Goal: Task Accomplishment & Management: Complete application form

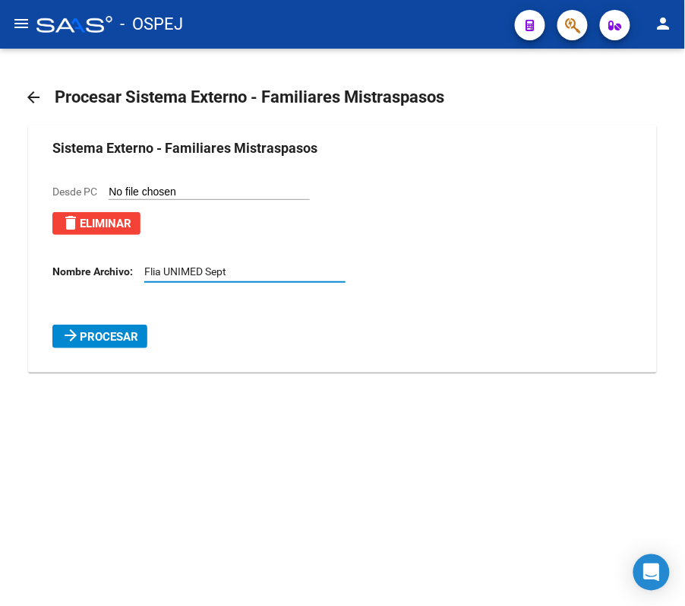
type input "Flia UNIMED Sept"
click at [68, 344] on button "arrow_forward Procesar" at bounding box center [99, 336] width 95 height 24
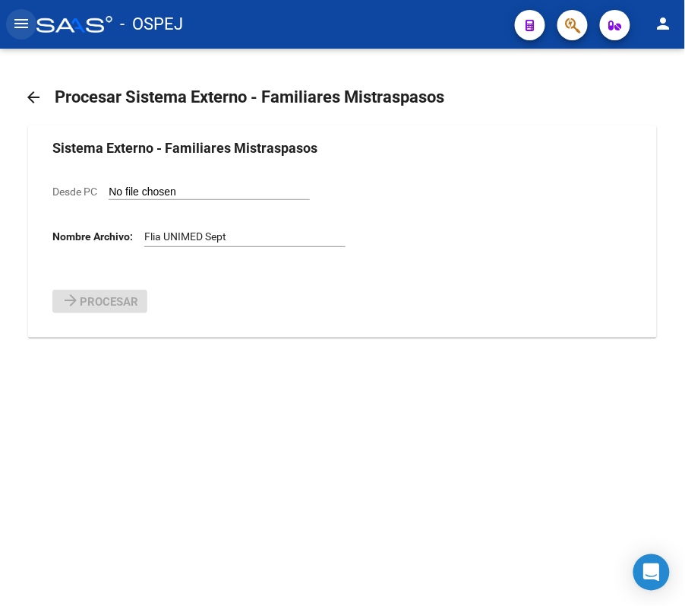
click at [12, 15] on mat-icon "menu" at bounding box center [21, 23] width 18 height 18
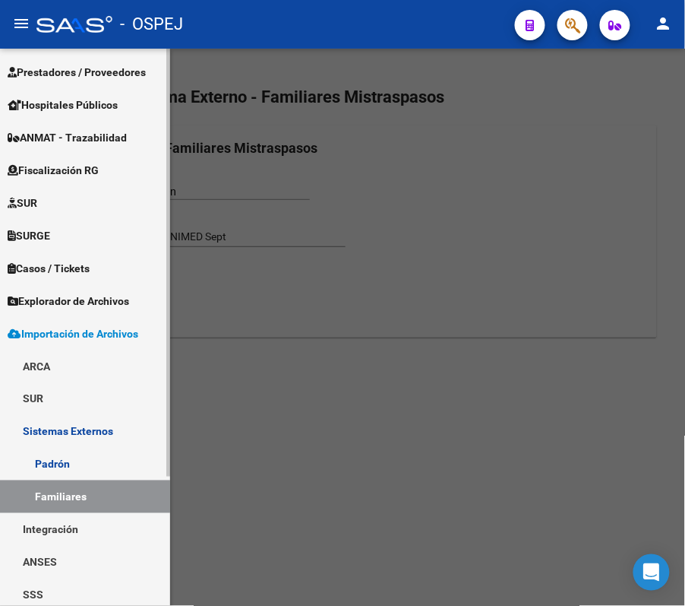
scroll to position [168, 0]
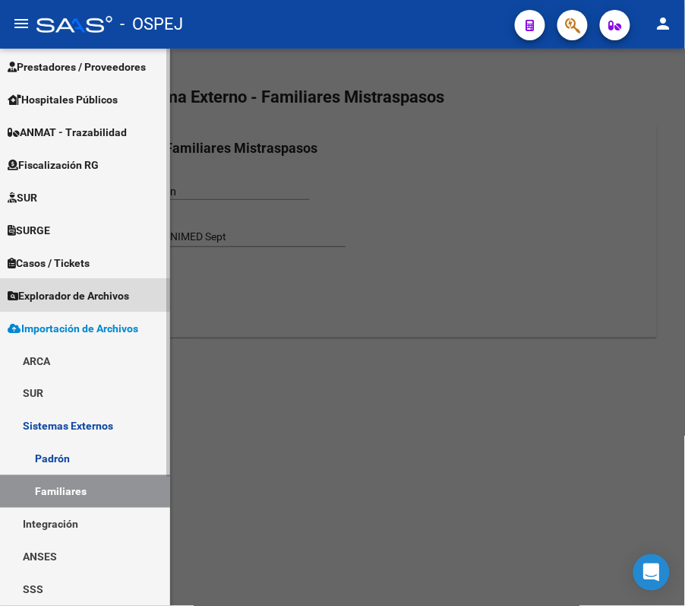
click at [71, 280] on link "Explorador de Archivos" at bounding box center [85, 295] width 170 height 33
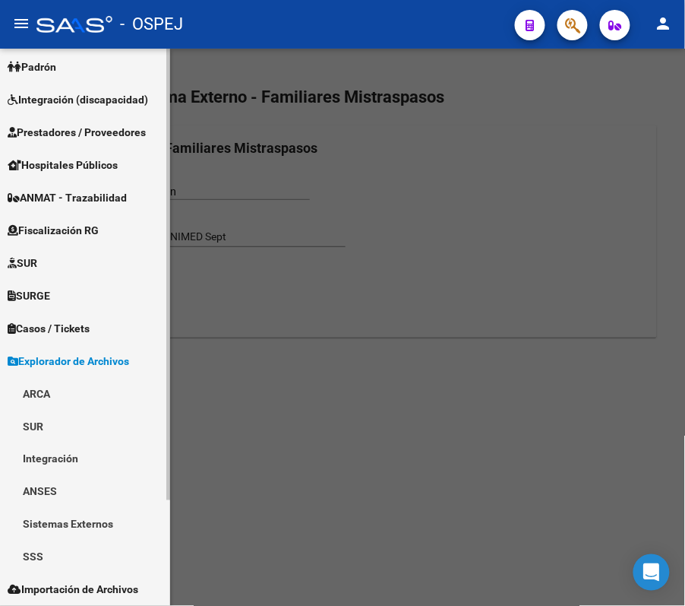
scroll to position [102, 0]
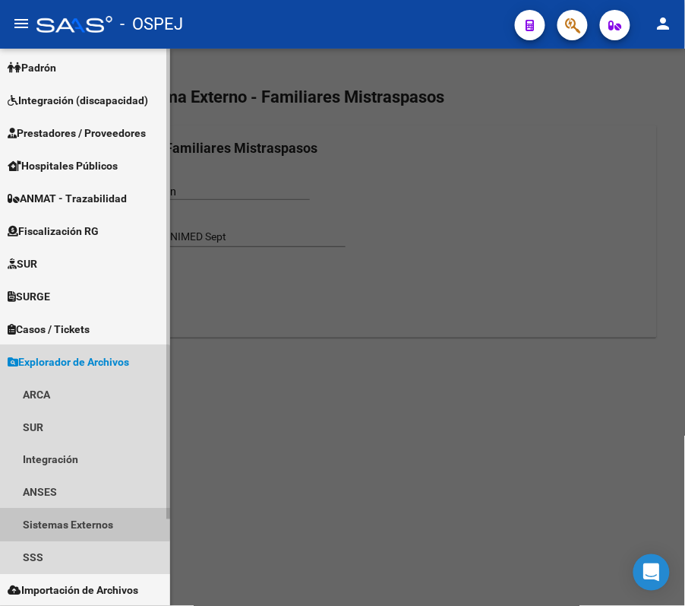
click at [74, 515] on link "Sistemas Externos" at bounding box center [85, 524] width 170 height 33
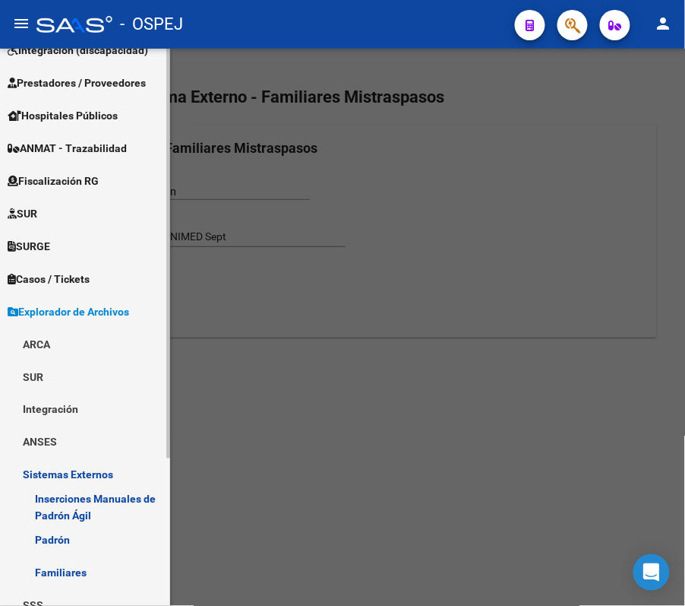
scroll to position [201, 0]
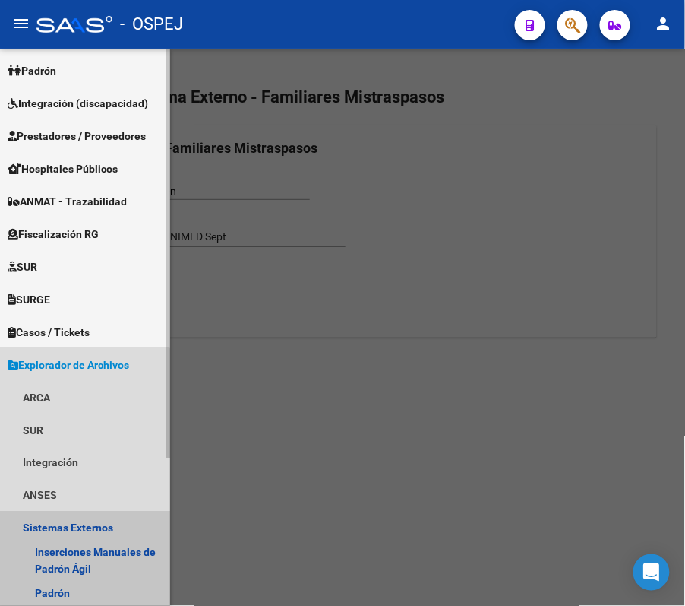
click at [71, 514] on link "Sistemas Externos" at bounding box center [85, 527] width 170 height 33
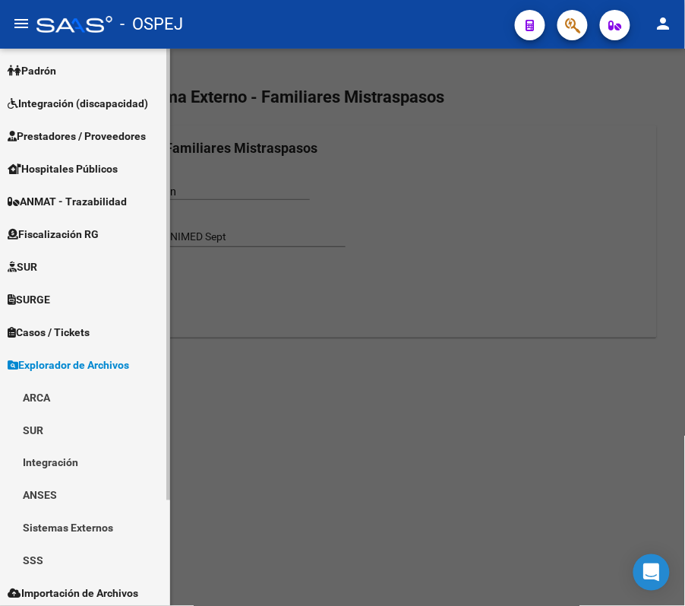
scroll to position [102, 0]
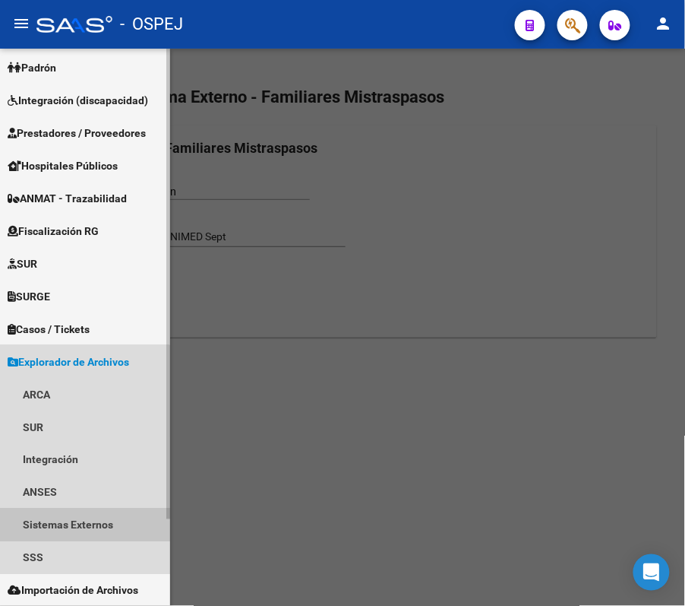
click at [71, 514] on link "Sistemas Externos" at bounding box center [85, 524] width 170 height 33
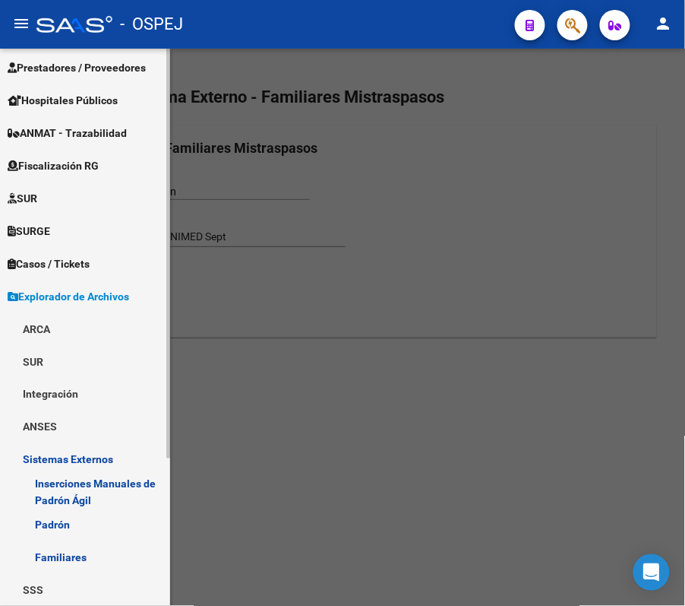
scroll to position [201, 0]
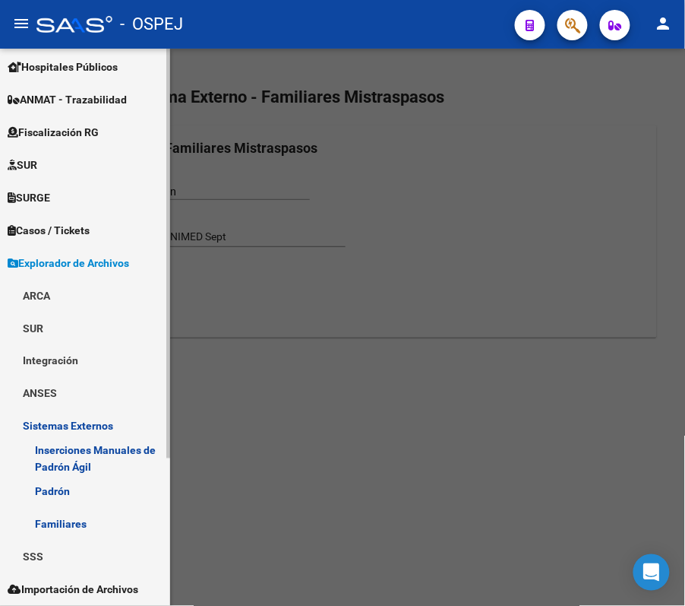
click at [71, 514] on link "Familiares" at bounding box center [85, 524] width 170 height 33
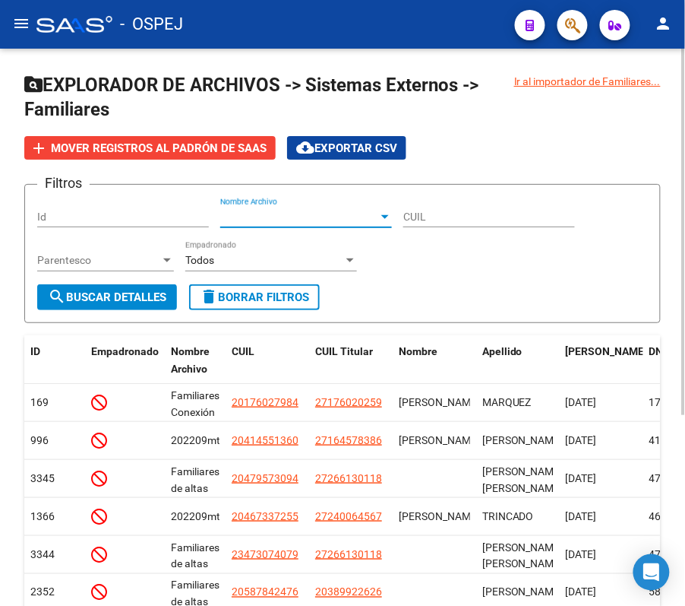
click at [255, 223] on span "Nombre Archivo" at bounding box center [299, 217] width 158 height 13
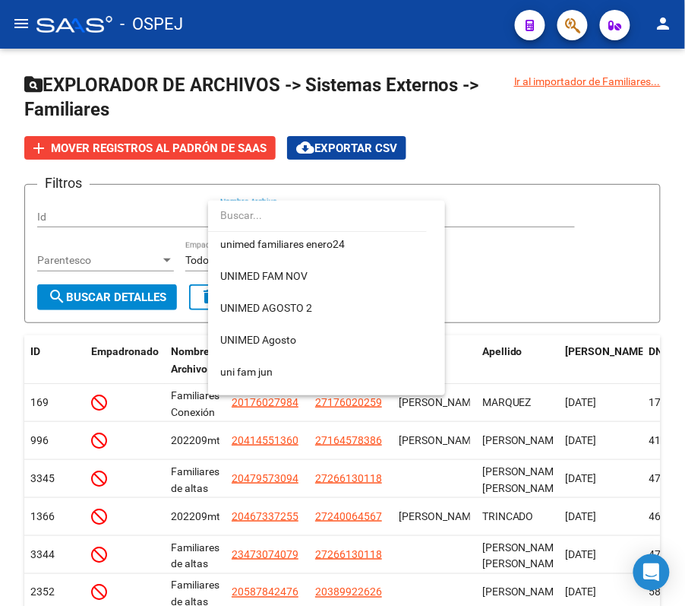
scroll to position [101, 0]
click at [268, 213] on input "dropdown search" at bounding box center [317, 215] width 219 height 32
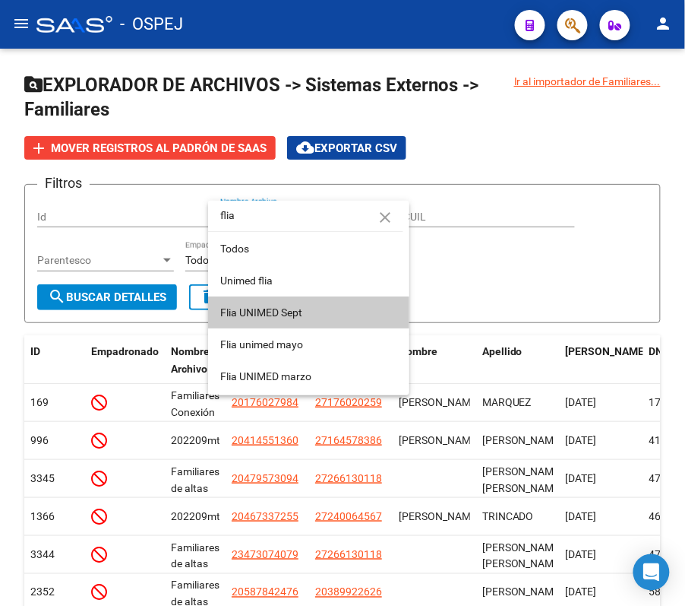
type input "flia"
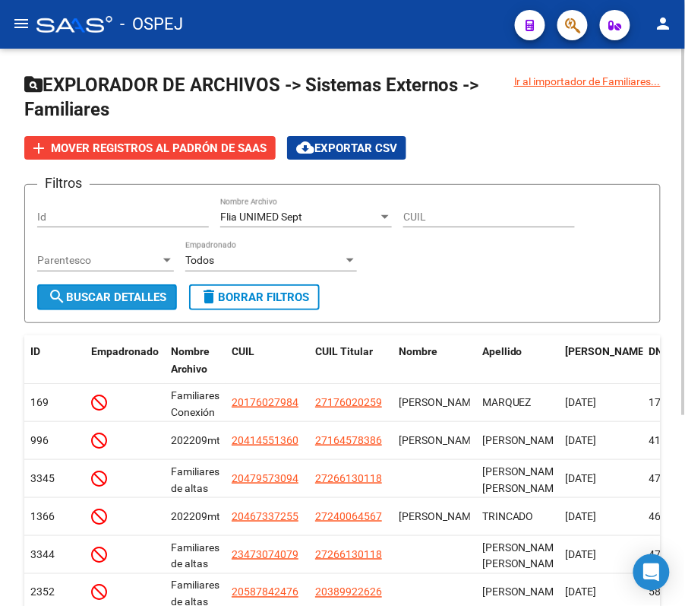
click at [94, 296] on span "search Buscar Detalles" at bounding box center [107, 297] width 119 height 14
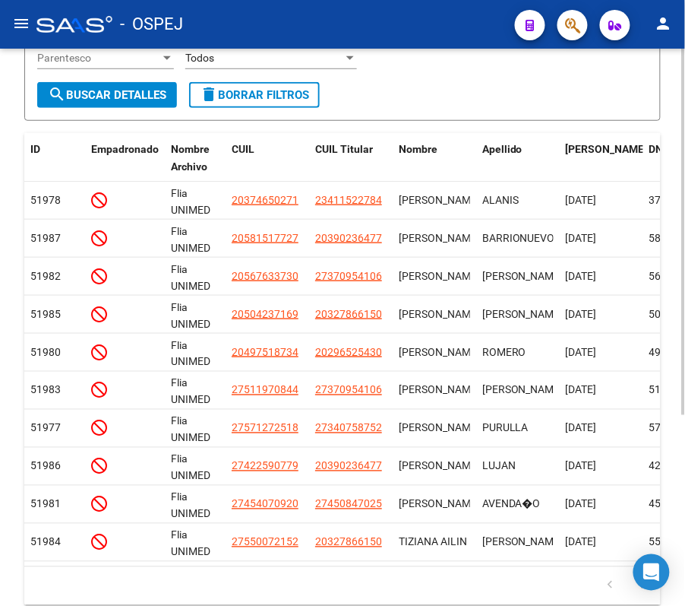
scroll to position [290, 0]
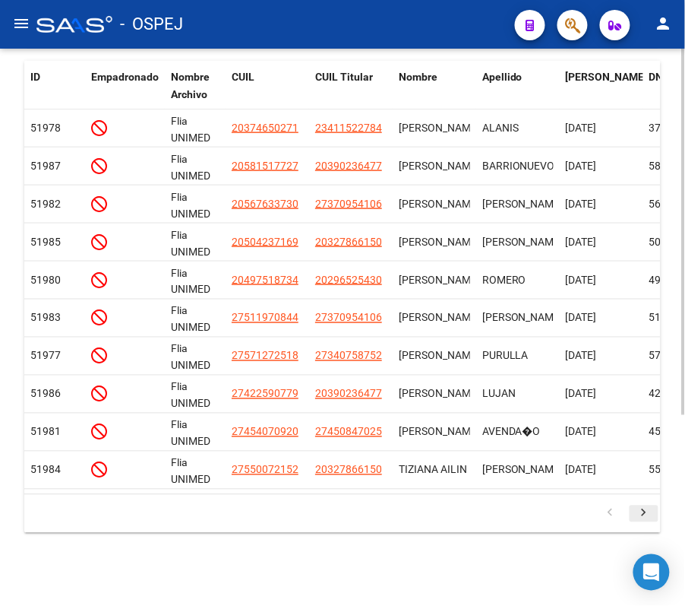
click at [647, 508] on icon "go to next page" at bounding box center [645, 515] width 20 height 18
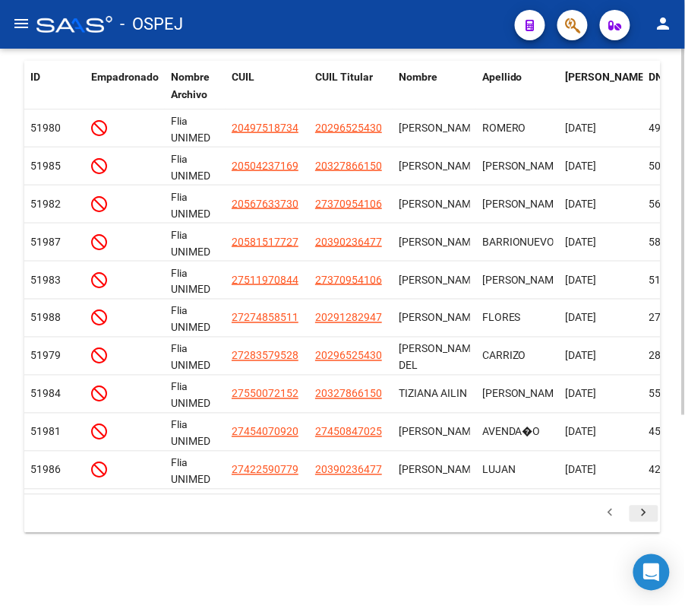
click at [647, 508] on icon "go to next page" at bounding box center [645, 515] width 20 height 18
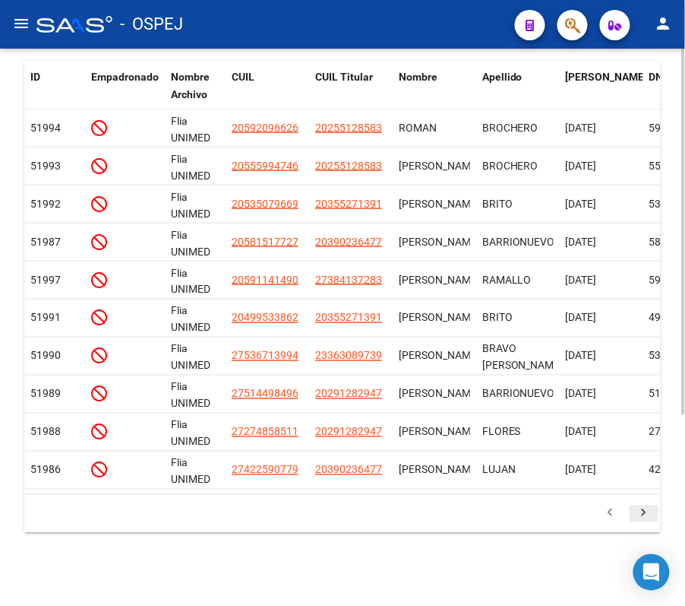
click at [647, 508] on icon "go to next page" at bounding box center [645, 515] width 20 height 18
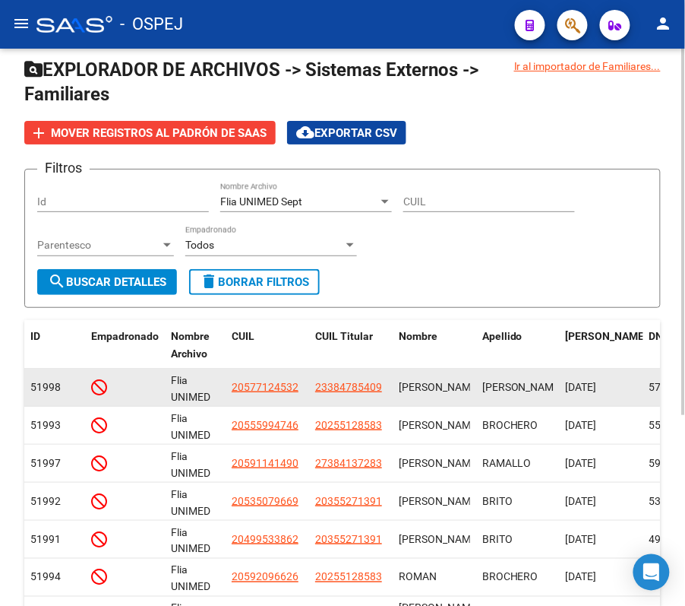
scroll to position [0, 0]
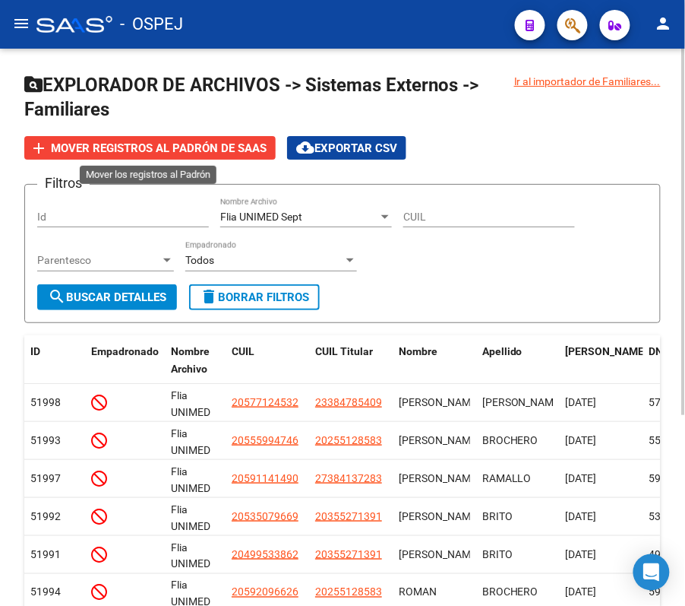
click at [190, 152] on span "Mover registros al PADRÓN de SAAS" at bounding box center [159, 148] width 216 height 14
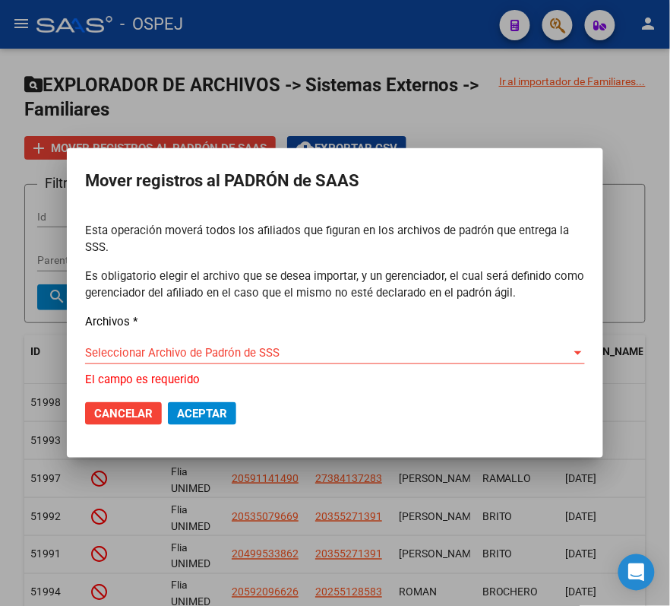
click at [164, 359] on div "Seleccionar Archivo de Padrón de SSS Seleccionar Archivo de Padrón de SSS" at bounding box center [335, 359] width 500 height 37
click at [144, 346] on span "Seleccionar Archivo de Padrón de SSS" at bounding box center [328, 353] width 486 height 14
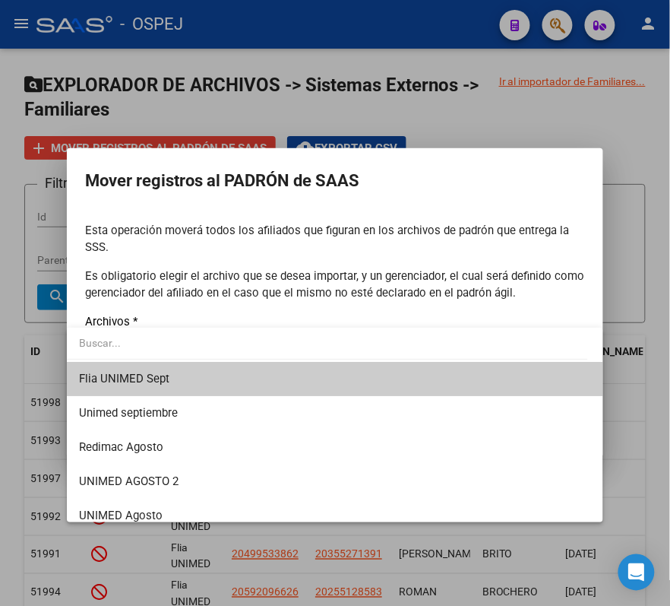
click at [160, 388] on span "Flia UNIMED Sept" at bounding box center [335, 379] width 512 height 34
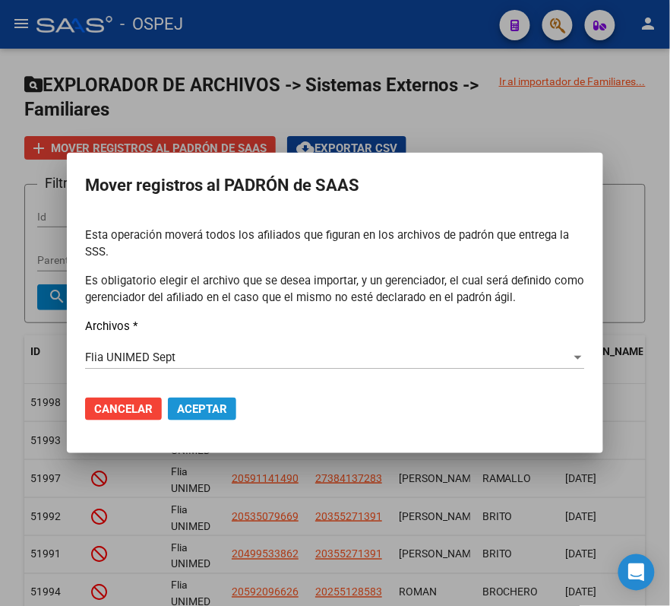
click at [186, 405] on span "Aceptar" at bounding box center [202, 409] width 50 height 14
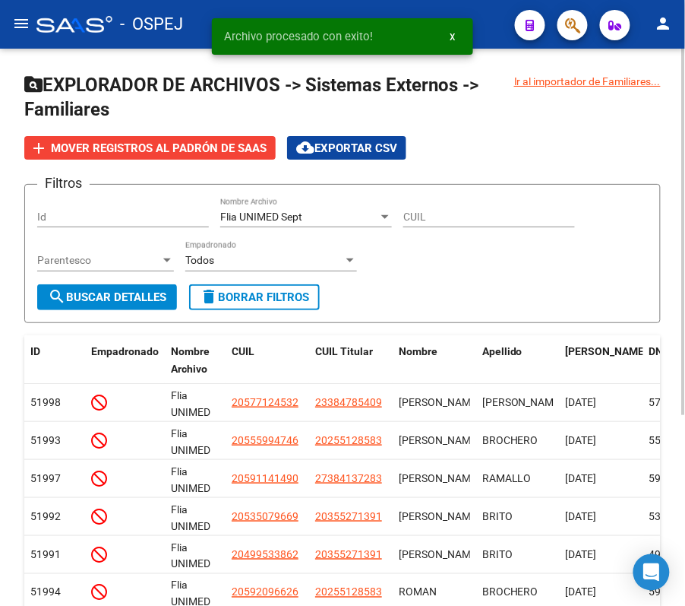
click at [12, 211] on div "Ir al importador de Familiares... EXPLORADOR DE ARCHIVOS -> Sistemas Externos -…" at bounding box center [342, 464] width 685 height 831
click at [119, 292] on span "search Buscar Detalles" at bounding box center [107, 297] width 119 height 14
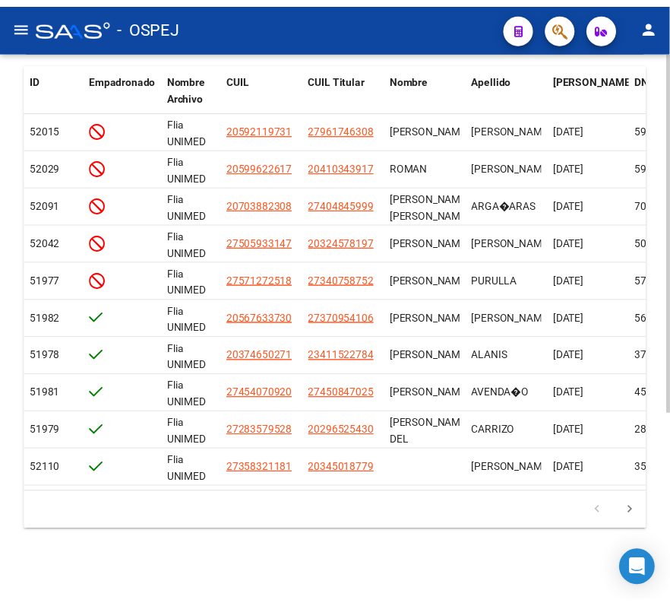
scroll to position [290, 0]
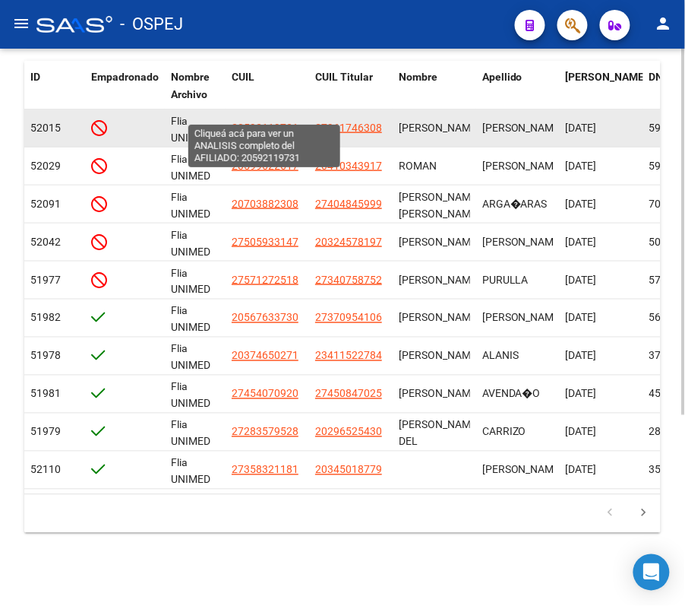
click at [275, 122] on span "20592119731" at bounding box center [265, 128] width 67 height 12
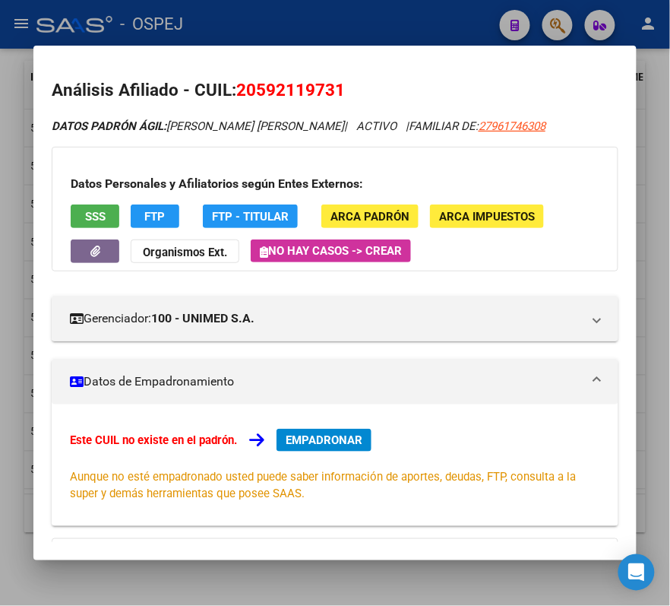
click at [283, 5] on div at bounding box center [335, 303] width 670 height 606
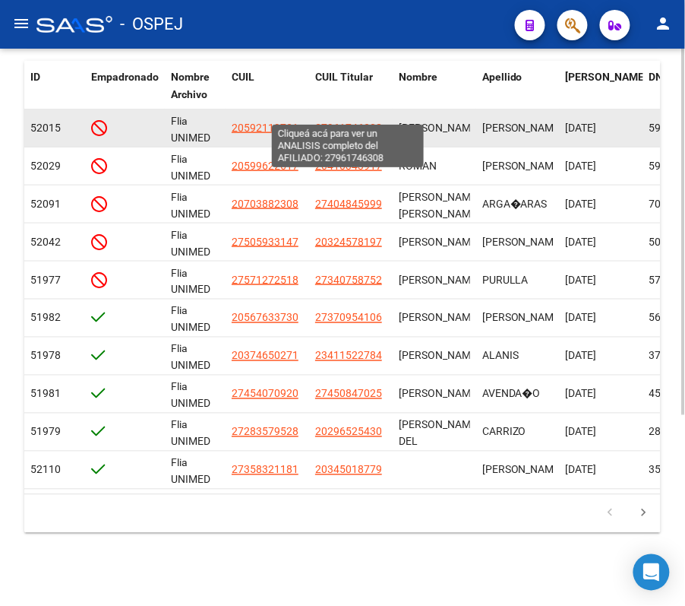
click at [331, 122] on span "27961746308" at bounding box center [348, 128] width 67 height 12
type textarea "27961746308"
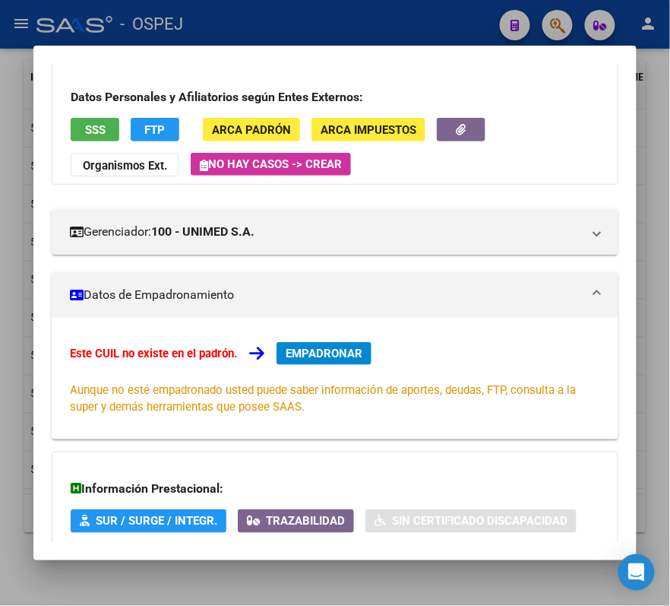
scroll to position [214, 0]
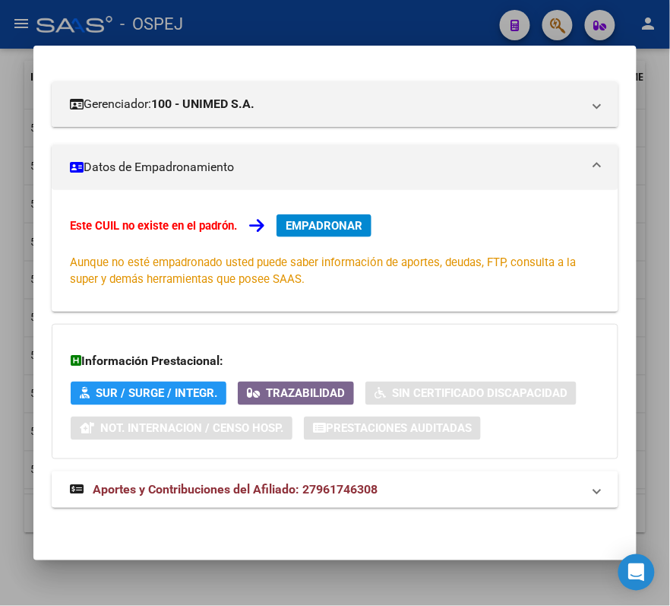
click at [320, 500] on mat-expansion-panel-header "Aportes y Contribuciones del Afiliado: 27961746308" at bounding box center [335, 489] width 567 height 36
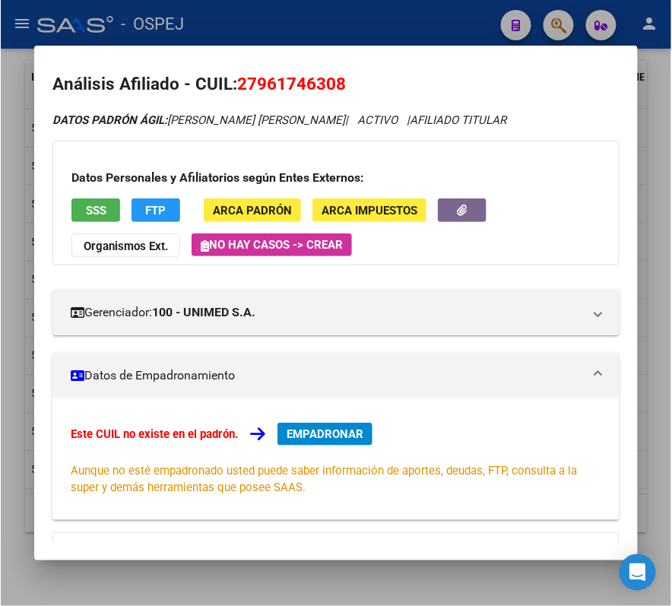
scroll to position [0, 0]
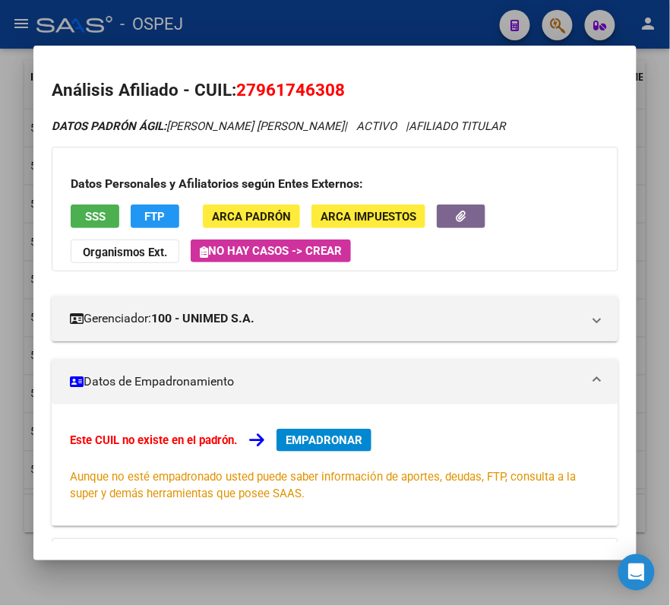
click at [122, 253] on strong "Organismos Ext." at bounding box center [125, 252] width 84 height 14
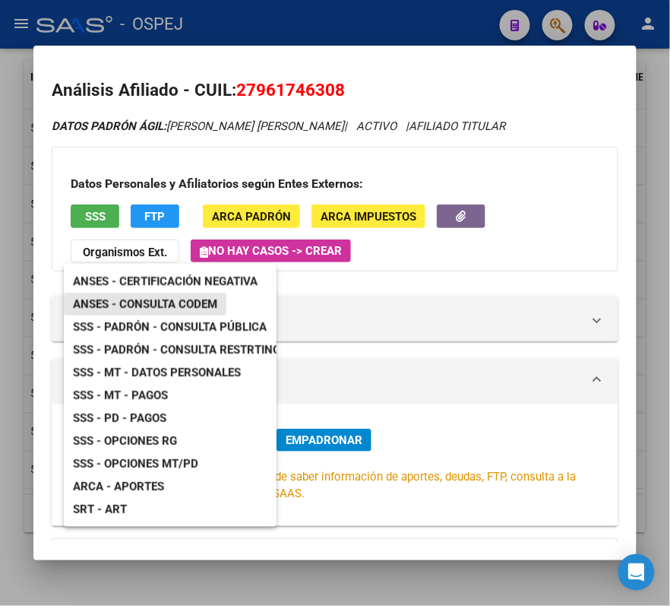
click at [146, 310] on span "ANSES - Consulta CODEM" at bounding box center [145, 304] width 144 height 14
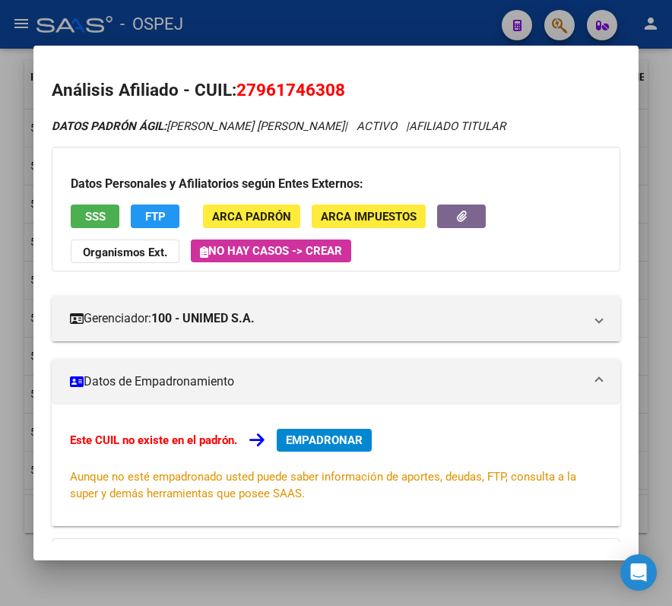
click at [312, 453] on div "Este CUIL no existe en el padrón. EMPADRONAR Aunque no esté empadronado usted p…" at bounding box center [336, 465] width 532 height 73
click at [292, 438] on span "EMPADRONAR" at bounding box center [324, 440] width 77 height 14
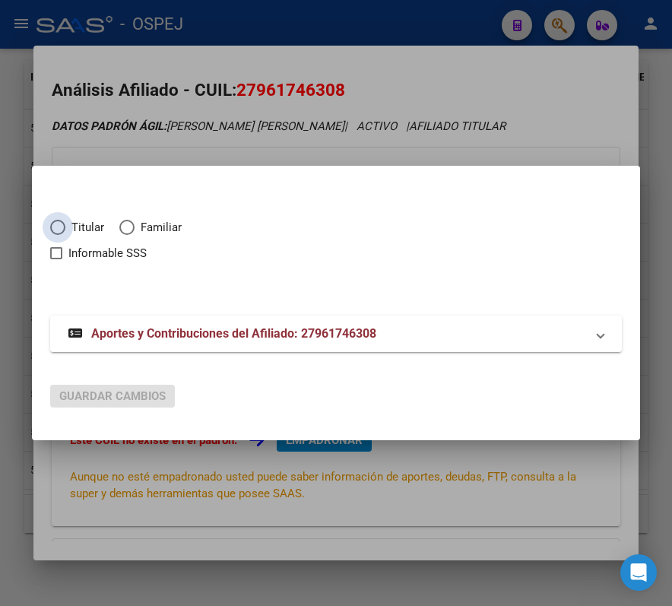
click at [89, 223] on span "Titular" at bounding box center [84, 227] width 39 height 17
click at [65, 223] on input "Titular" at bounding box center [57, 227] width 15 height 15
radio input "true"
checkbox input "true"
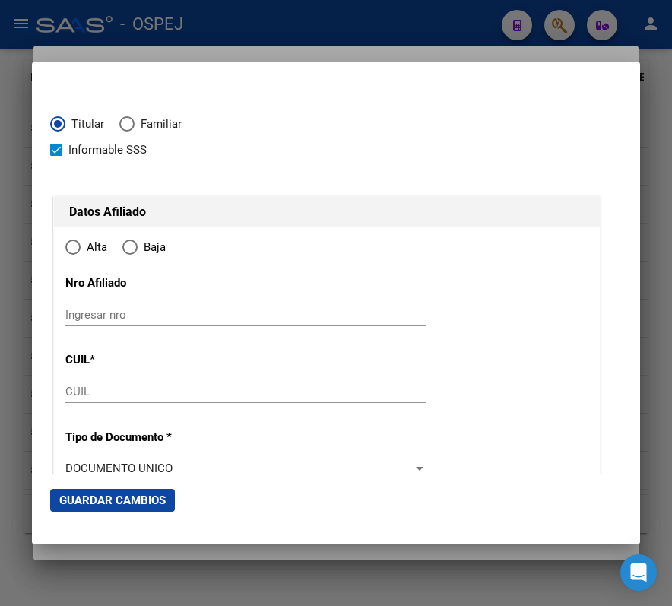
type input "27-96174630-8"
radio input "true"
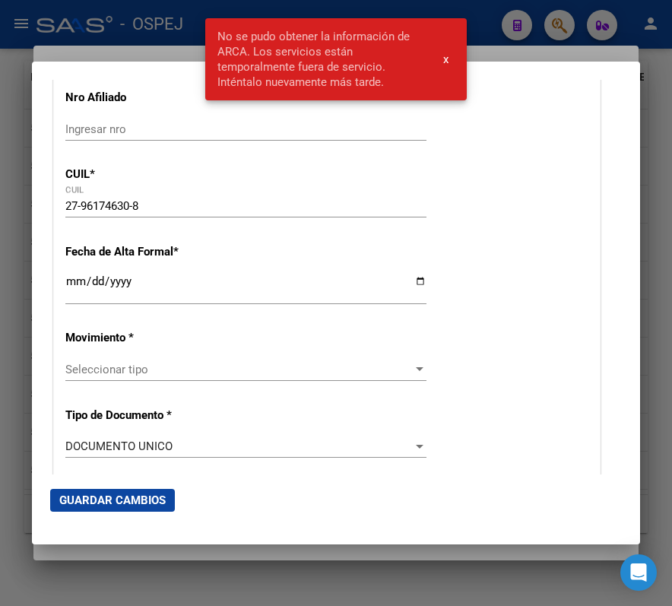
scroll to position [202, 0]
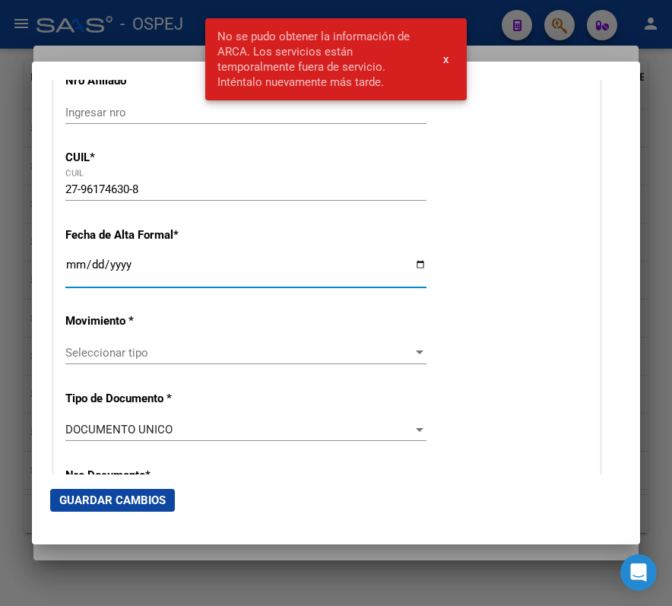
click at [73, 259] on input "Ingresar fecha" at bounding box center [245, 270] width 361 height 24
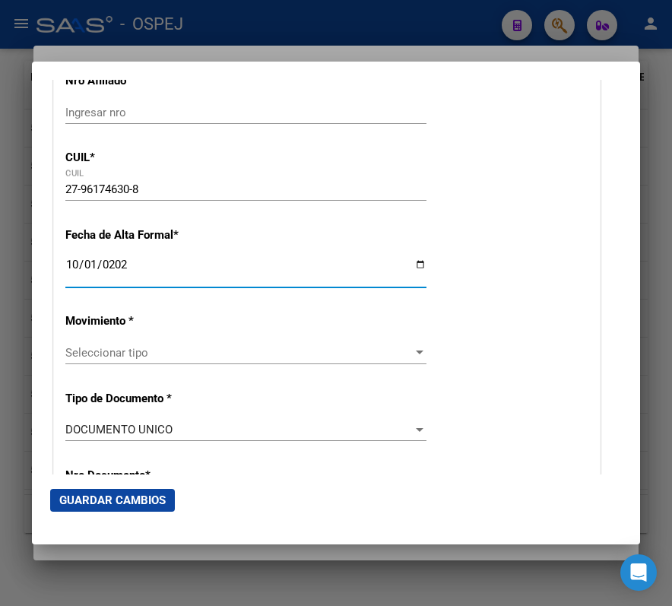
type input "[DATE]"
click at [338, 353] on span "Seleccionar tipo" at bounding box center [238, 353] width 347 height 14
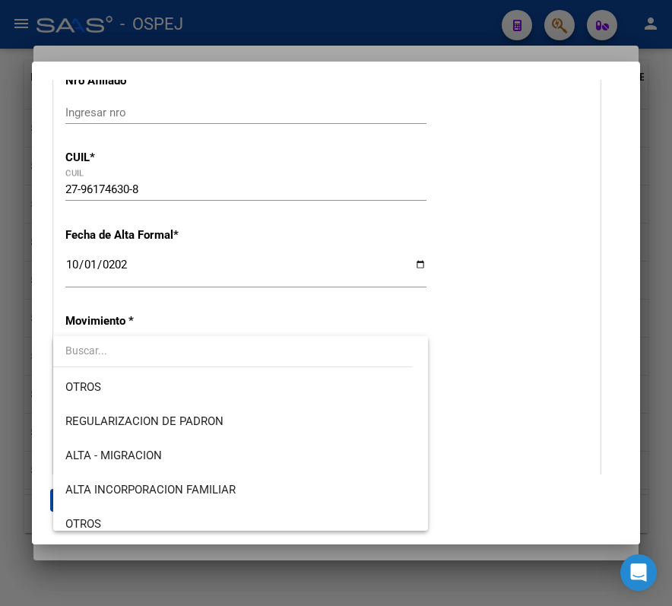
scroll to position [101, 0]
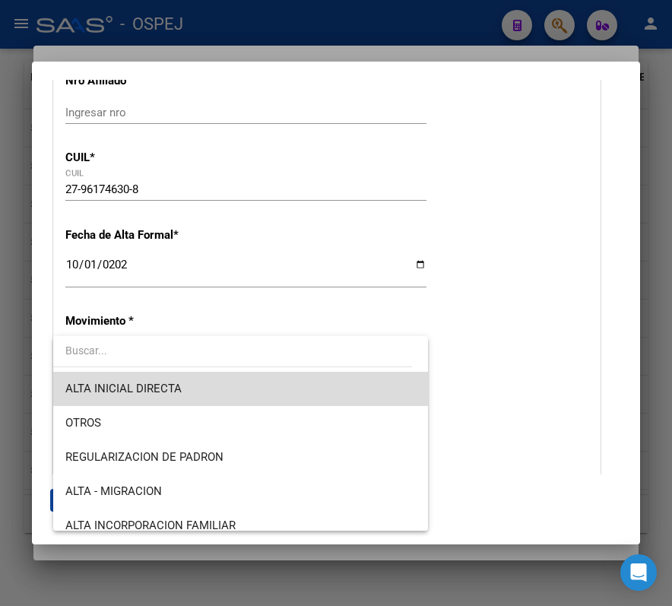
click at [317, 400] on span "ALTA INICIAL DIRECTA" at bounding box center [240, 389] width 350 height 34
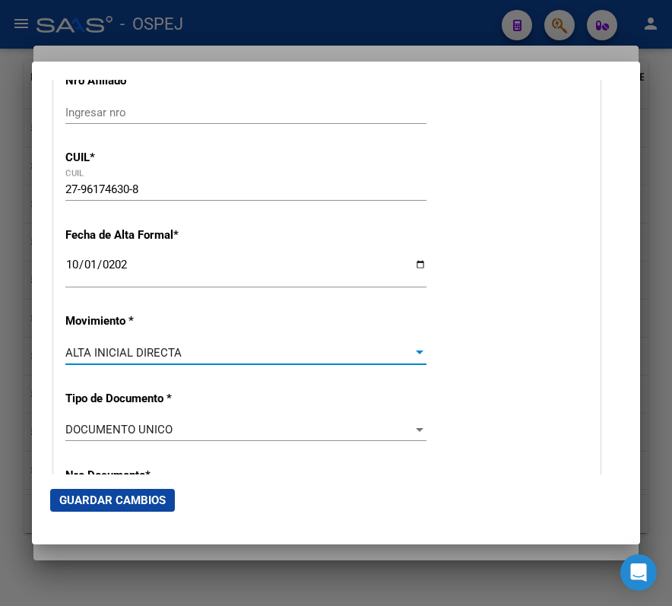
scroll to position [304, 0]
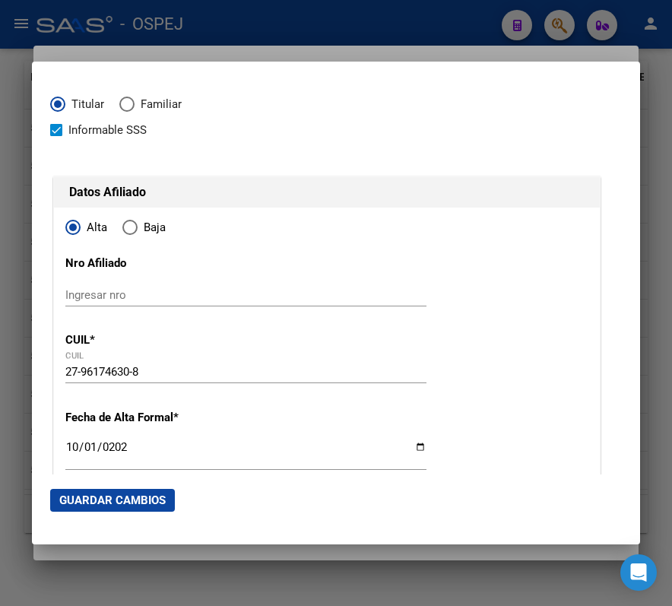
scroll to position [0, 0]
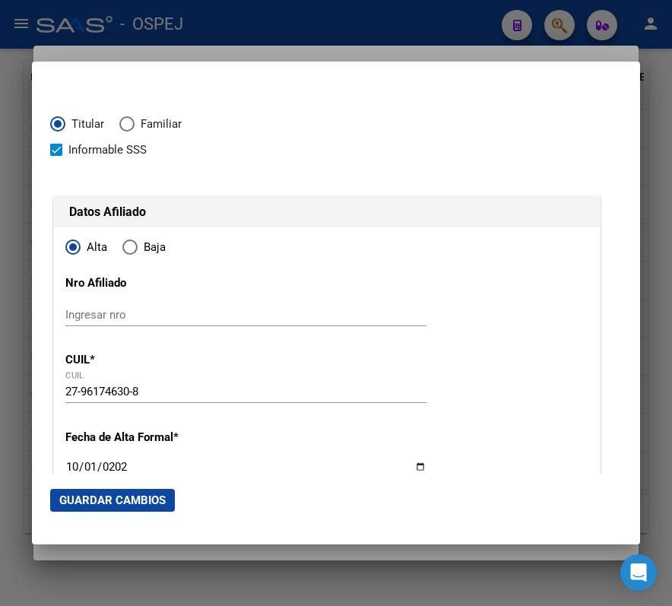
click at [128, 381] on div "27-96174630-8 CUIL" at bounding box center [245, 391] width 361 height 23
click at [120, 395] on input "27-96174630-8" at bounding box center [245, 392] width 361 height 14
click at [214, 319] on input "Ingresar nro" at bounding box center [245, 315] width 361 height 14
paste input "96174630"
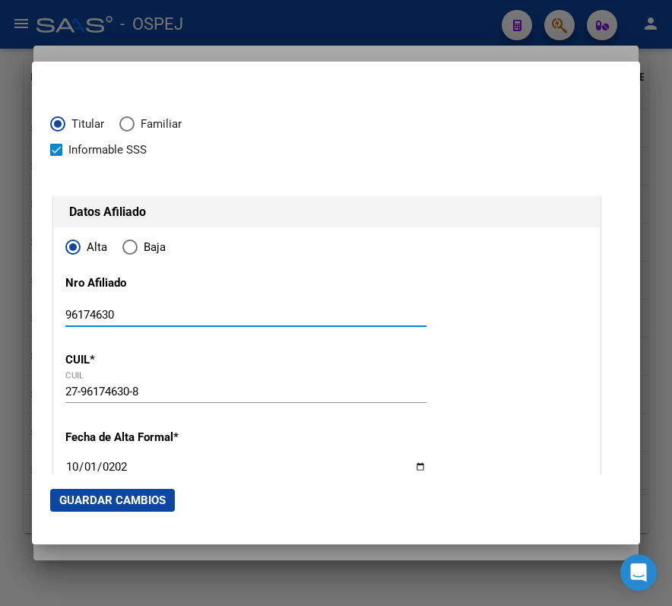
type input "96174630"
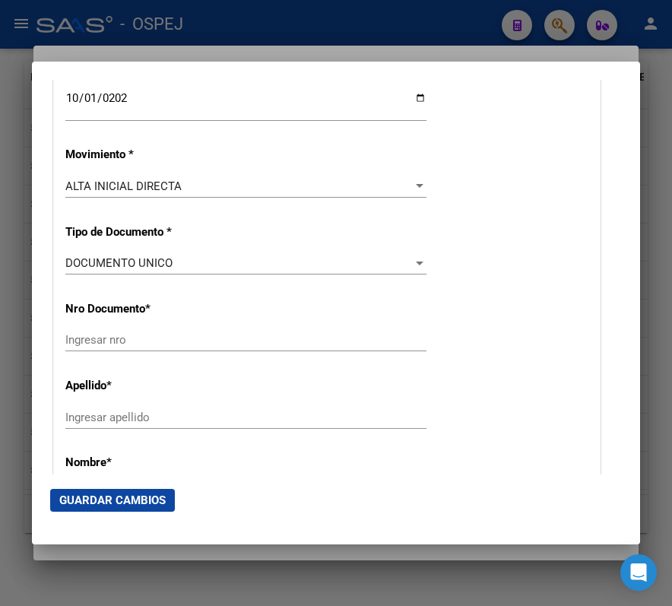
scroll to position [405, 0]
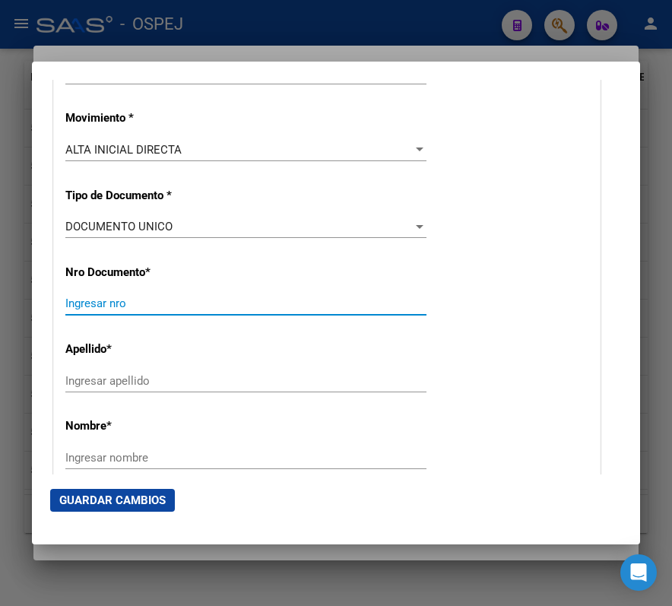
click at [95, 305] on input "Ingresar nro" at bounding box center [245, 303] width 361 height 14
paste input "96174630"
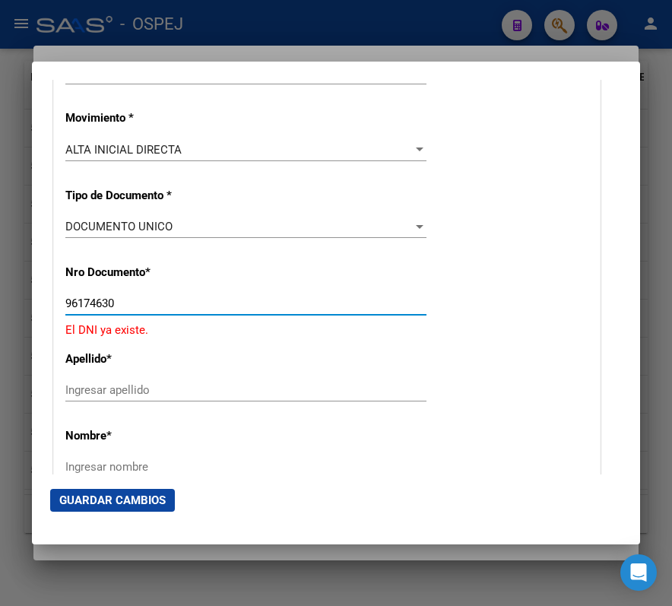
type input "96174630"
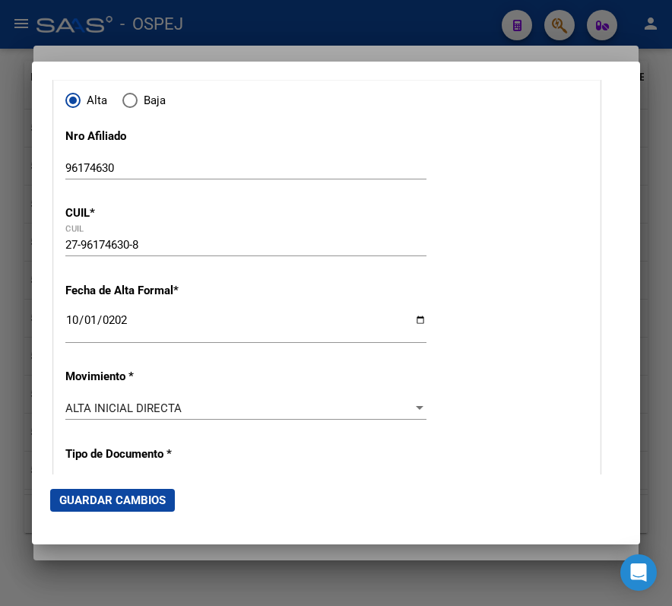
scroll to position [101, 0]
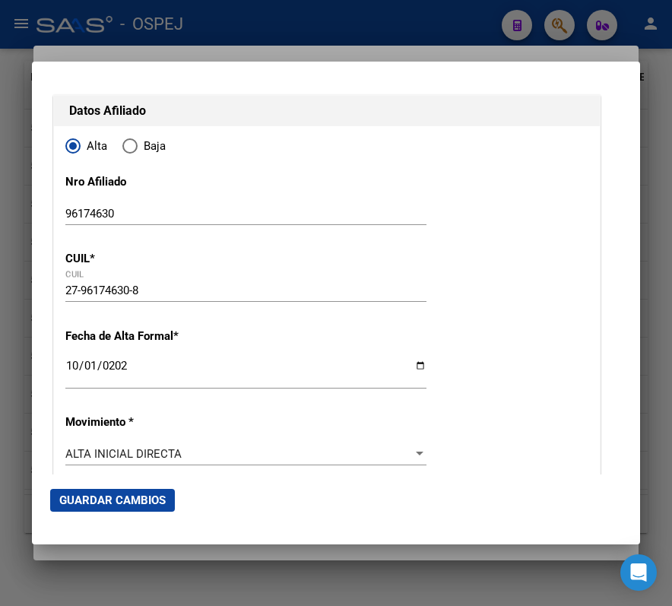
drag, startPoint x: 158, startPoint y: 280, endPoint x: 90, endPoint y: 290, distance: 69.1
click at [90, 290] on div "27-96174630-8 CUIL" at bounding box center [245, 290] width 361 height 23
drag, startPoint x: 140, startPoint y: 292, endPoint x: 61, endPoint y: 283, distance: 79.6
click at [98, 220] on input "96174630" at bounding box center [245, 214] width 361 height 14
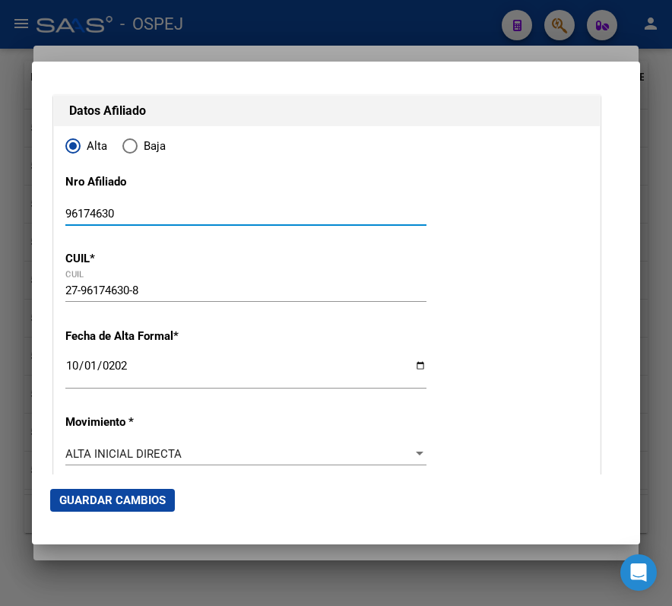
click at [98, 220] on input "96174630" at bounding box center [245, 214] width 361 height 14
paste input "27-96174630-8"
type input "27-96174630-8"
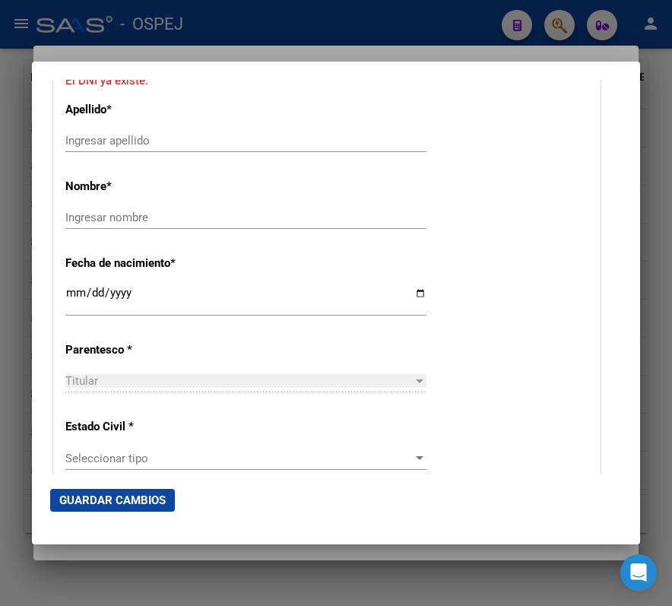
scroll to position [608, 0]
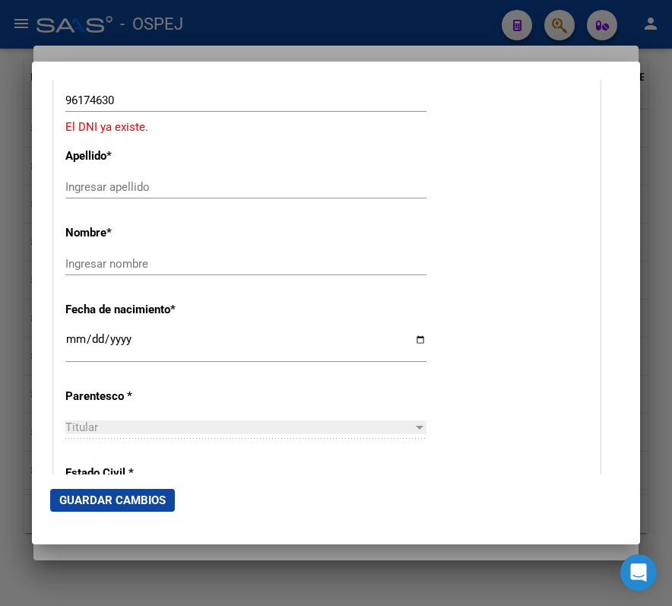
click at [305, 182] on input "Ingresar apellido" at bounding box center [245, 187] width 361 height 14
type input "c"
type input "CRUZ TORRES"
drag, startPoint x: 315, startPoint y: 283, endPoint x: 263, endPoint y: 251, distance: 61.1
click at [278, 260] on div "Ingresar nombre" at bounding box center [245, 270] width 361 height 37
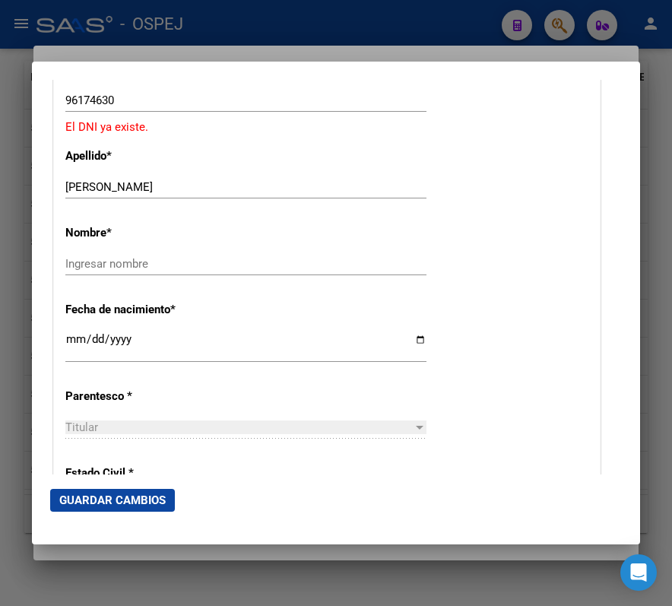
click at [263, 251] on div "Nombre * Ingresar nombre" at bounding box center [326, 251] width 523 height 77
click at [274, 260] on input "Ingresar nombre" at bounding box center [245, 264] width 361 height 14
type input "T"
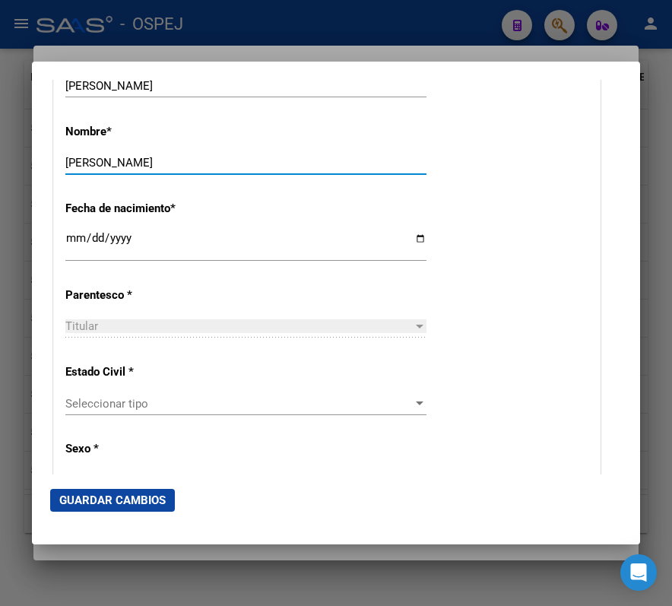
type input "[PERSON_NAME]"
click at [78, 238] on input "Ingresar fecha" at bounding box center [245, 244] width 361 height 24
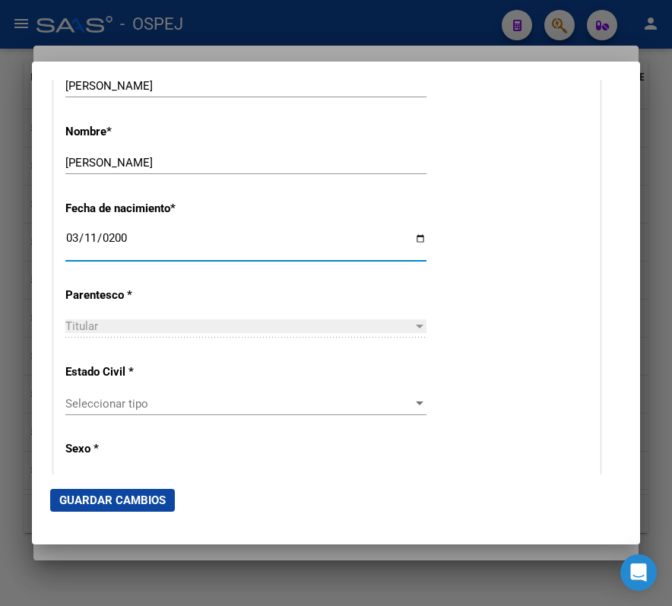
type input "[DATE]"
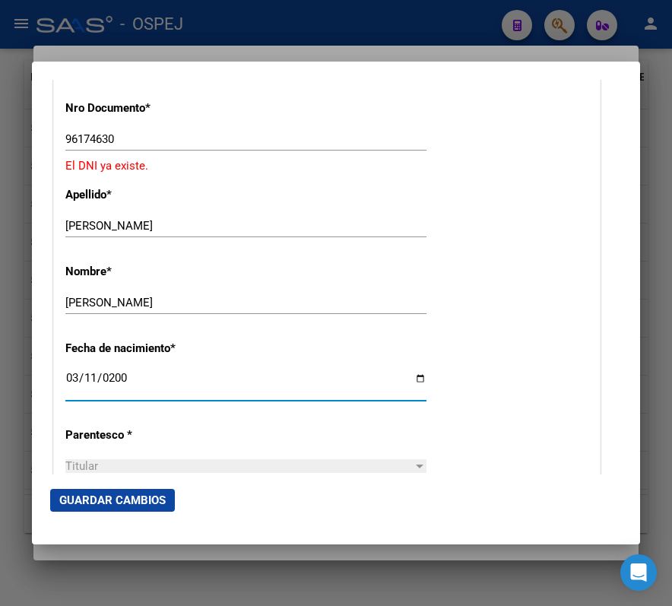
scroll to position [912, 0]
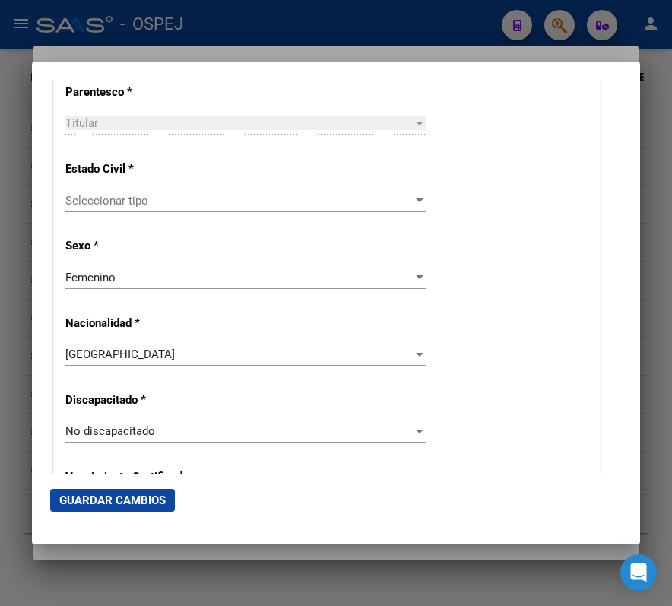
click at [295, 213] on div "Seleccionar tipo Seleccionar tipo" at bounding box center [245, 207] width 361 height 37
click at [272, 192] on div "Seleccionar tipo Seleccionar tipo" at bounding box center [245, 200] width 361 height 23
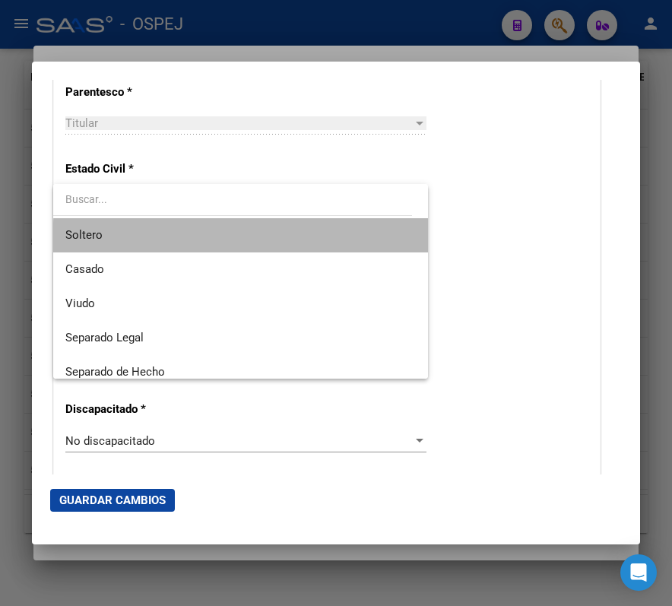
click at [253, 240] on span "Soltero" at bounding box center [240, 235] width 350 height 34
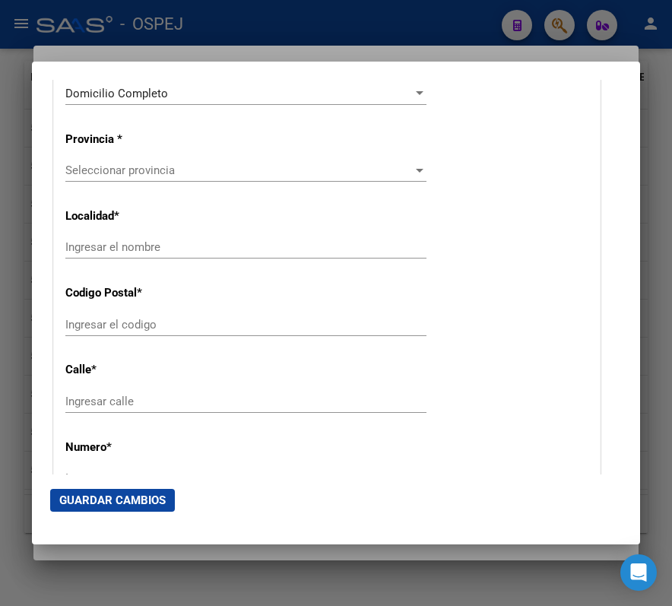
scroll to position [1317, 0]
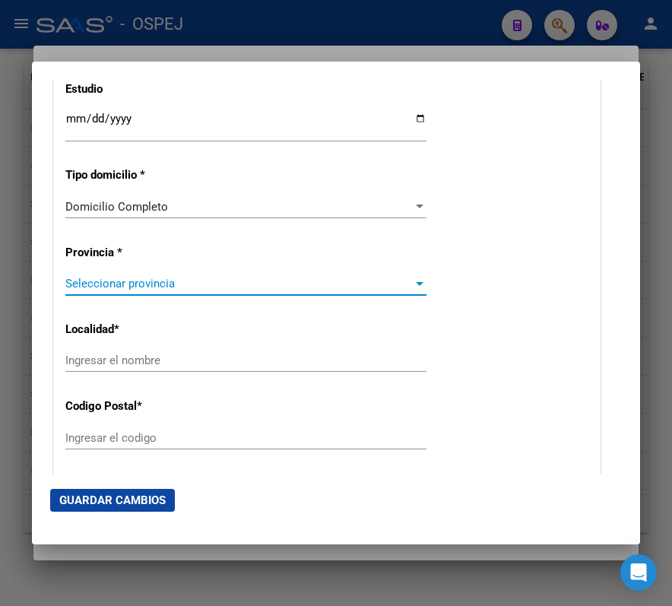
click at [219, 280] on span "Seleccionar provincia" at bounding box center [238, 284] width 347 height 14
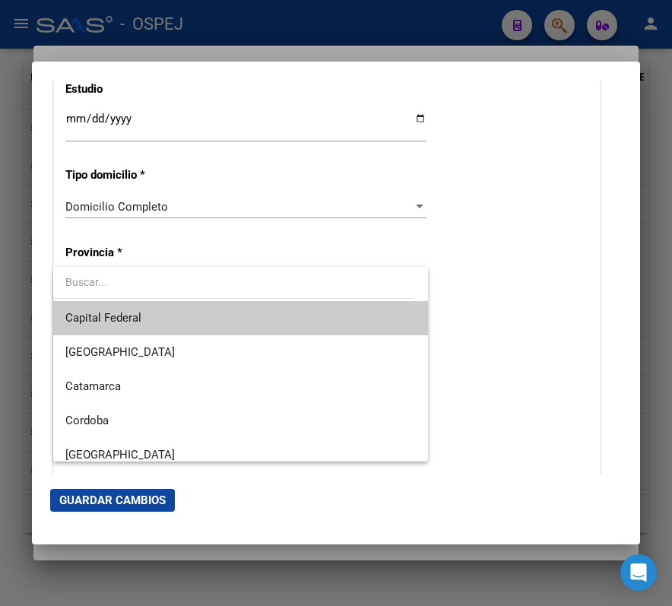
click at [584, 226] on div at bounding box center [336, 303] width 672 height 606
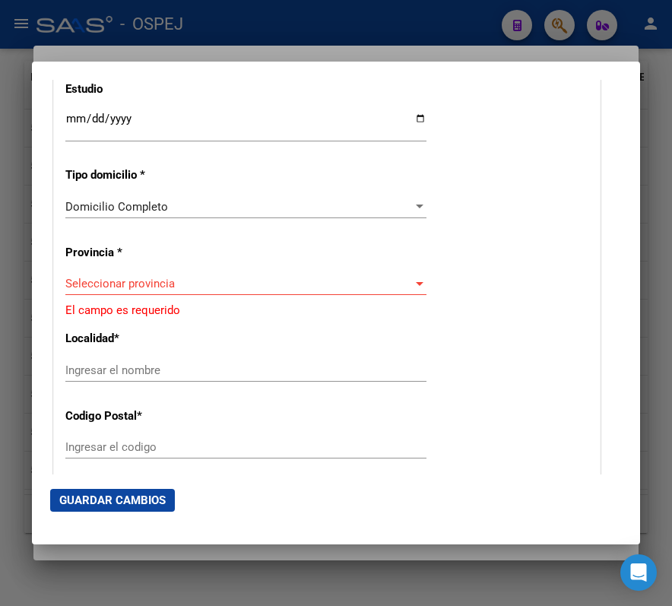
scroll to position [1418, 0]
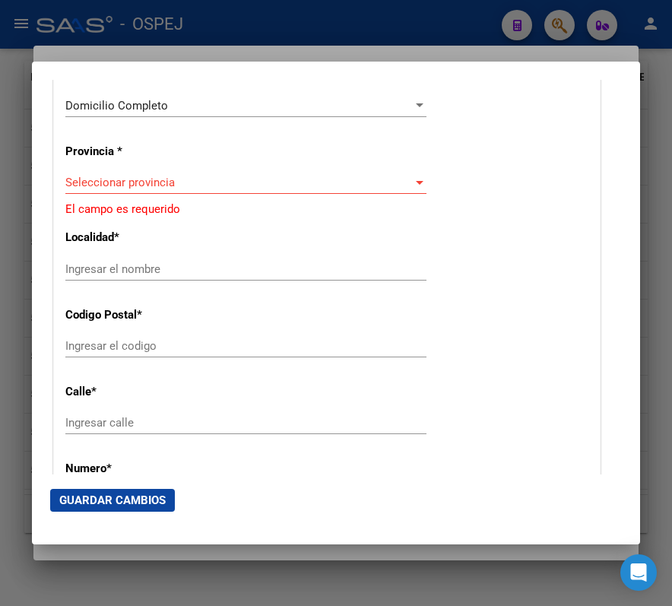
click at [238, 190] on div "Seleccionar provincia Seleccionar provincia" at bounding box center [245, 182] width 361 height 23
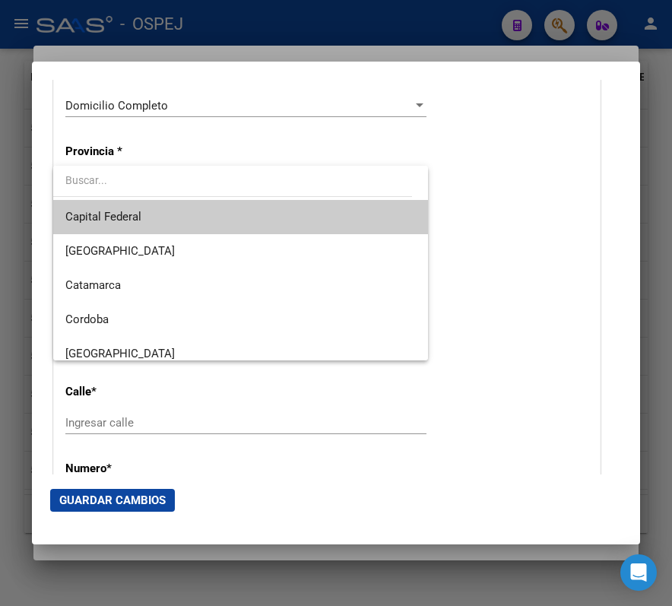
click at [242, 216] on span "Capital Federal" at bounding box center [240, 217] width 350 height 34
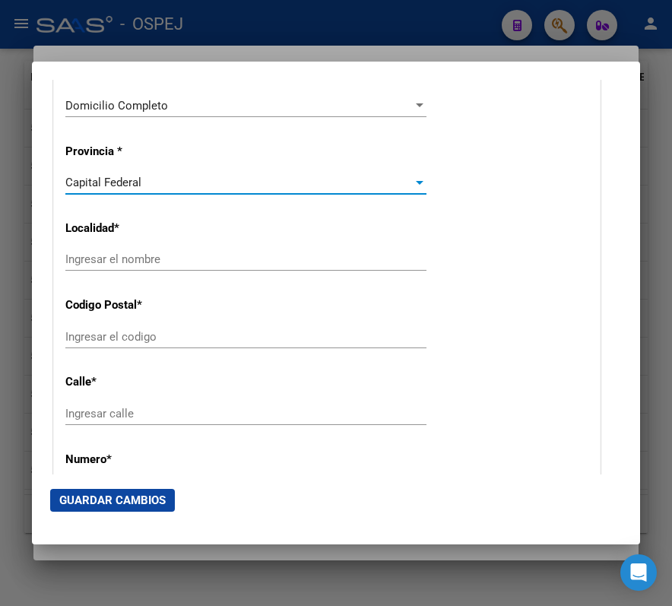
click at [249, 180] on div "Capital Federal" at bounding box center [238, 183] width 347 height 14
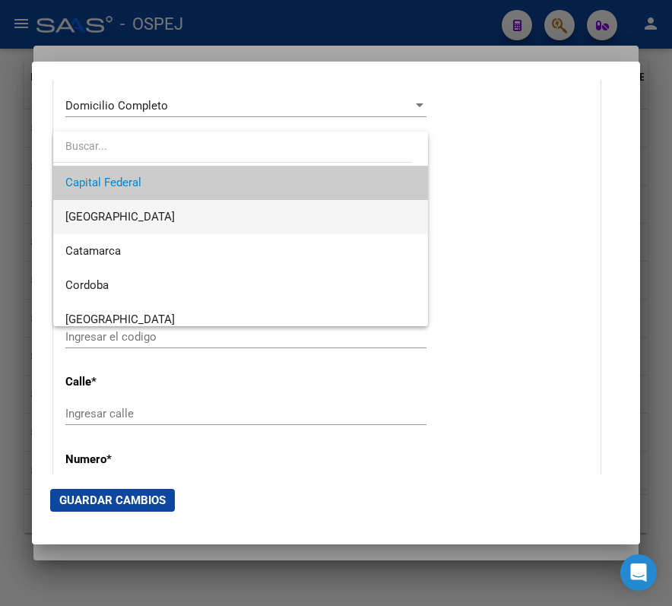
click at [256, 217] on span "[GEOGRAPHIC_DATA]" at bounding box center [240, 217] width 350 height 34
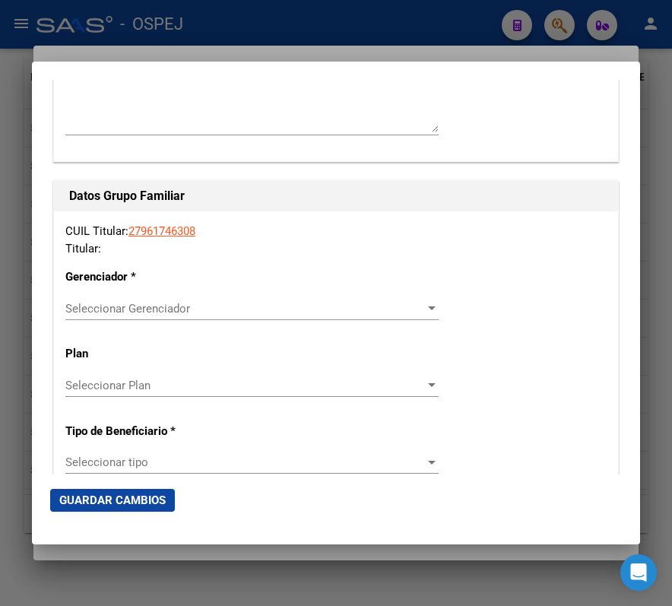
scroll to position [2634, 0]
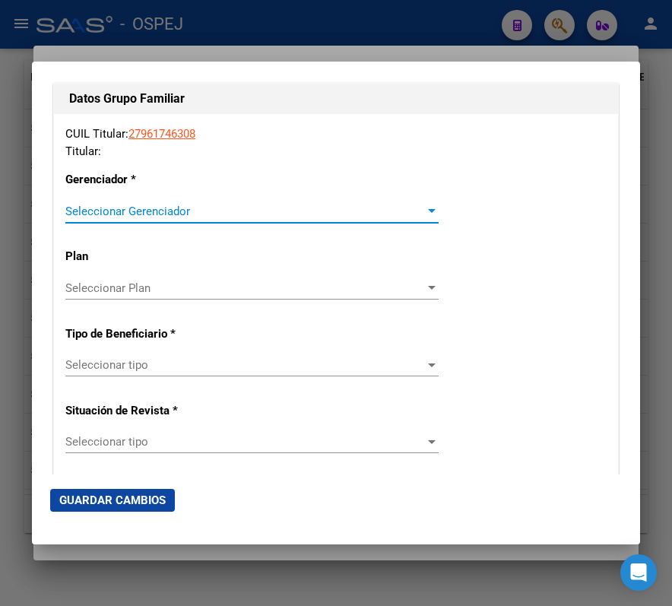
click at [265, 204] on span "Seleccionar Gerenciador" at bounding box center [244, 211] width 359 height 14
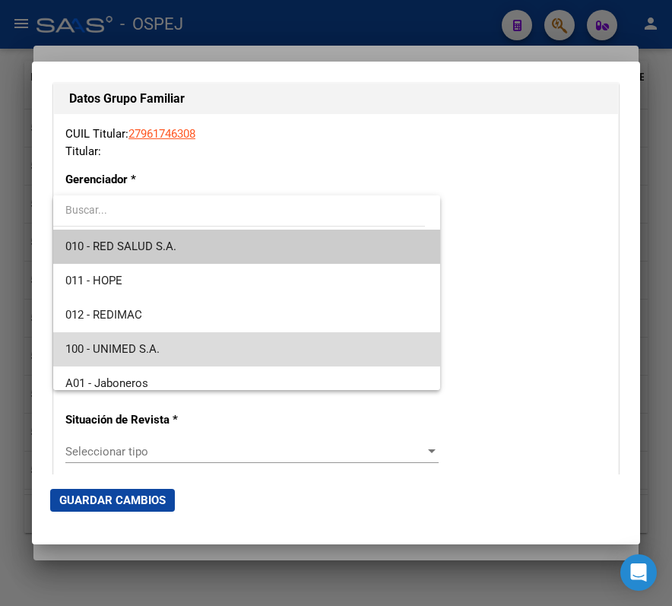
click at [283, 339] on span "100 - UNIMED S.A." at bounding box center [246, 349] width 362 height 34
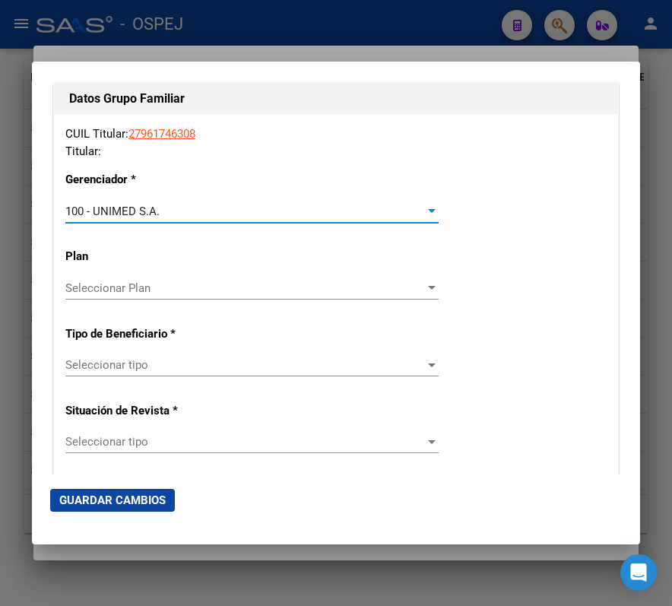
click at [175, 290] on span "Seleccionar Plan" at bounding box center [244, 288] width 359 height 14
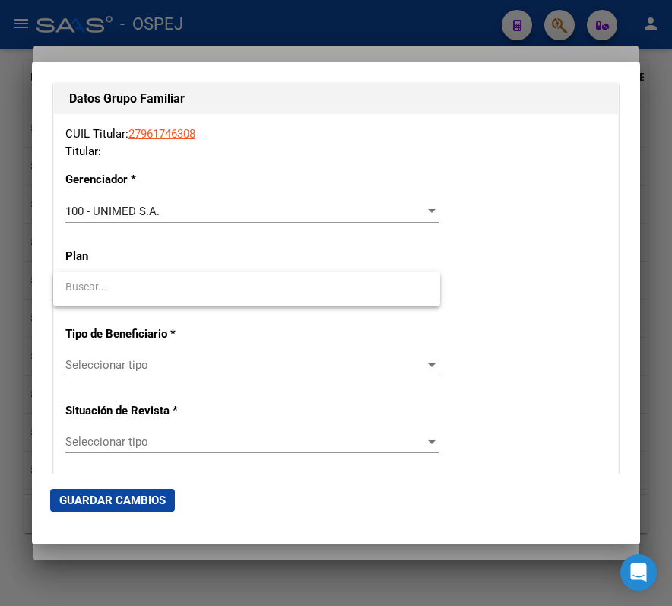
click at [457, 259] on div at bounding box center [336, 303] width 672 height 606
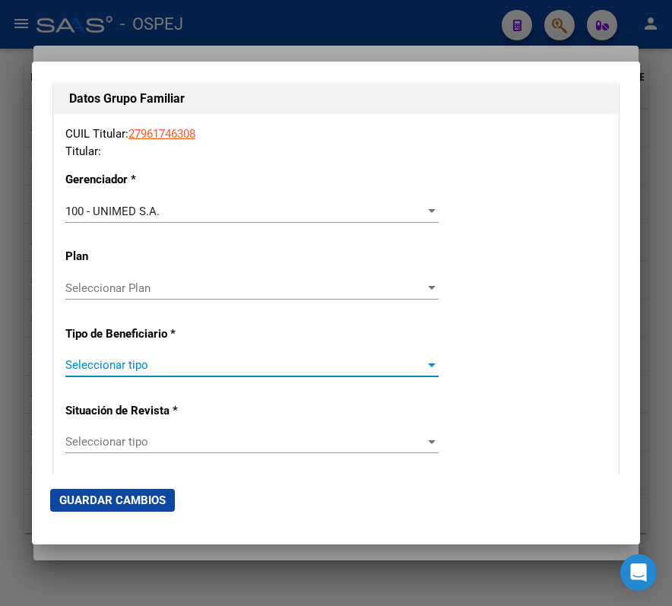
click at [366, 368] on span "Seleccionar tipo" at bounding box center [244, 365] width 359 height 14
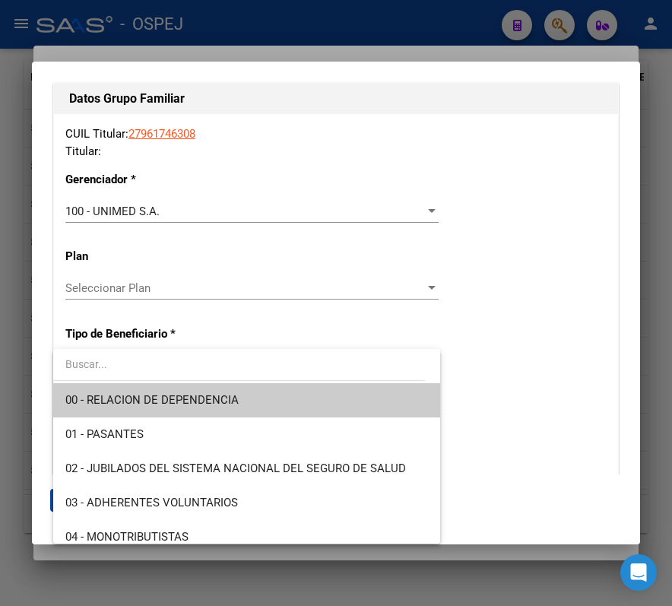
click at [397, 400] on span "00 - RELACION DE DEPENDENCIA" at bounding box center [246, 400] width 362 height 34
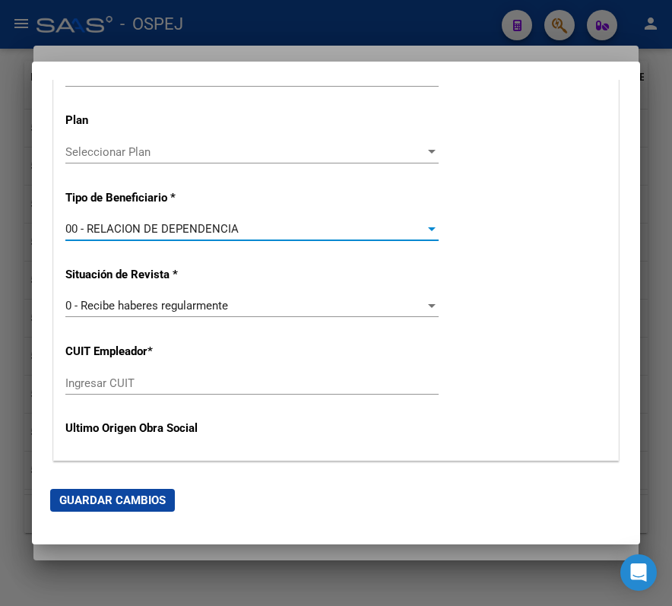
scroll to position [2837, 0]
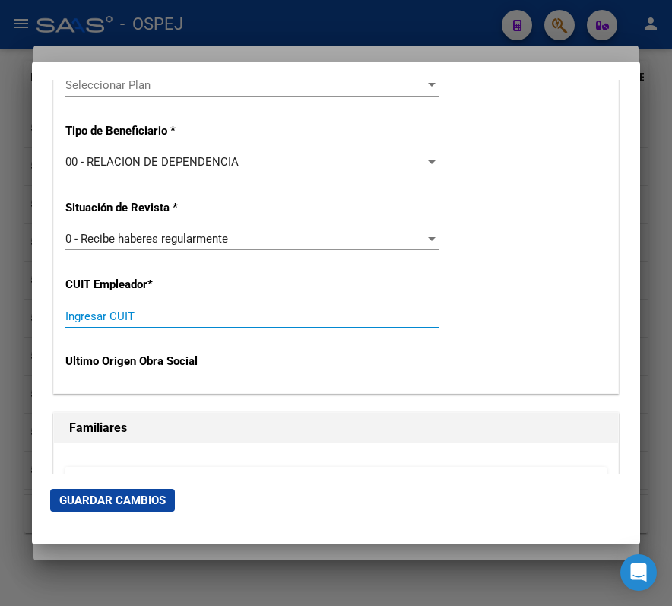
click at [369, 314] on input "Ingresar CUIT" at bounding box center [251, 316] width 373 height 14
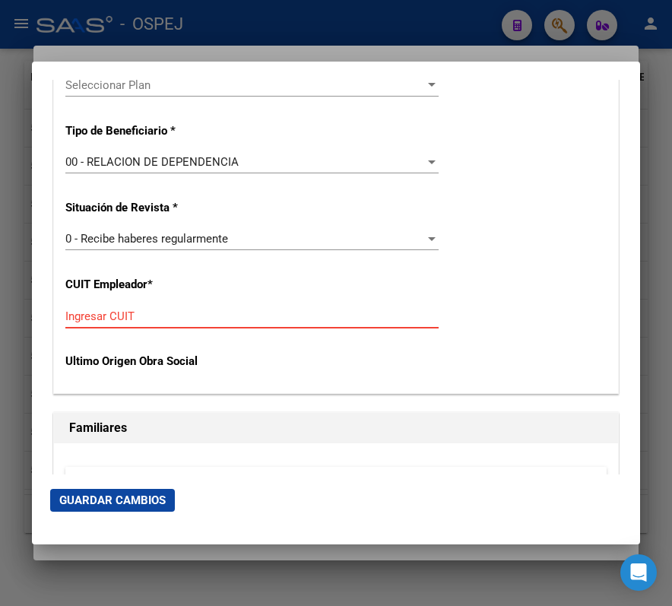
paste input "27-96174630-8"
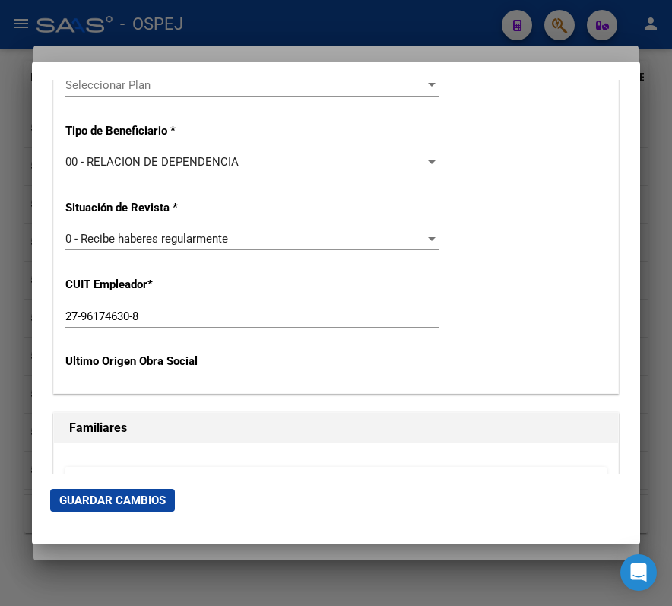
click at [231, 324] on div "27-96174630-8 Ingresar CUIT" at bounding box center [251, 316] width 373 height 23
click at [214, 312] on input "27-96174630-8" at bounding box center [251, 316] width 373 height 14
paste input "text"
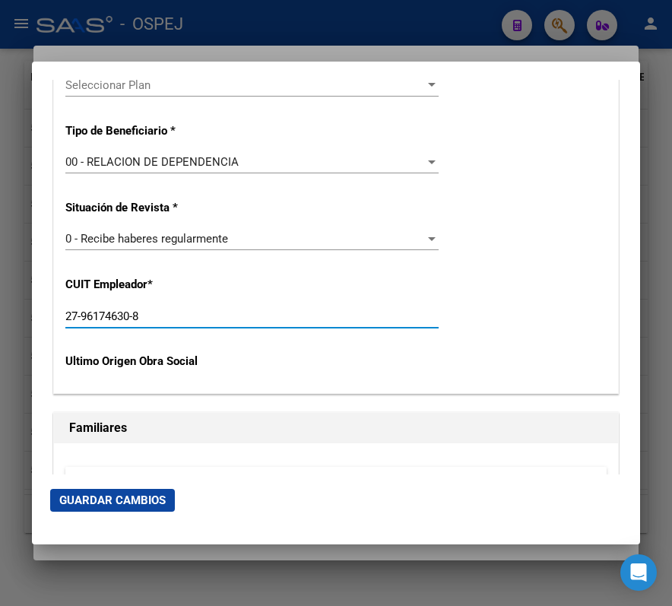
click at [214, 312] on input "27-96174630-8" at bounding box center [251, 316] width 373 height 14
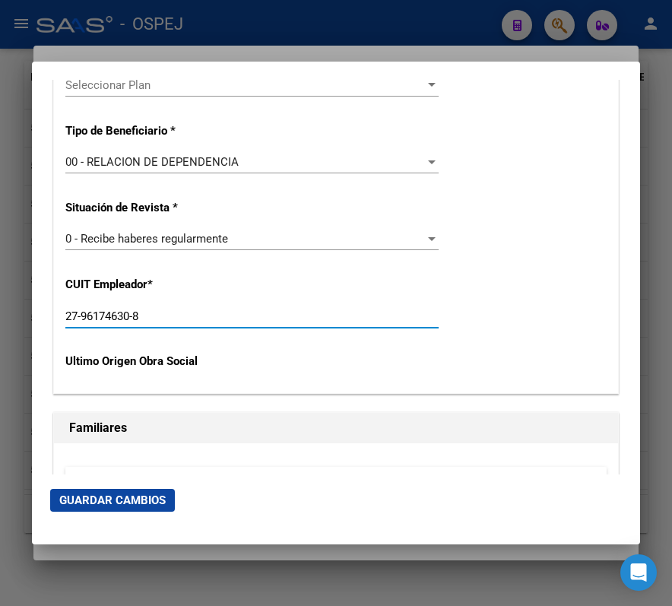
click at [274, 311] on input "27-96174630-8" at bounding box center [251, 316] width 373 height 14
click at [280, 319] on input "27-96174630-8" at bounding box center [251, 316] width 373 height 14
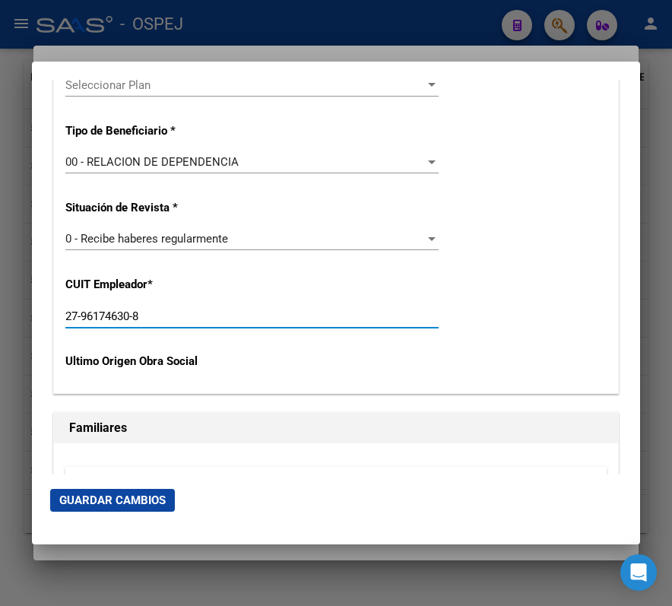
click at [280, 319] on input "27-96174630-8" at bounding box center [251, 316] width 373 height 14
click at [308, 317] on input "27-96174630-8" at bounding box center [251, 316] width 373 height 14
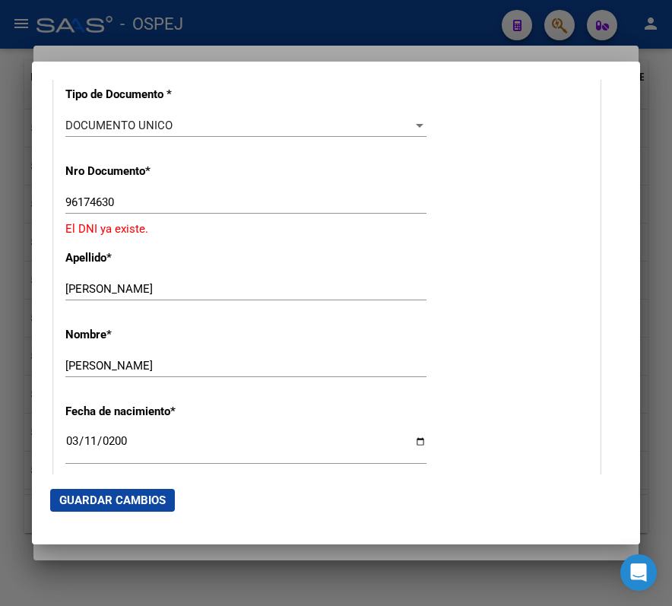
scroll to position [405, 0]
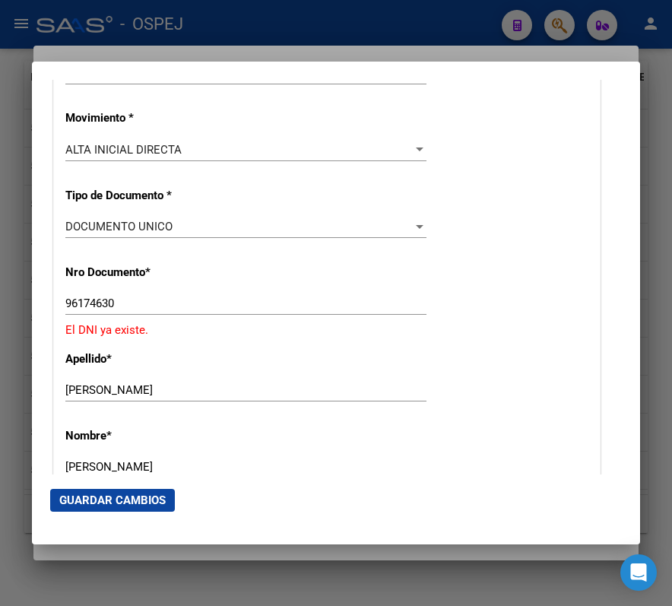
type input "30-61649178-0"
click at [359, 316] on div "96174630 Ingresar nro" at bounding box center [245, 310] width 361 height 37
click at [383, 11] on div at bounding box center [336, 303] width 672 height 606
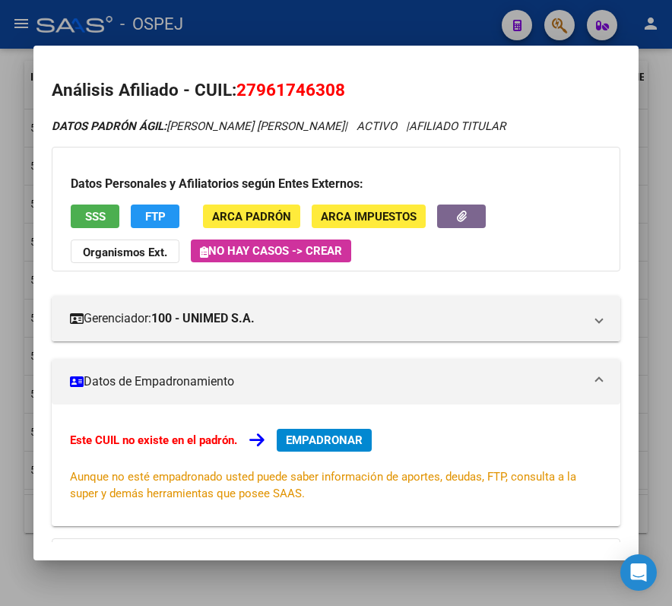
click at [356, 442] on span "EMPADRONAR" at bounding box center [324, 440] width 77 height 14
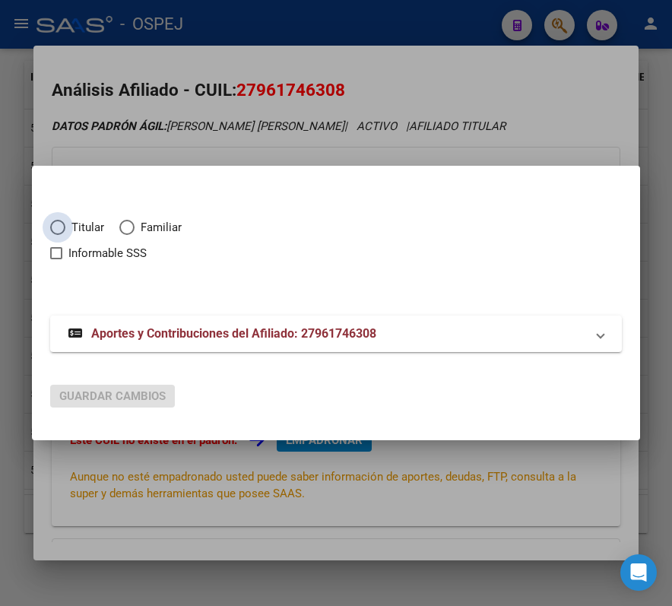
click at [81, 226] on span "Titular" at bounding box center [84, 227] width 39 height 17
click at [65, 226] on input "Titular" at bounding box center [57, 227] width 15 height 15
radio input "true"
checkbox input "true"
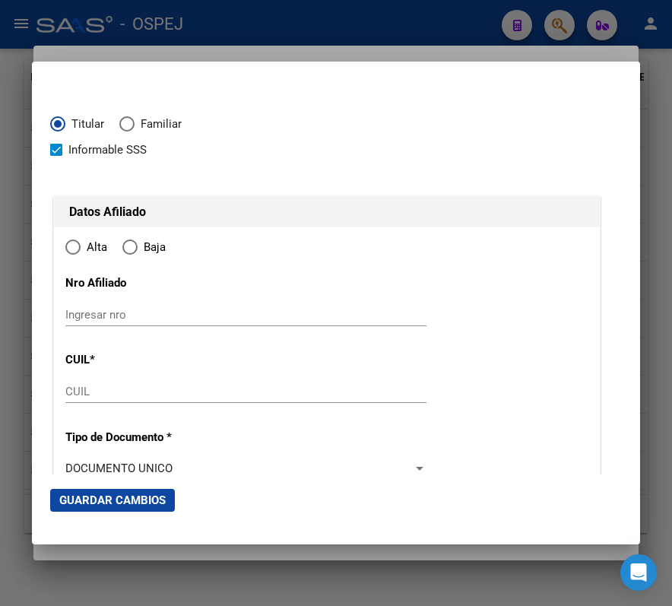
type input "27-96174630-8"
radio input "true"
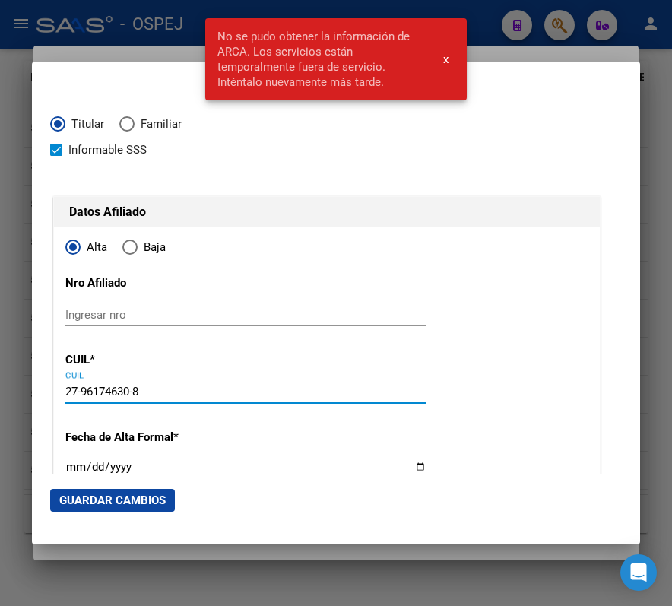
click at [147, 391] on input "27-96174630-8" at bounding box center [245, 392] width 361 height 14
click at [140, 49] on div at bounding box center [336, 303] width 672 height 606
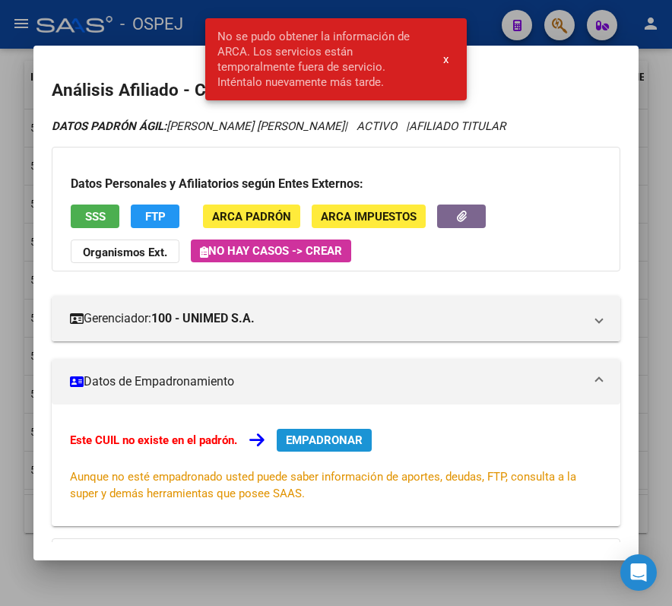
click at [310, 438] on span "EMPADRONAR" at bounding box center [324, 440] width 77 height 14
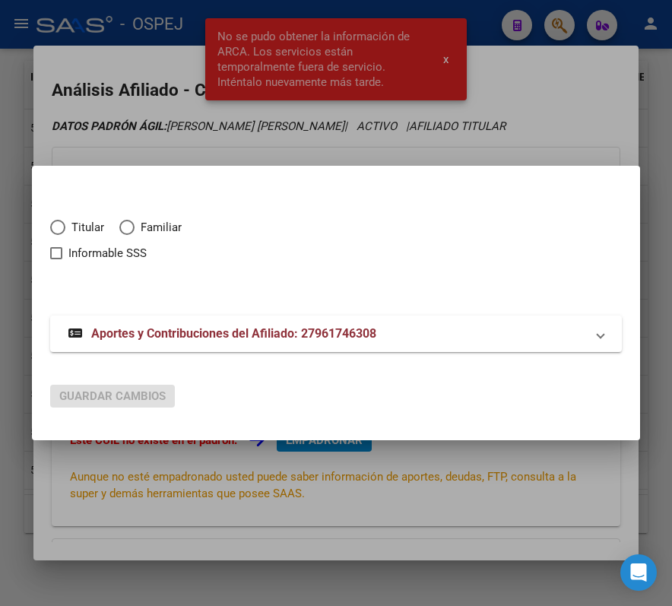
click at [84, 229] on span "Titular" at bounding box center [84, 227] width 39 height 17
click at [65, 229] on input "Titular" at bounding box center [57, 227] width 15 height 15
radio input "true"
checkbox input "true"
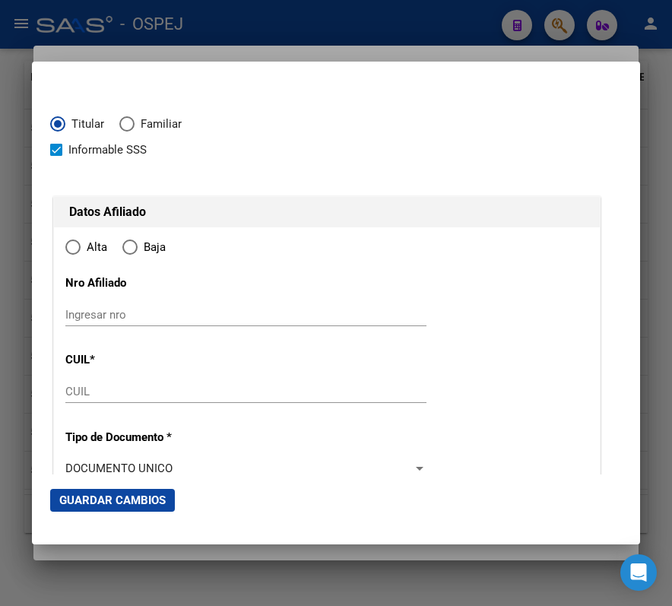
type input "27-96174630-8"
radio input "true"
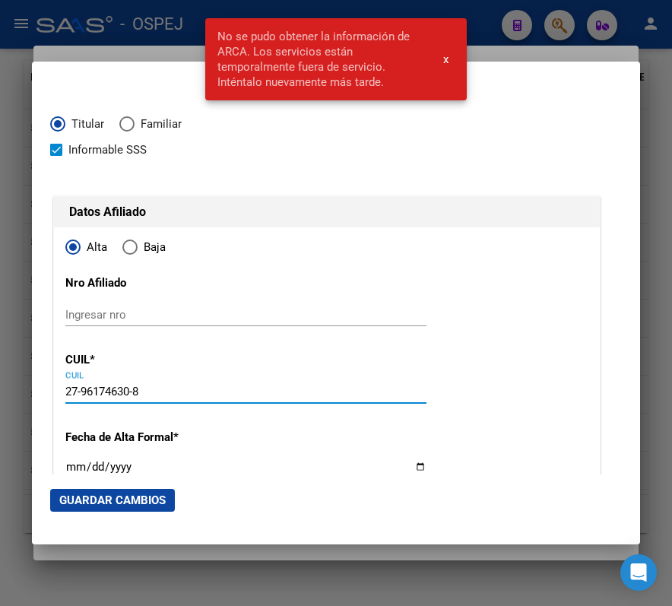
drag, startPoint x: 150, startPoint y: 390, endPoint x: 49, endPoint y: 380, distance: 100.8
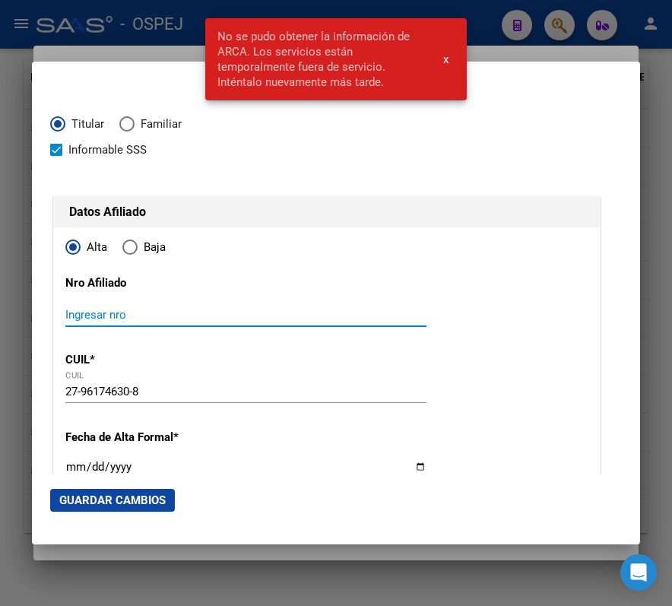
click at [176, 311] on input "Ingresar nro" at bounding box center [245, 315] width 361 height 14
paste input "27-96174630-8"
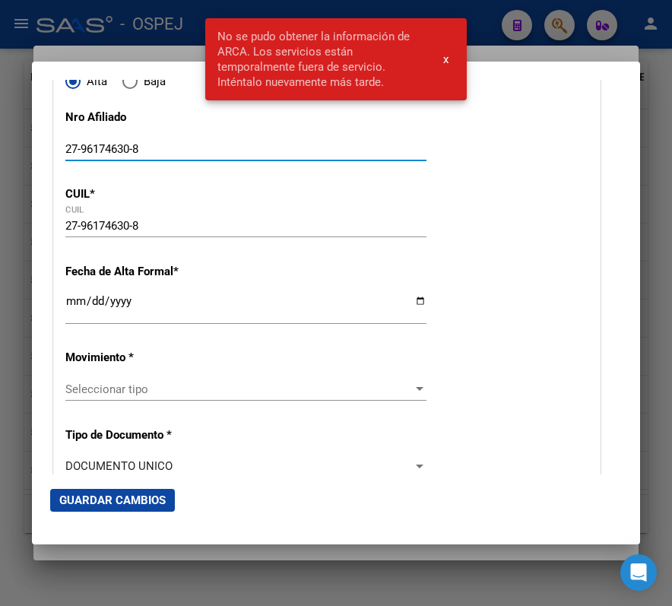
scroll to position [202, 0]
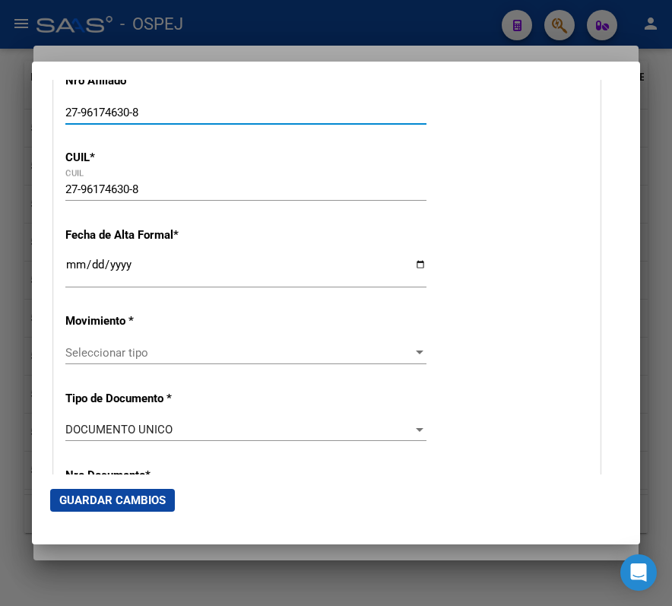
type input "27-96174630-8"
click at [70, 258] on input "Ingresar fecha" at bounding box center [245, 270] width 361 height 24
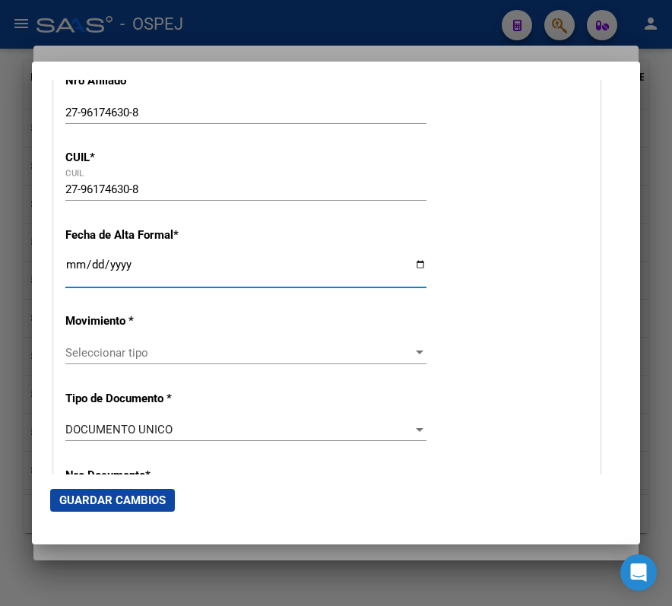
click at [70, 259] on input "Ingresar fecha" at bounding box center [245, 270] width 361 height 24
type input "[DATE]"
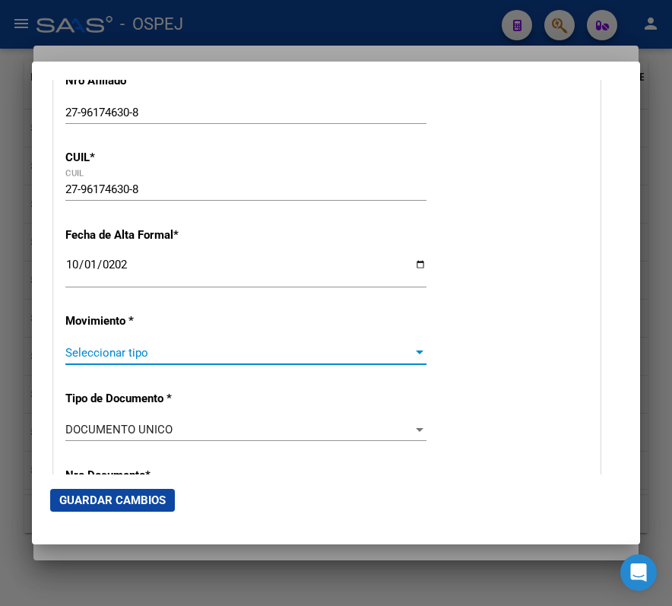
click at [378, 350] on span "Seleccionar tipo" at bounding box center [238, 353] width 347 height 14
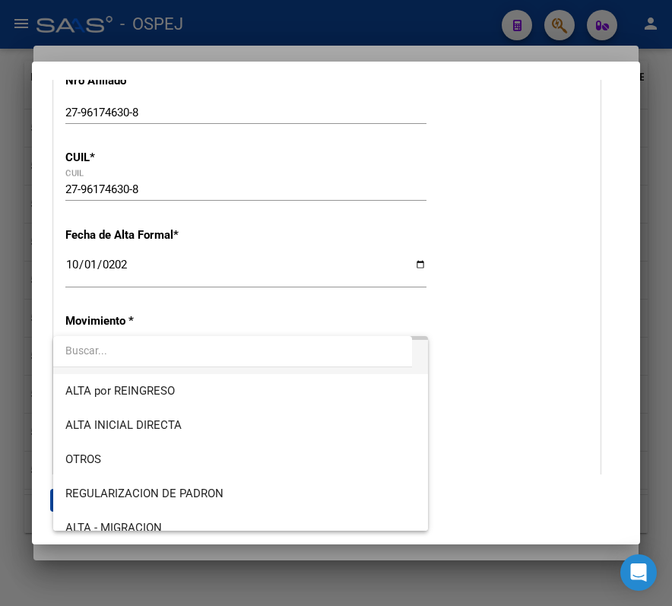
scroll to position [101, 0]
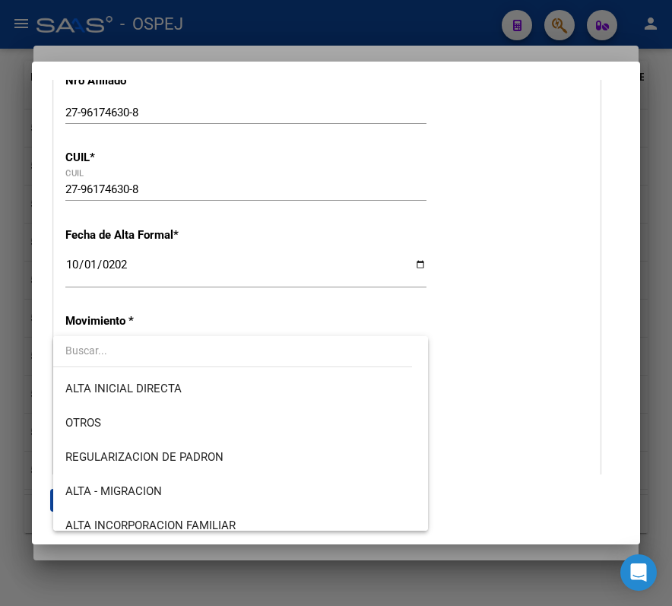
click at [435, 40] on div at bounding box center [336, 303] width 672 height 606
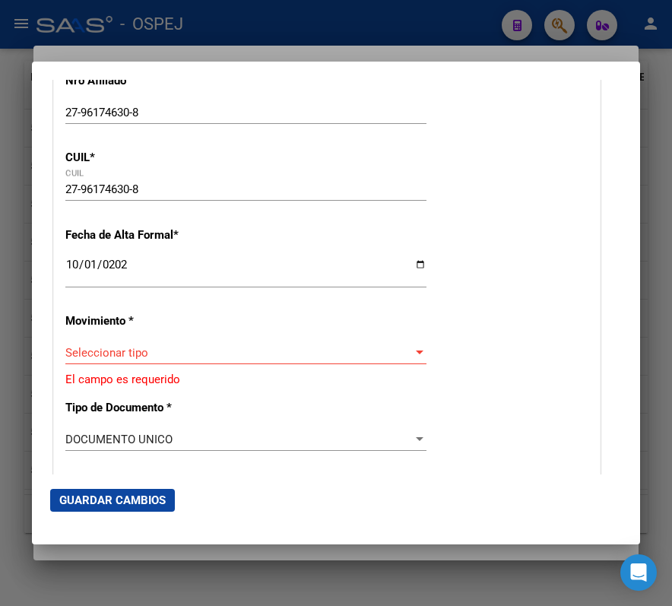
click at [435, 40] on div at bounding box center [336, 303] width 672 height 606
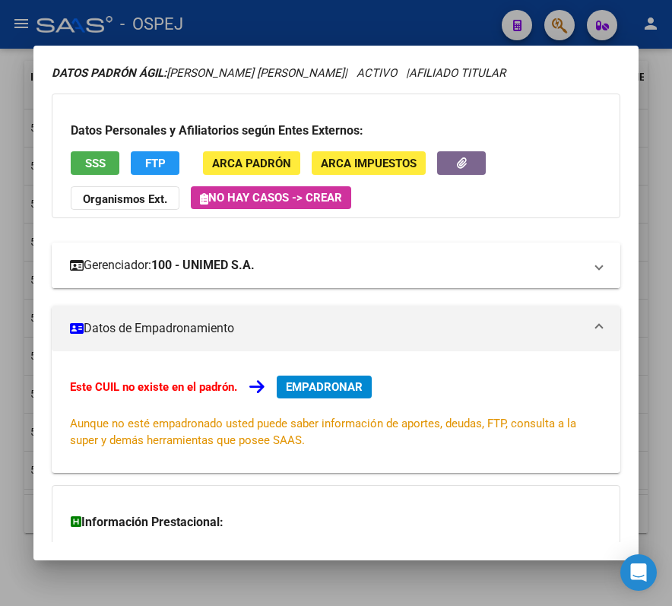
scroll to position [37, 0]
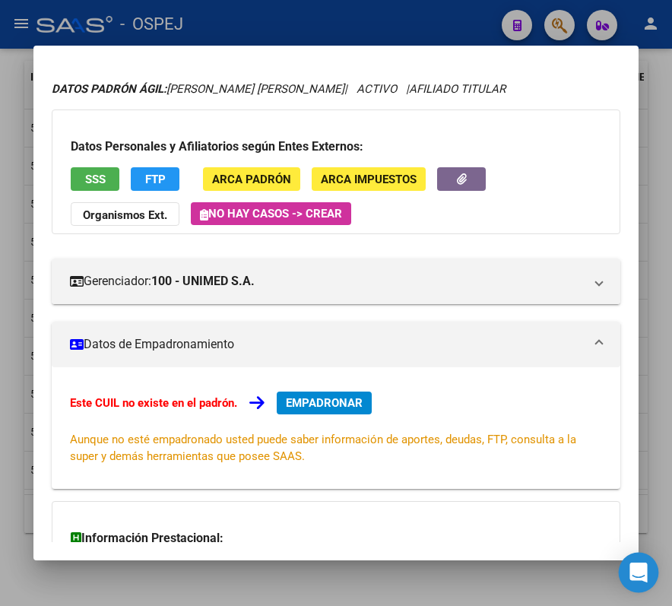
click at [639, 585] on div "Open Intercom Messenger" at bounding box center [639, 572] width 40 height 40
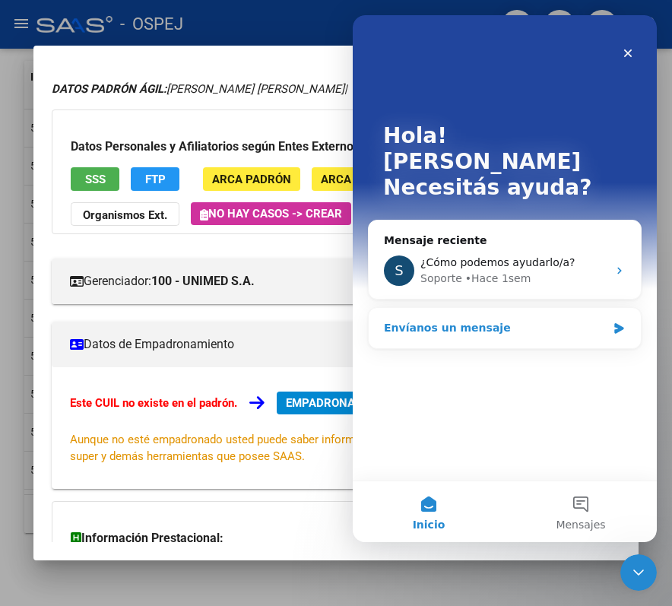
scroll to position [0, 0]
click at [567, 271] on div "Soporte • Hace 1sem" at bounding box center [513, 279] width 187 height 16
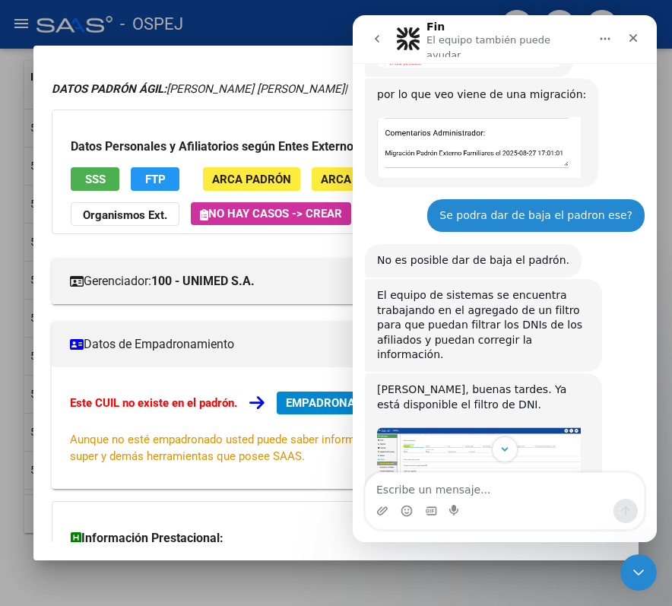
scroll to position [2871, 0]
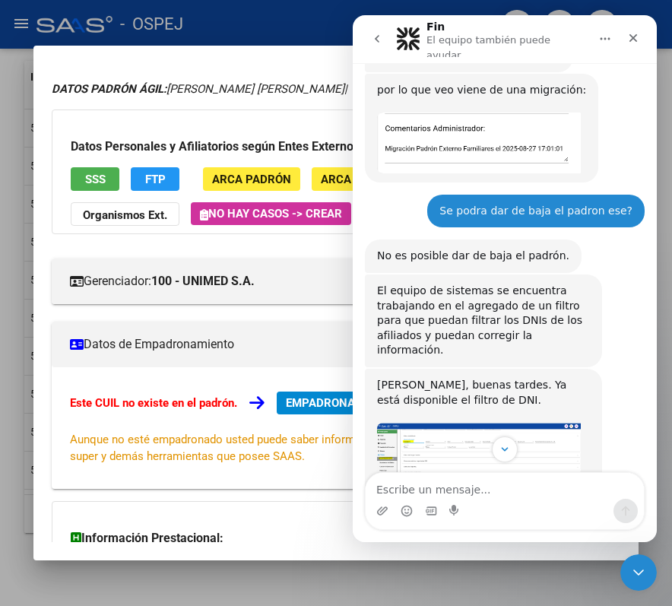
click at [217, 114] on div "Datos Personales y Afiliatorios según Entes Externos: SSS FTP ARCA Padrón ARCA …" at bounding box center [336, 171] width 568 height 125
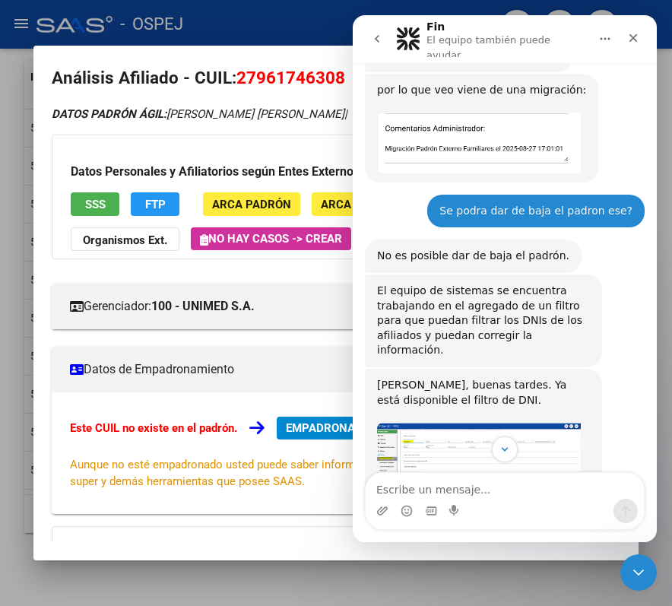
scroll to position [0, 0]
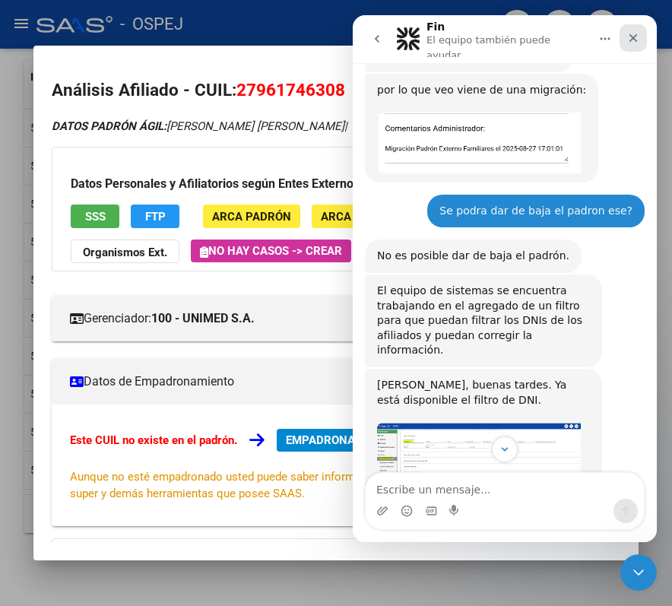
click at [630, 37] on icon "Cerrar" at bounding box center [633, 38] width 8 height 8
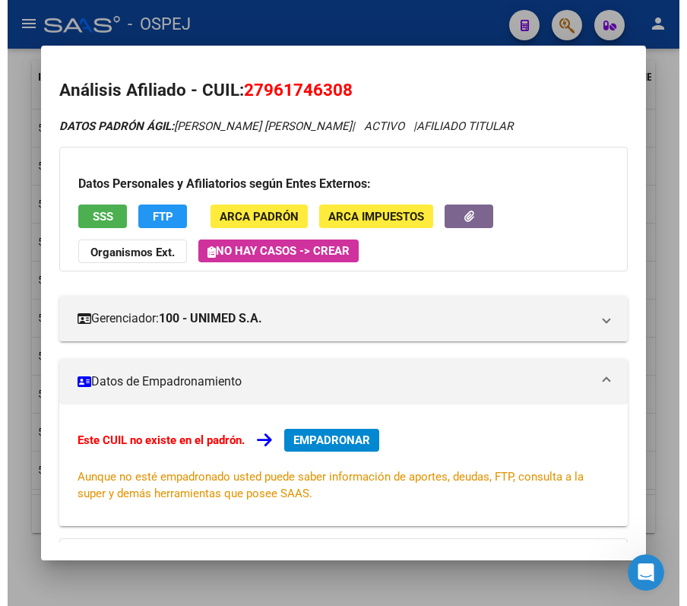
scroll to position [3174, 0]
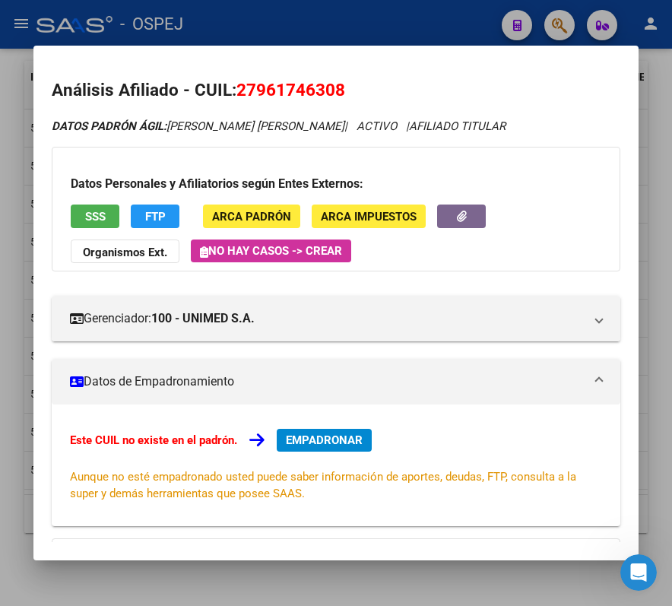
drag, startPoint x: 251, startPoint y: 91, endPoint x: 324, endPoint y: 93, distance: 73.0
click at [324, 93] on span "27961746308" at bounding box center [290, 90] width 109 height 20
copy span "96174630"
click at [463, 71] on mat-dialog-content "Análisis Afiliado - CUIL: 27961746308 DATOS PADRÓN ÁGIL: CRUZ CORTES YURI TATIA…" at bounding box center [335, 303] width 605 height 478
click at [310, 20] on div at bounding box center [336, 303] width 672 height 606
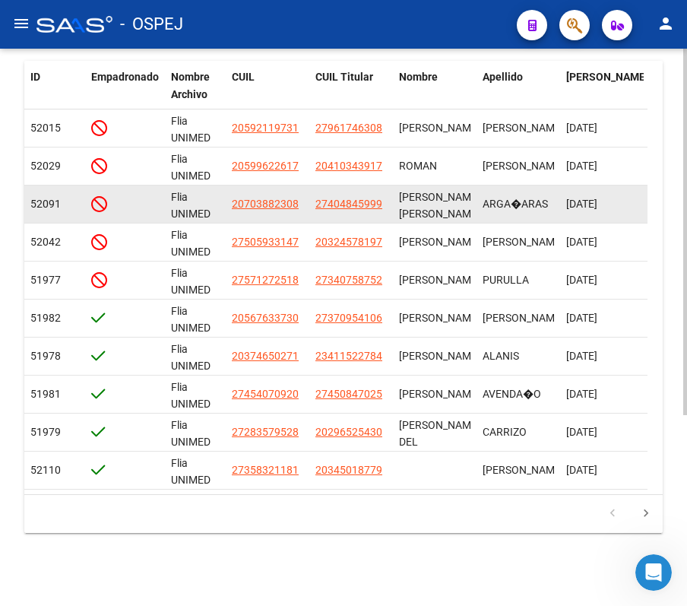
scroll to position [0, 0]
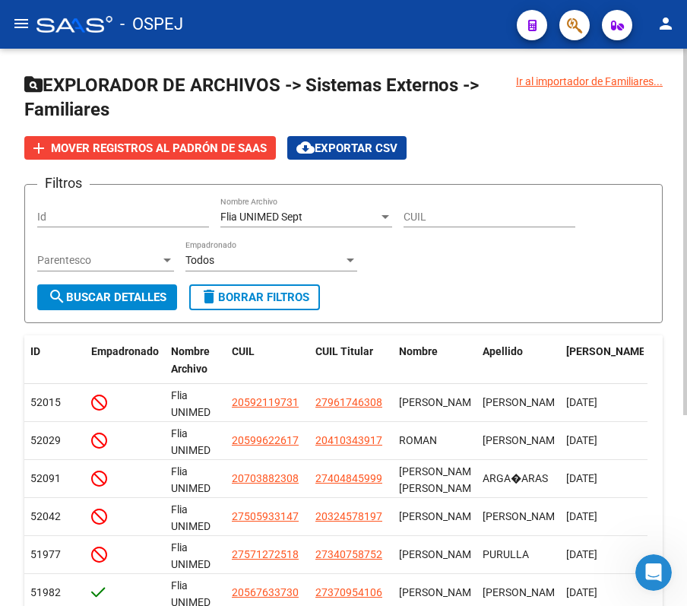
click at [265, 207] on div "Flia UNIMED Sept Nombre Archivo" at bounding box center [306, 212] width 172 height 30
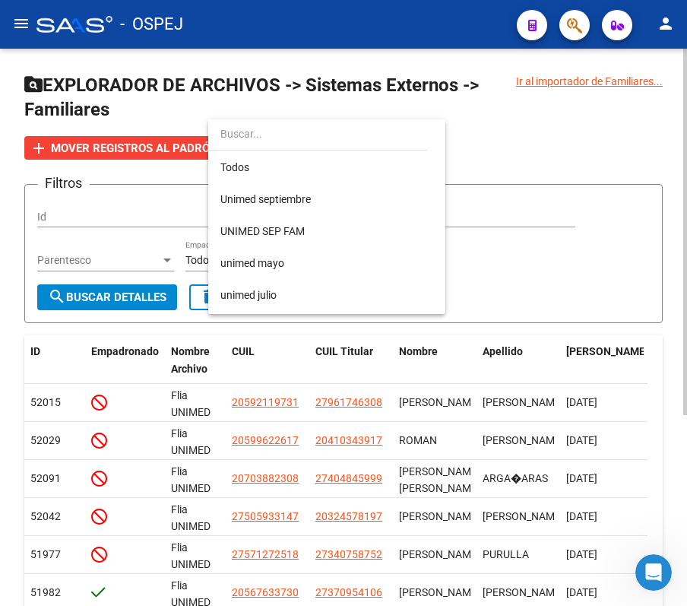
scroll to position [844, 0]
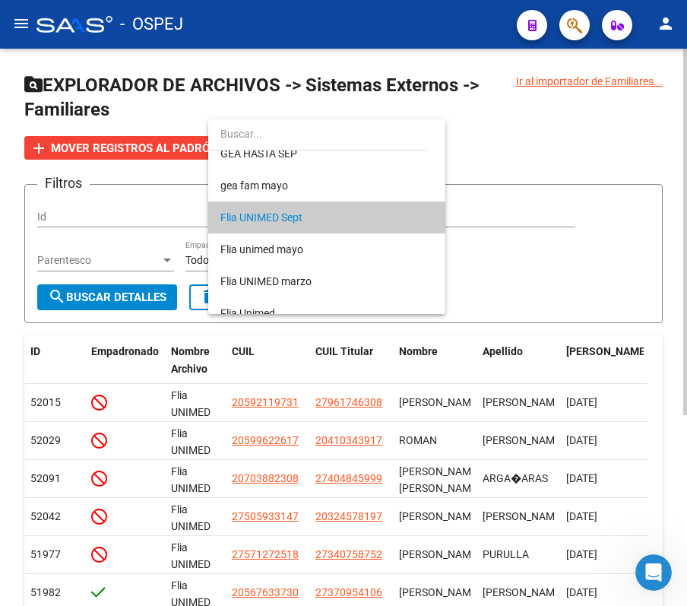
click at [76, 293] on div at bounding box center [343, 303] width 687 height 606
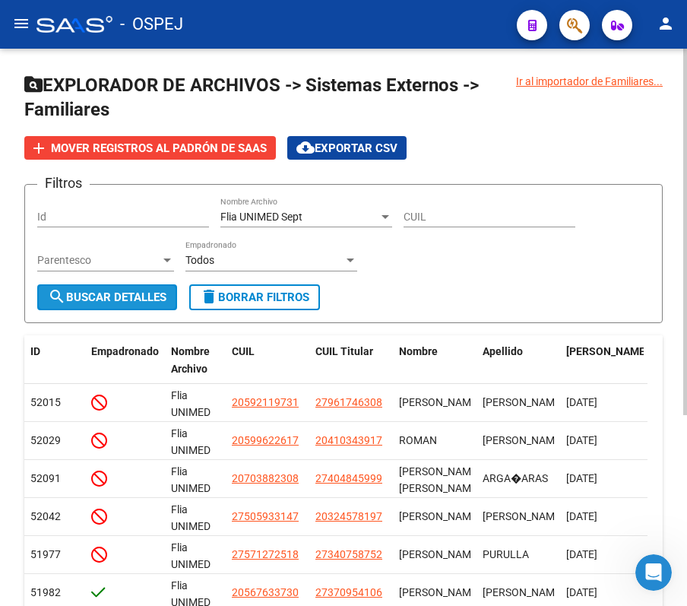
click at [97, 296] on span "search Buscar Detalles" at bounding box center [107, 297] width 119 height 14
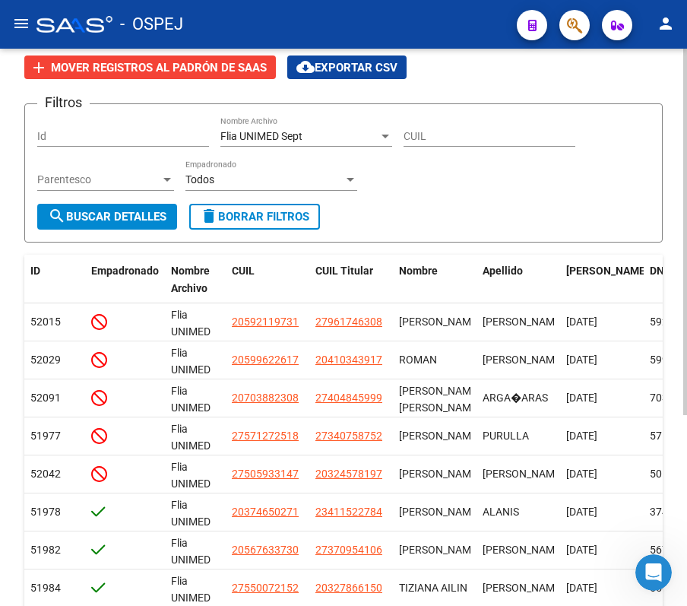
scroll to position [202, 0]
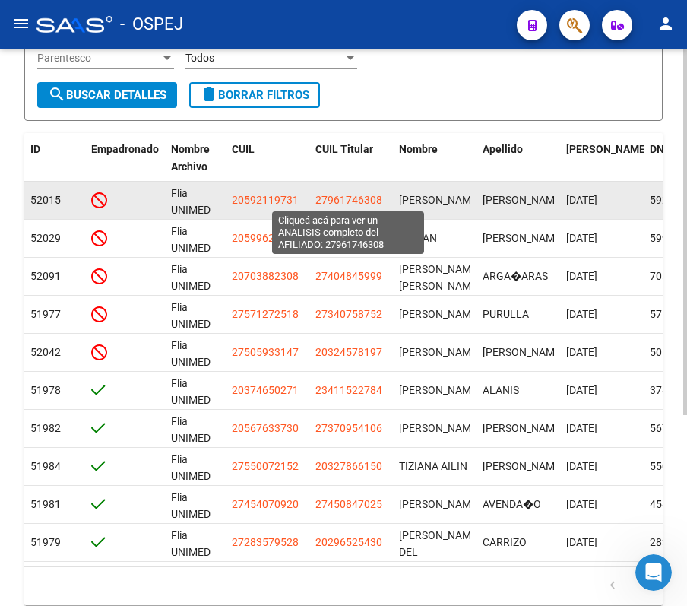
click at [353, 195] on span "27961746308" at bounding box center [348, 200] width 67 height 12
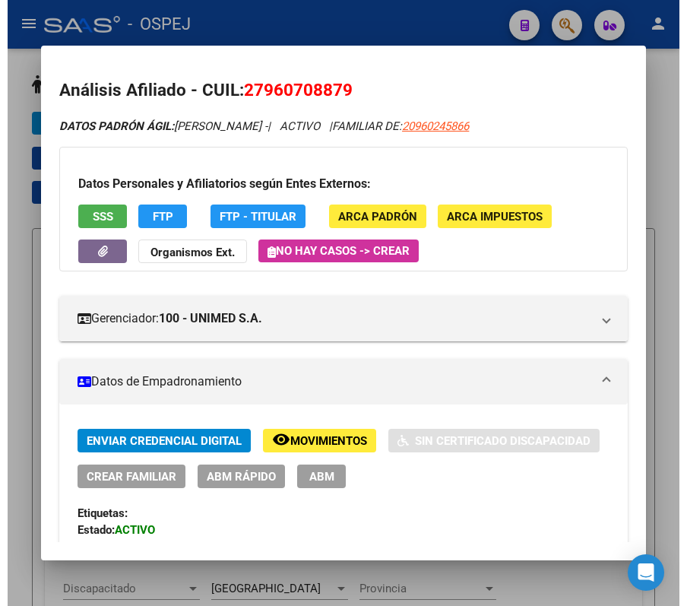
scroll to position [850, 0]
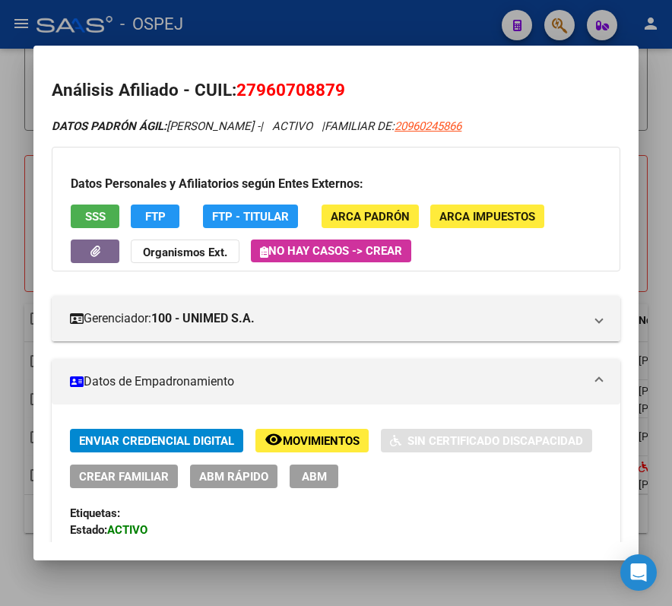
click at [407, 36] on div at bounding box center [336, 303] width 672 height 606
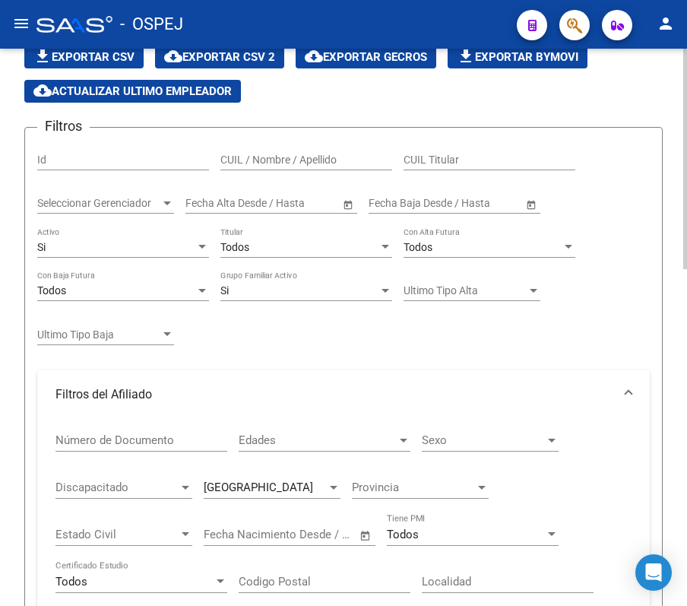
scroll to position [0, 0]
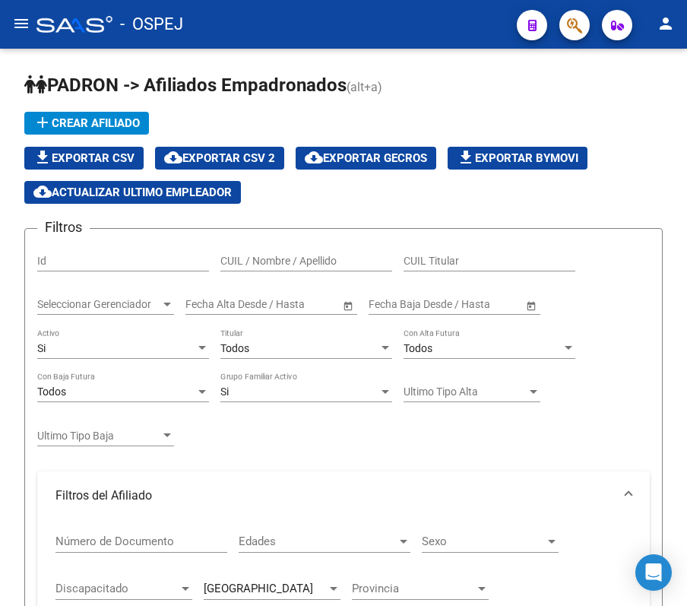
click at [12, 11] on button "menu" at bounding box center [21, 24] width 30 height 30
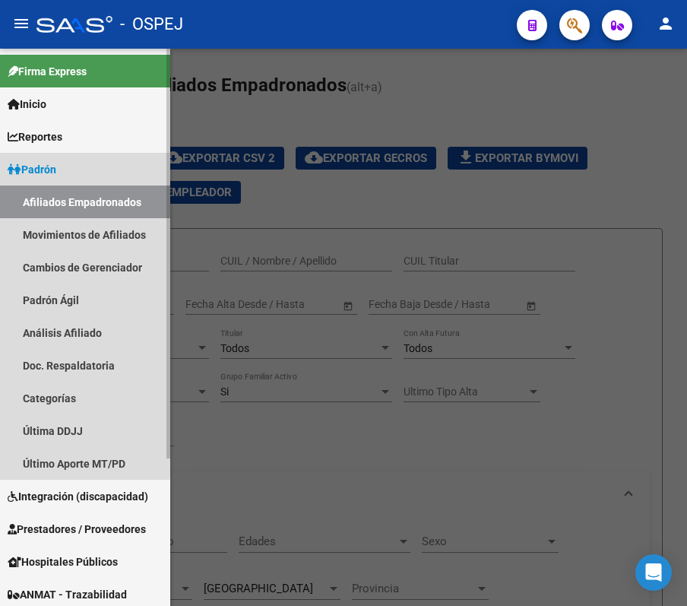
click at [12, 159] on link "Padrón" at bounding box center [85, 169] width 170 height 33
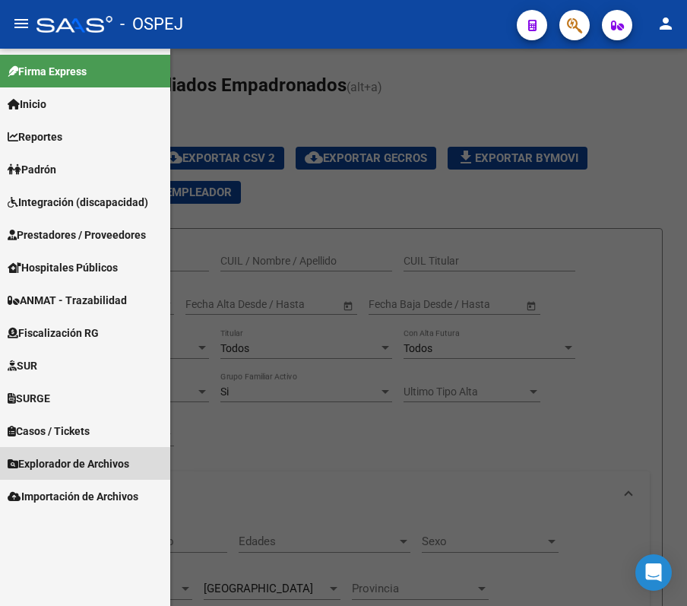
click at [74, 472] on link "Explorador de Archivos" at bounding box center [85, 463] width 170 height 33
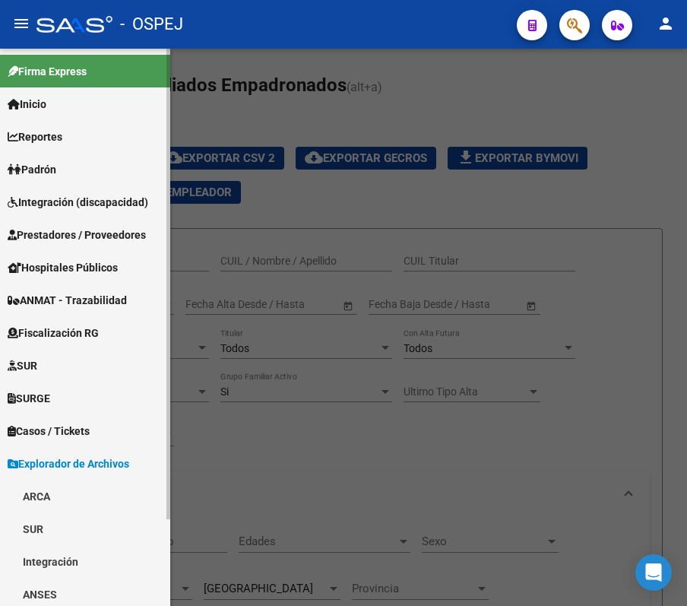
scroll to position [101, 0]
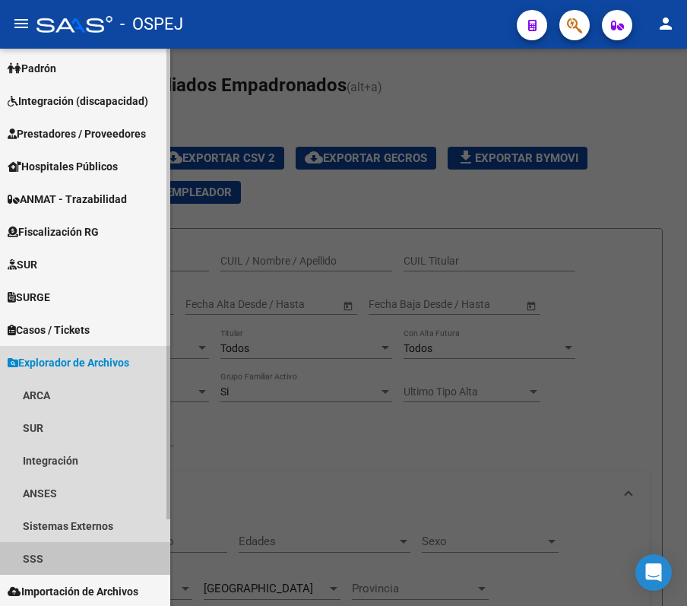
click at [65, 566] on link "SSS" at bounding box center [85, 558] width 170 height 33
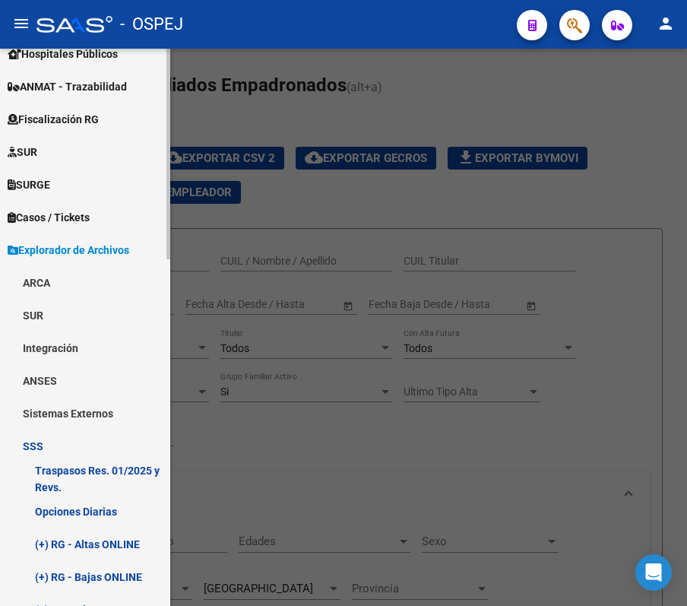
scroll to position [202, 0]
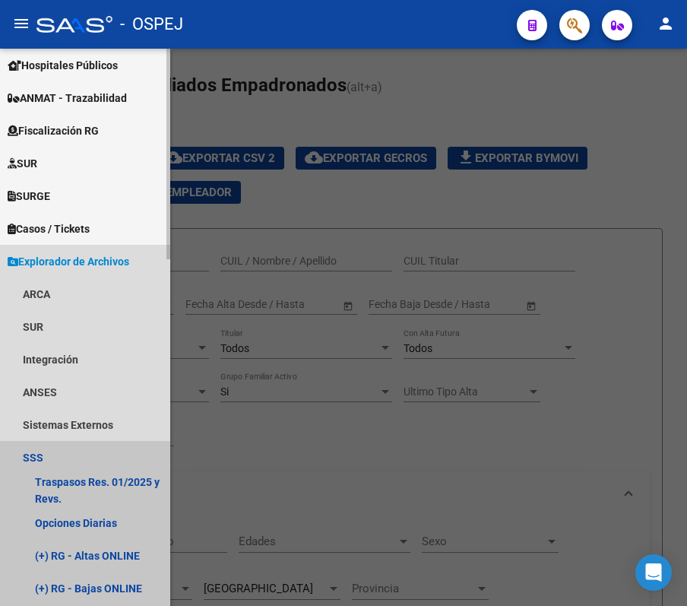
click at [88, 454] on link "SSS" at bounding box center [85, 457] width 170 height 33
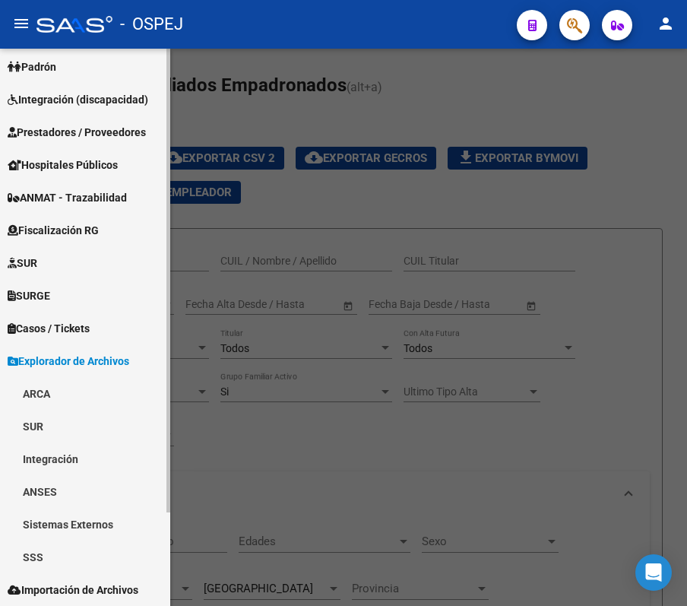
scroll to position [102, 0]
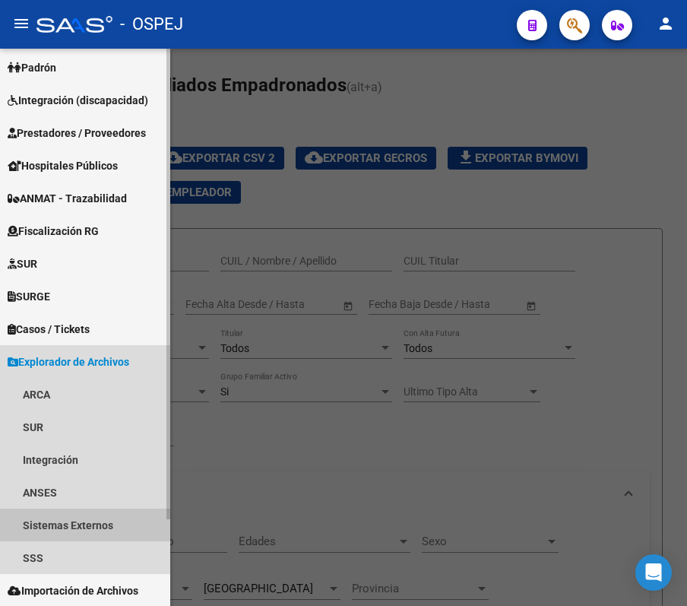
click at [65, 518] on link "Sistemas Externos" at bounding box center [85, 524] width 170 height 33
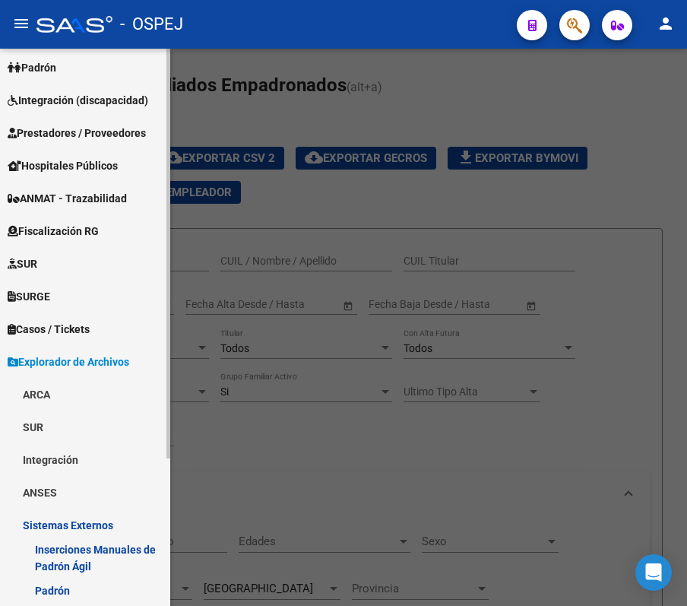
scroll to position [201, 0]
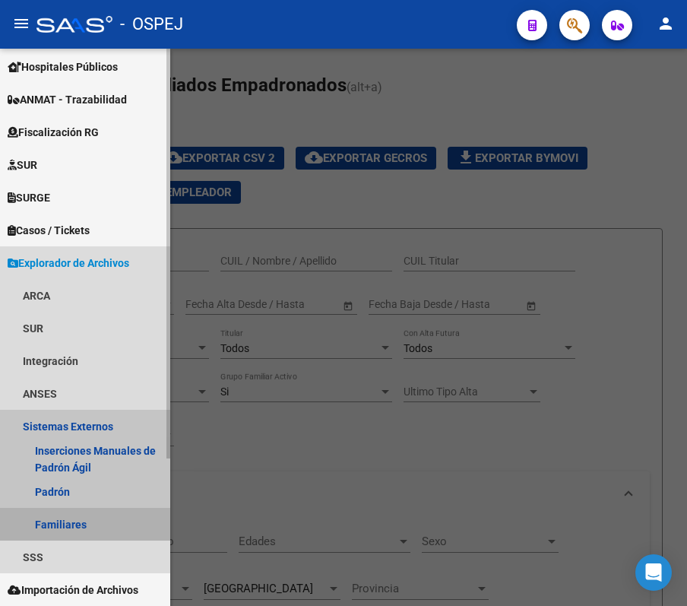
click at [65, 518] on link "Familiares" at bounding box center [85, 524] width 170 height 33
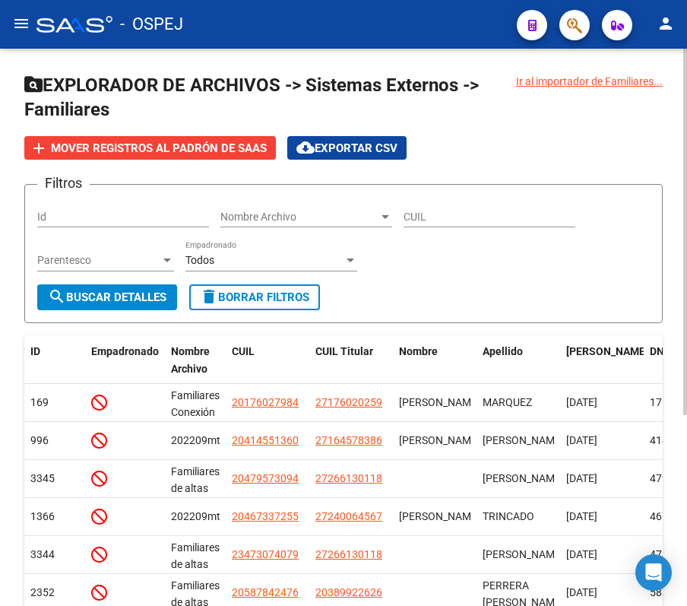
click at [231, 207] on div "Nombre Archivo Nombre Archivo" at bounding box center [306, 212] width 172 height 30
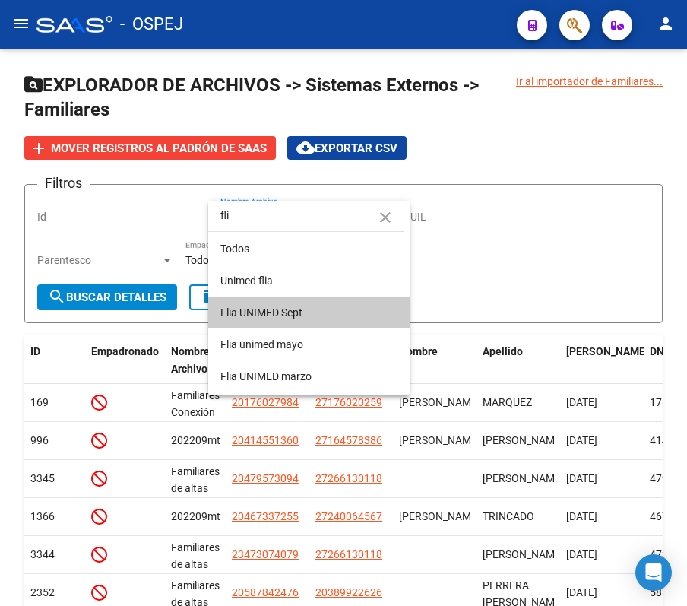
type input "fli"
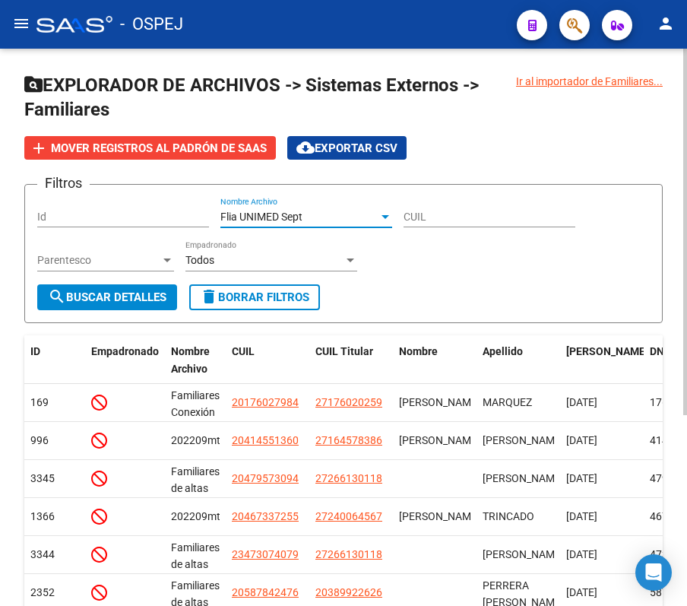
click at [335, 217] on div "Flia UNIMED Sept" at bounding box center [299, 217] width 158 height 13
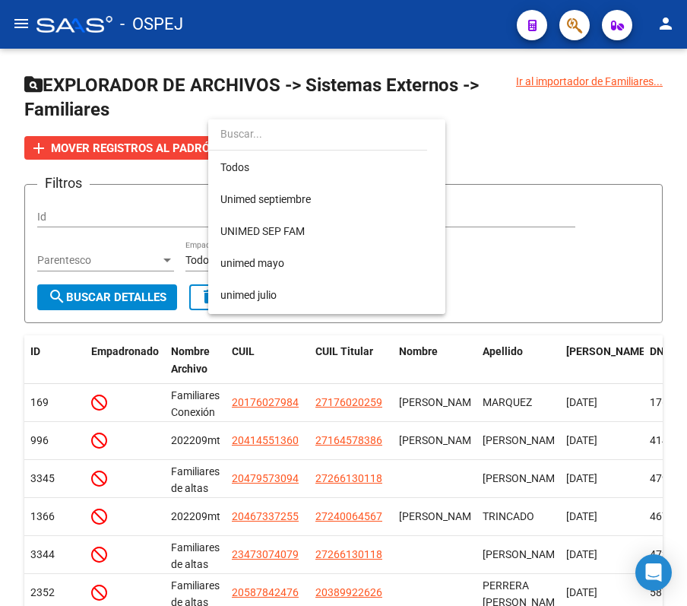
scroll to position [844, 0]
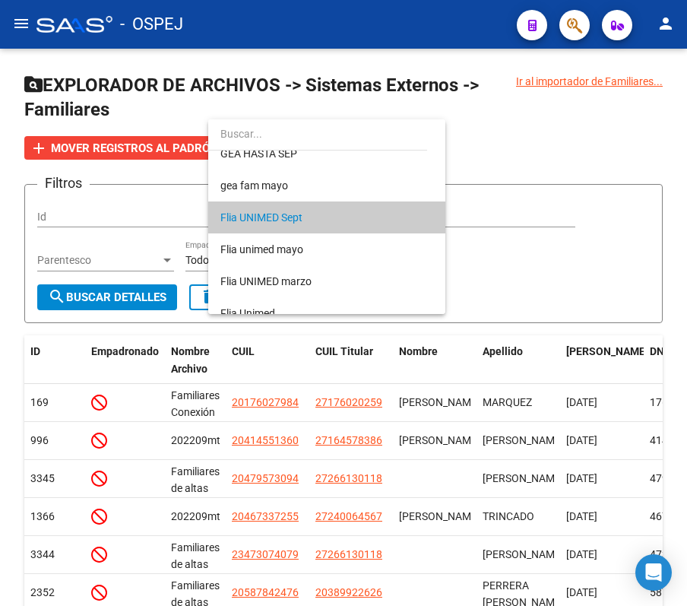
click at [322, 211] on span "Flia UNIMED Sept" at bounding box center [326, 217] width 213 height 32
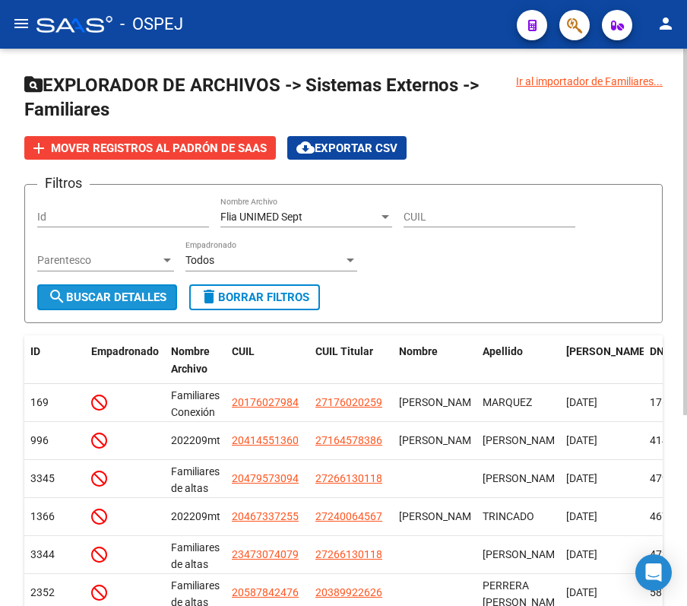
click at [141, 298] on span "search Buscar Detalles" at bounding box center [107, 297] width 119 height 14
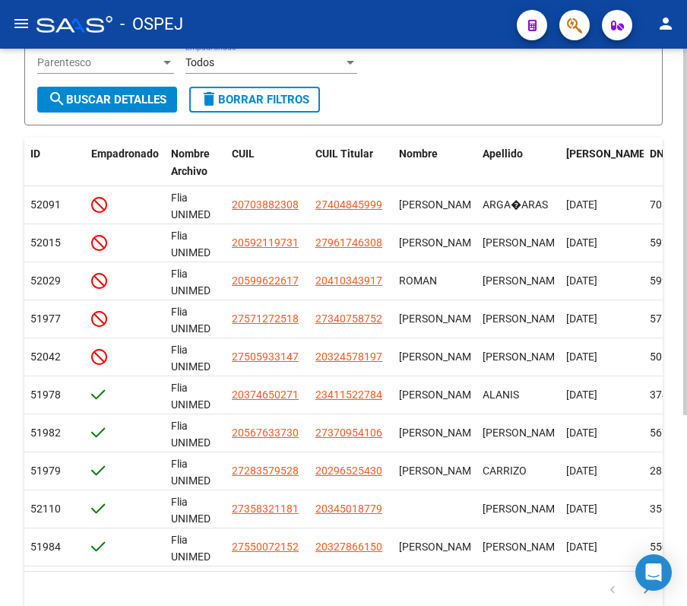
scroll to position [202, 0]
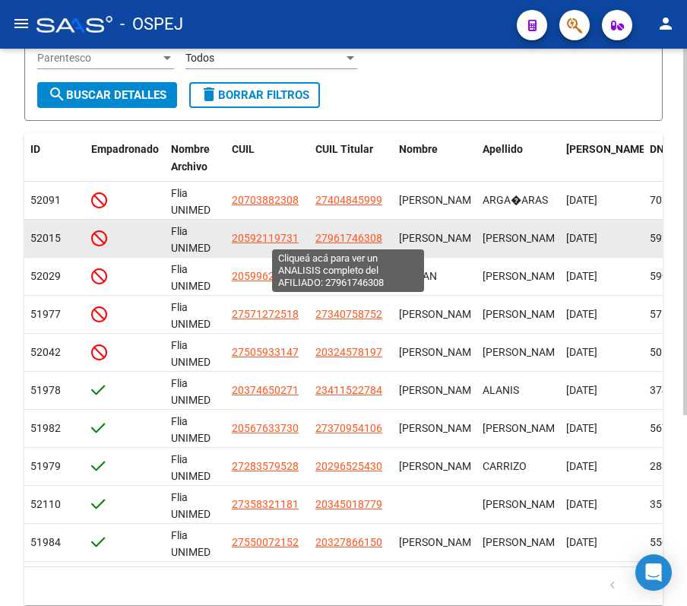
click at [359, 240] on span "27961746308" at bounding box center [348, 238] width 67 height 12
type textarea "27961746308"
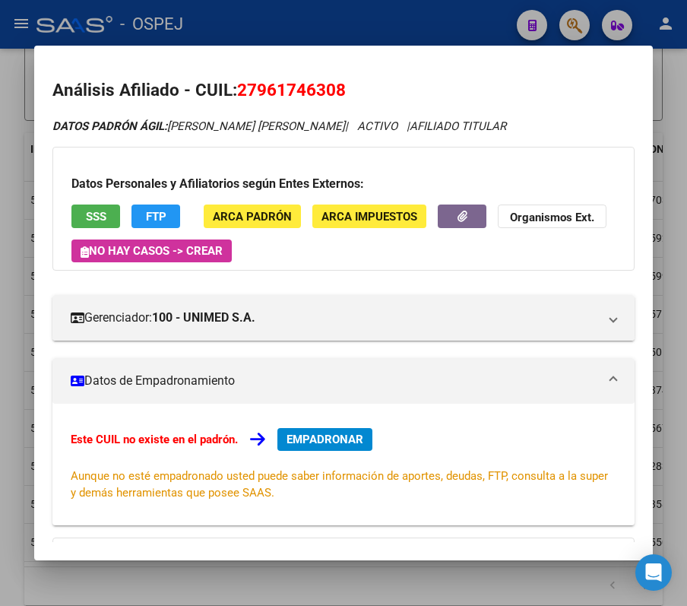
click at [296, 31] on div at bounding box center [343, 303] width 687 height 606
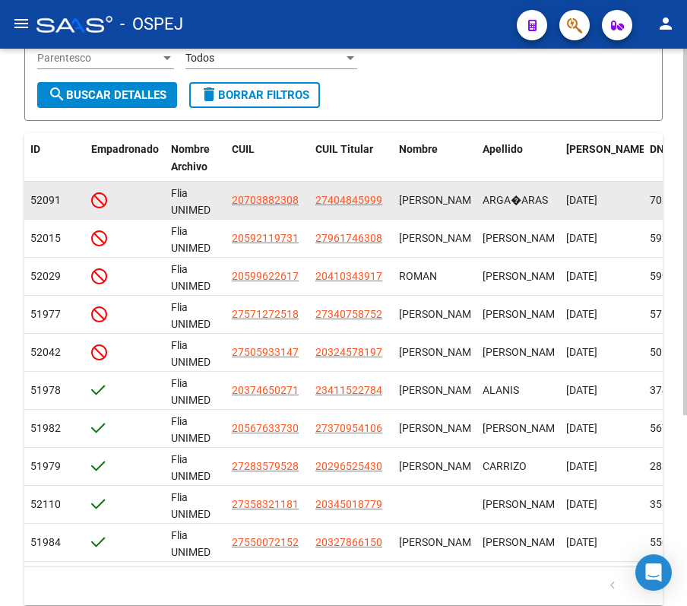
scroll to position [0, 0]
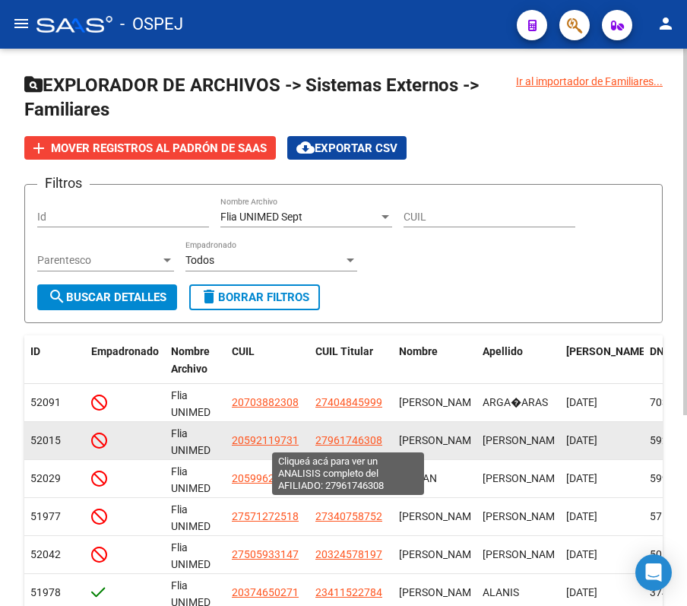
click at [356, 436] on span "27961746308" at bounding box center [348, 440] width 67 height 12
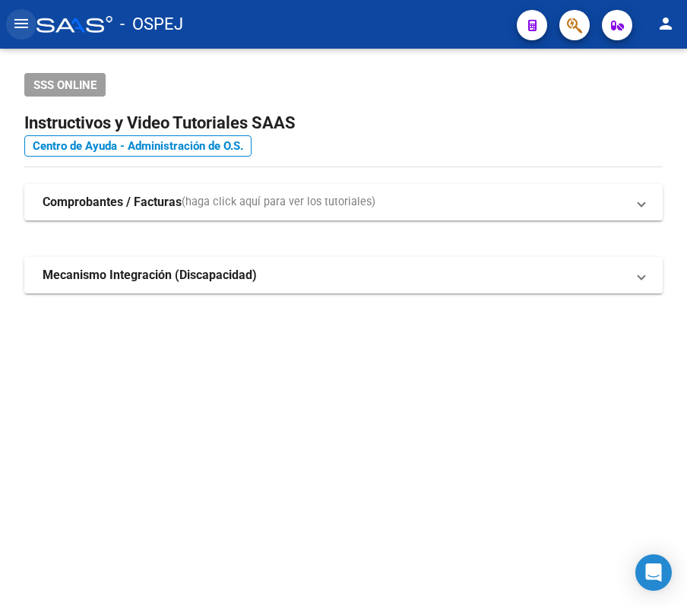
click at [24, 16] on mat-icon "menu" at bounding box center [21, 23] width 18 height 18
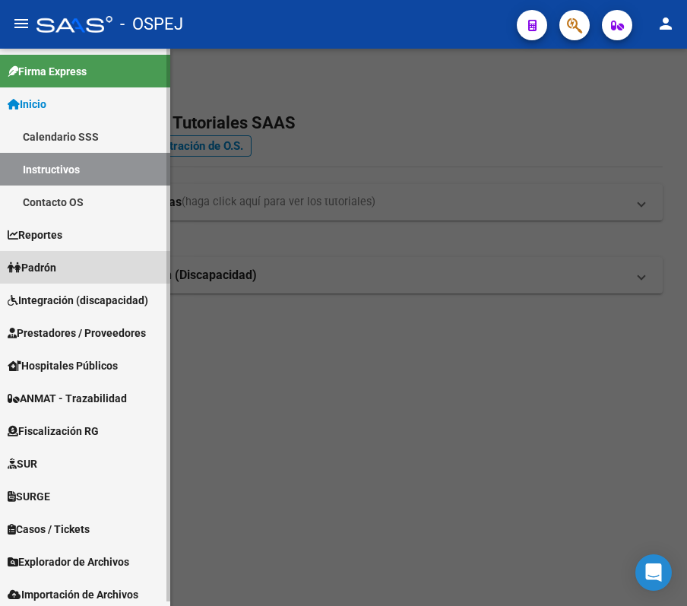
click at [77, 253] on link "Padrón" at bounding box center [85, 267] width 170 height 33
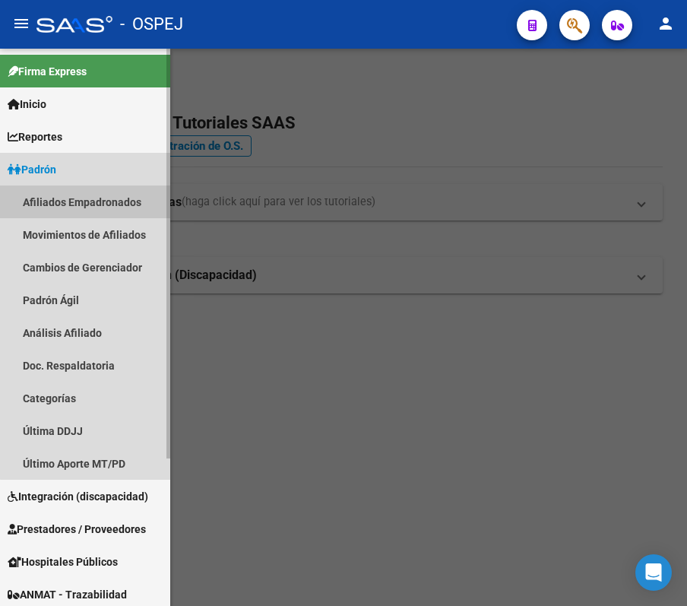
click at [99, 201] on link "Afiliados Empadronados" at bounding box center [85, 201] width 170 height 33
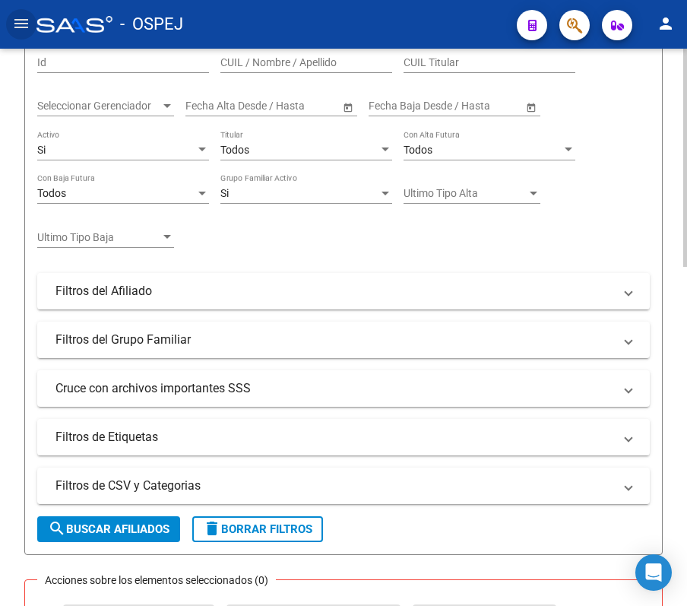
scroll to position [202, 0]
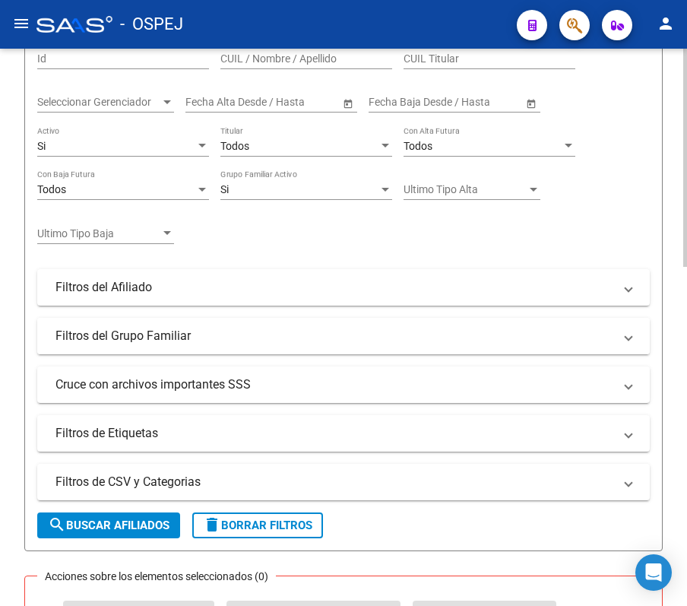
click at [164, 340] on mat-panel-title "Filtros del Grupo Familiar" at bounding box center [334, 336] width 558 height 17
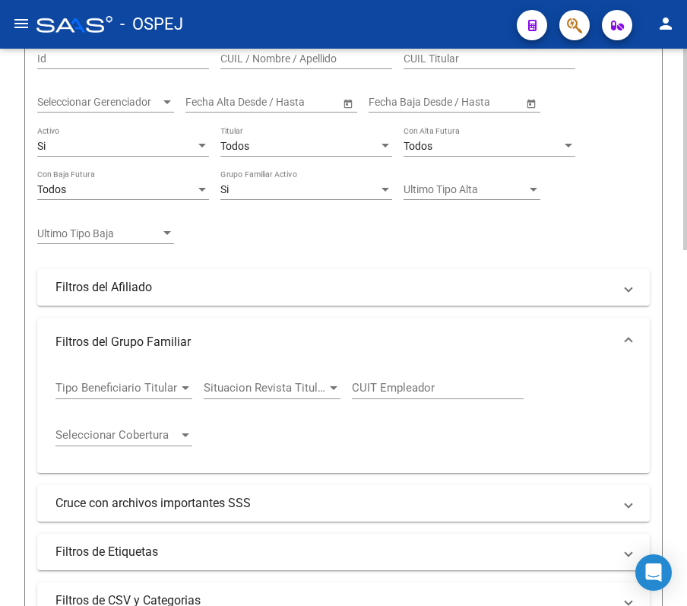
click at [164, 340] on mat-panel-title "Filtros del Grupo Familiar" at bounding box center [334, 342] width 558 height 17
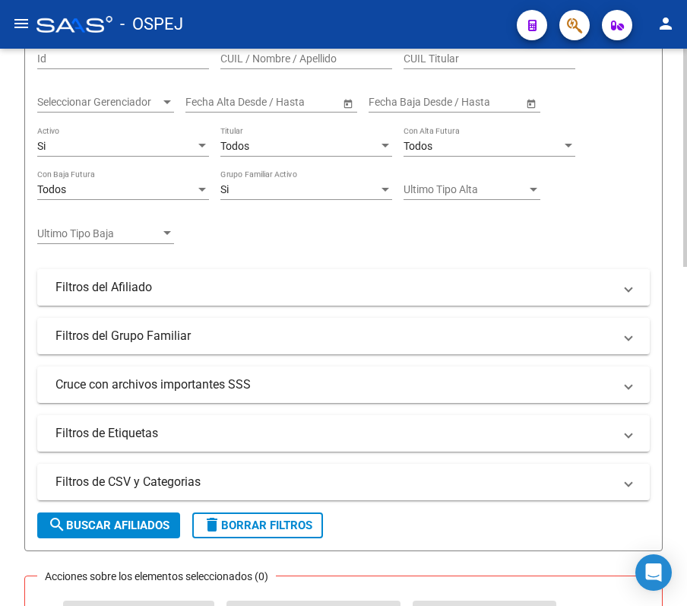
click at [170, 283] on mat-panel-title "Filtros del Afiliado" at bounding box center [334, 287] width 558 height 17
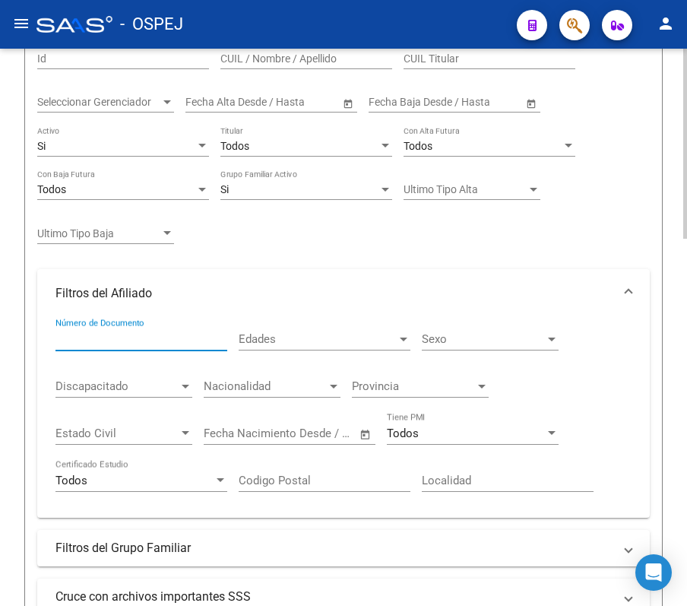
click at [125, 339] on input "Número de Documento" at bounding box center [141, 339] width 172 height 14
paste input "96174630"
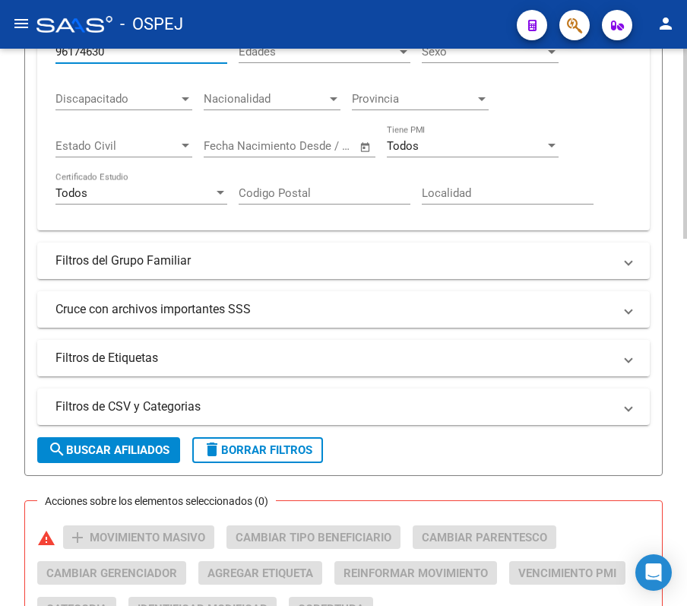
scroll to position [608, 0]
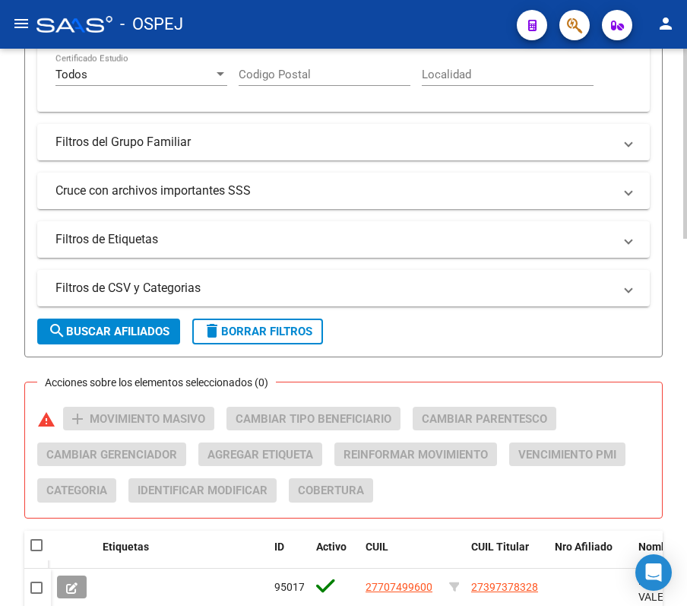
type input "96174630"
click at [81, 339] on button "search Buscar Afiliados" at bounding box center [108, 331] width 143 height 26
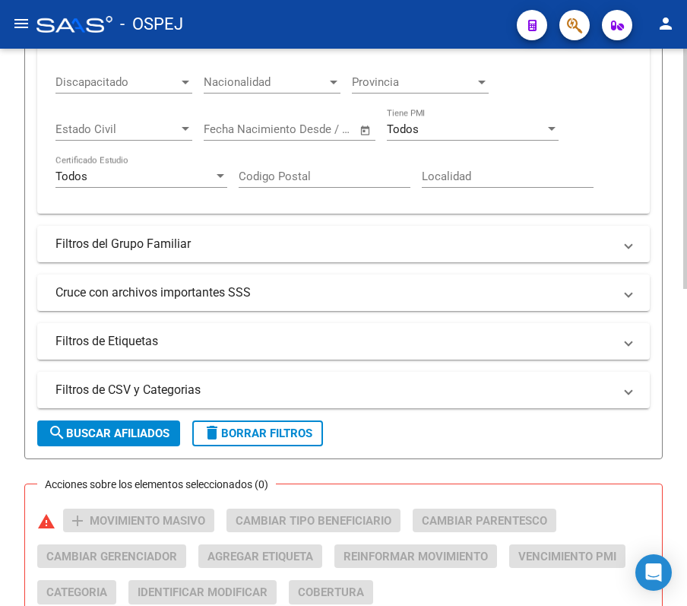
click at [9, 323] on div "[PERSON_NAME] -> Afiliados Empadronados (alt+a) add Crear Afiliado file_downloa…" at bounding box center [343, 181] width 687 height 1277
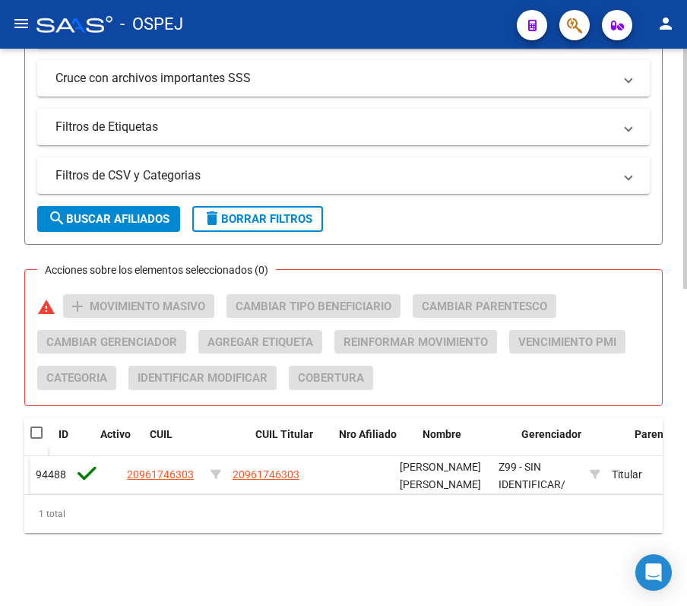
scroll to position [0, 213]
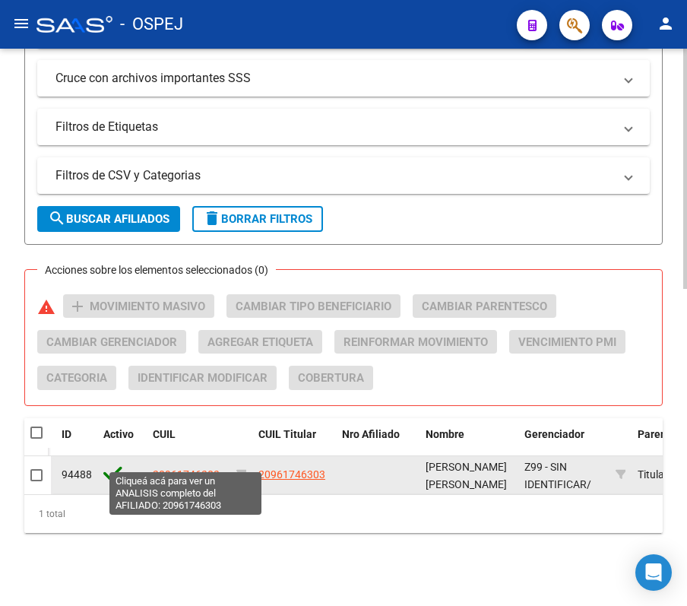
click at [195, 468] on span "20961746303" at bounding box center [186, 474] width 67 height 12
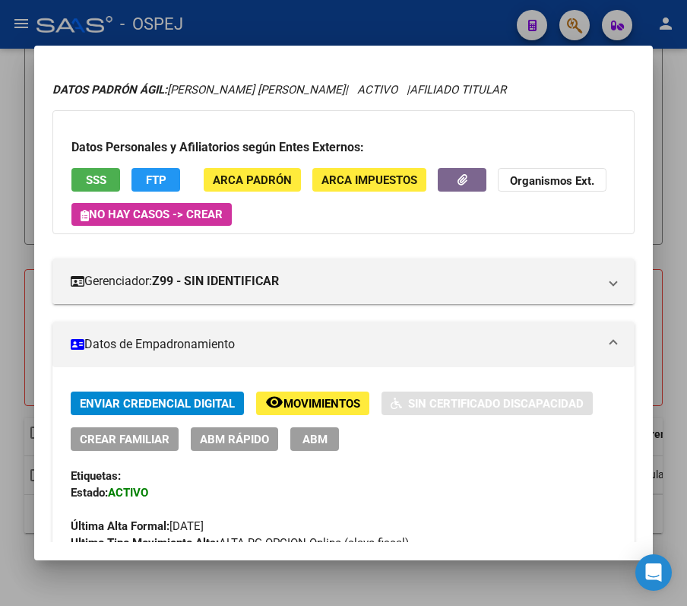
scroll to position [0, 0]
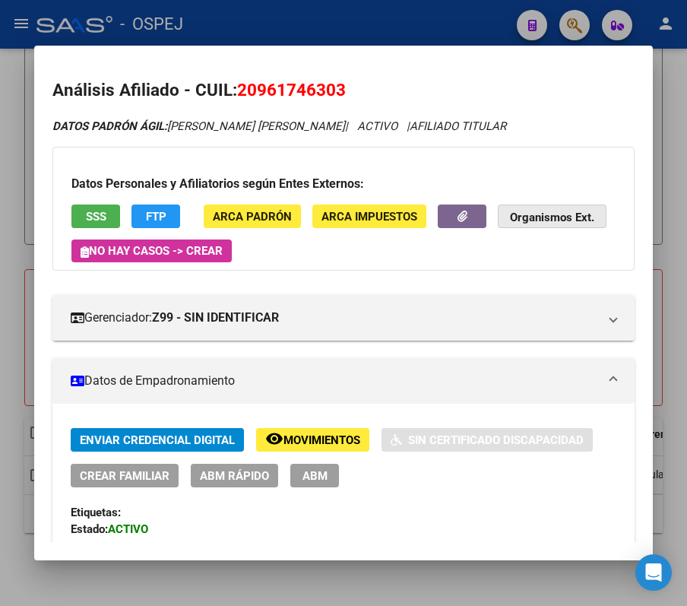
click at [510, 224] on strong "Organismos Ext." at bounding box center [552, 218] width 84 height 14
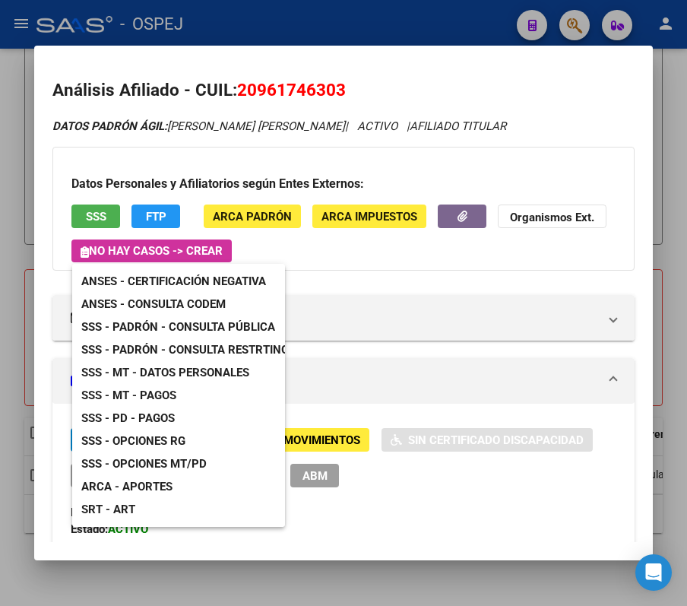
click at [234, 310] on link "ANSES - Consulta CODEM" at bounding box center [153, 304] width 163 height 23
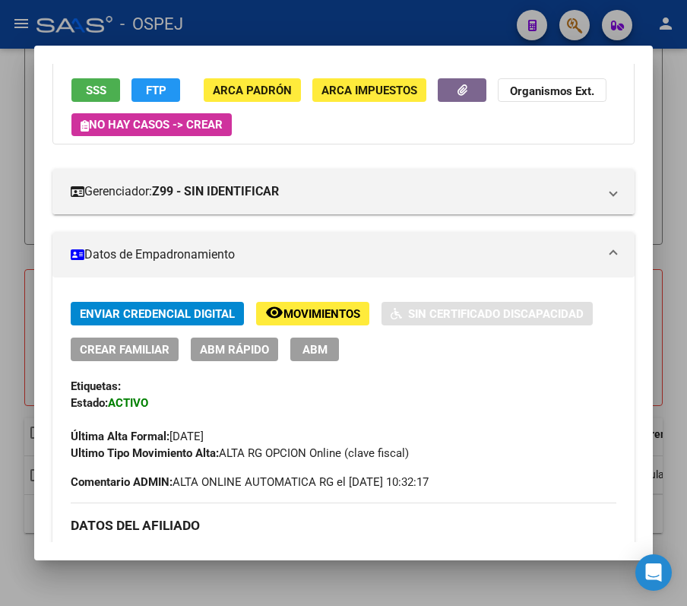
scroll to position [93, 0]
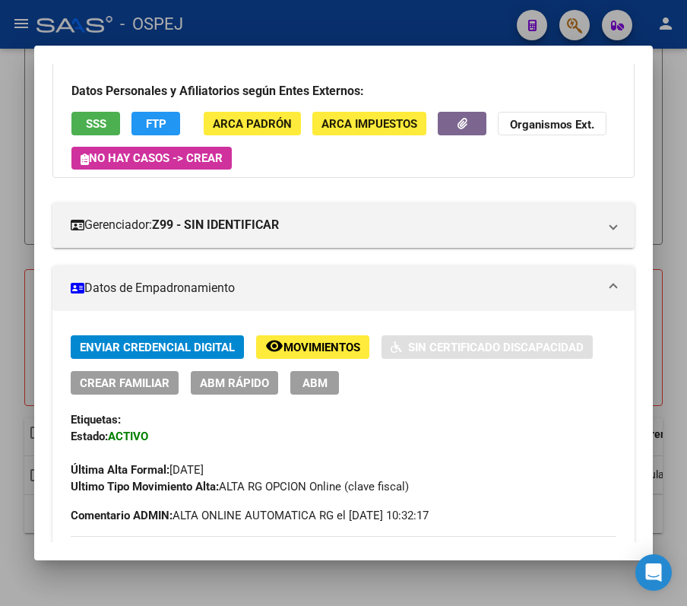
click at [226, 366] on div "Enviar Credencial Digital remove_red_eye Movimientos Sin Certificado Discapacid…" at bounding box center [344, 364] width 546 height 59
click at [234, 378] on span "ABM Rápido" at bounding box center [234, 383] width 69 height 14
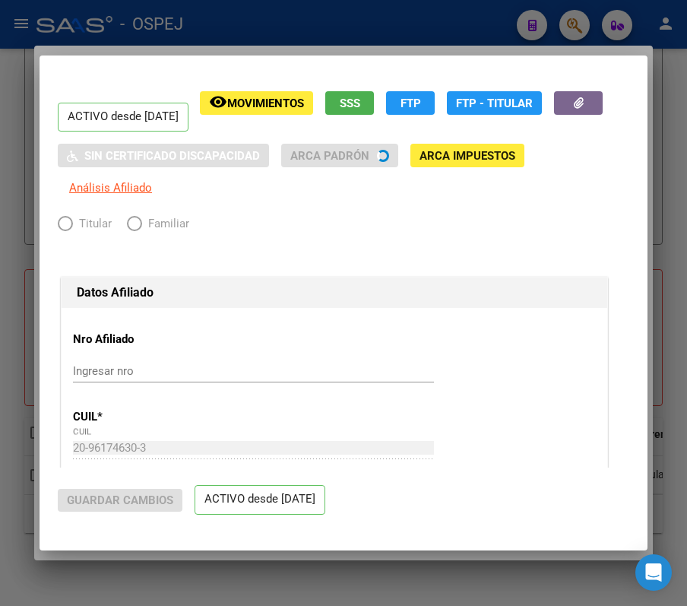
radio input "true"
type input "30-61649178-0"
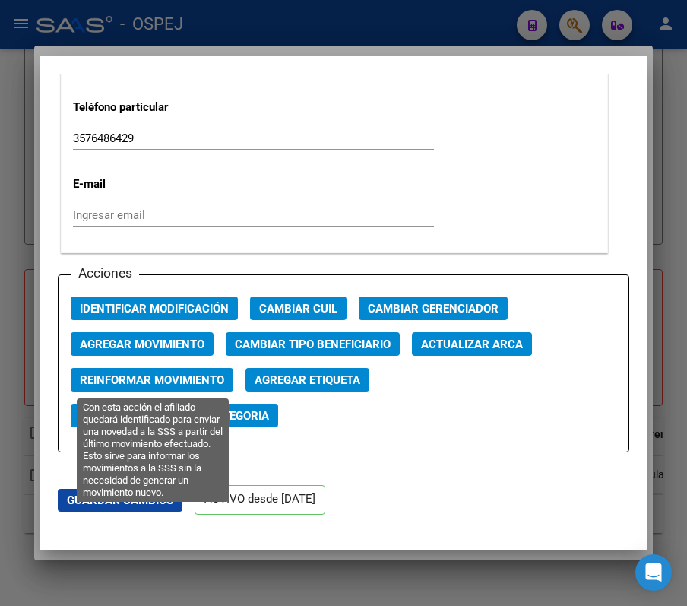
scroll to position [2128, 0]
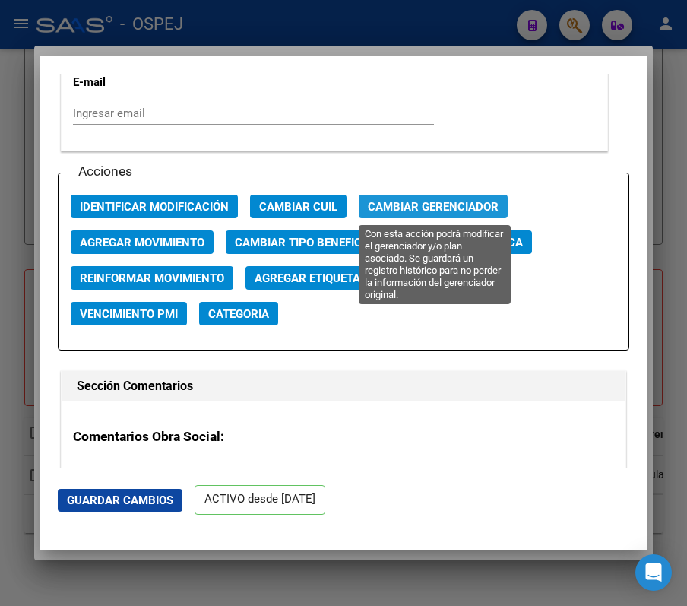
click at [381, 199] on span "Cambiar Gerenciador" at bounding box center [433, 206] width 131 height 14
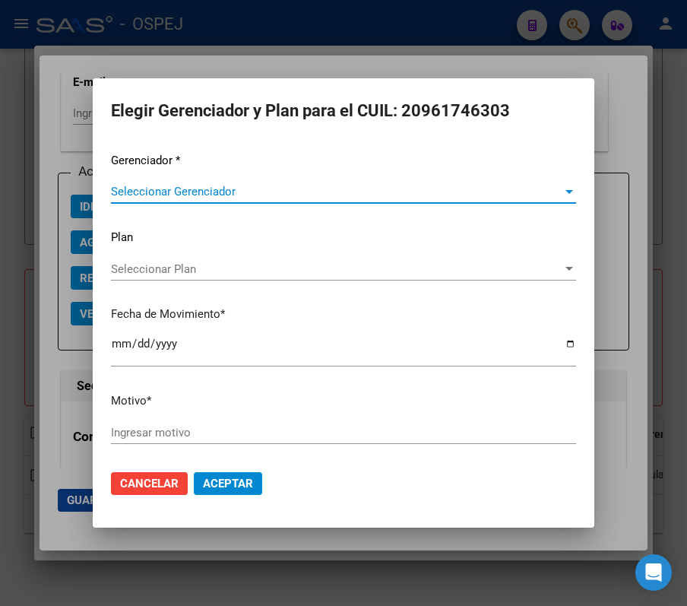
click at [365, 188] on span "Seleccionar Gerenciador" at bounding box center [336, 192] width 451 height 14
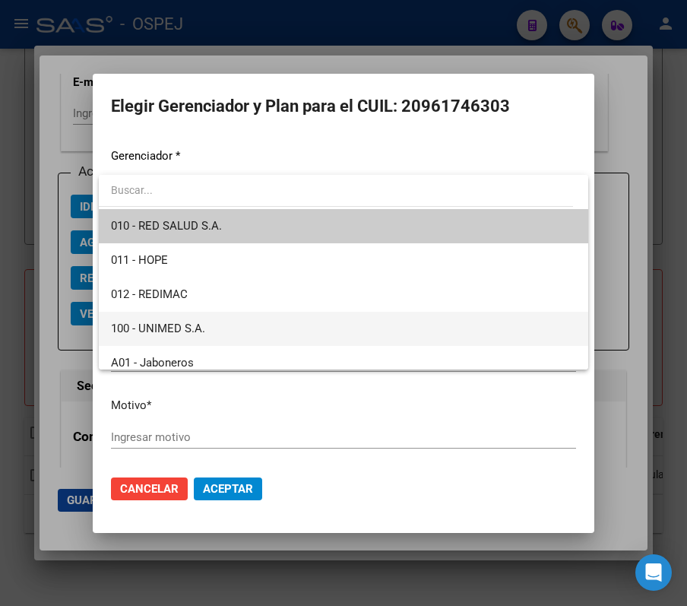
click at [308, 326] on span "100 - UNIMED S.A." at bounding box center [343, 329] width 465 height 34
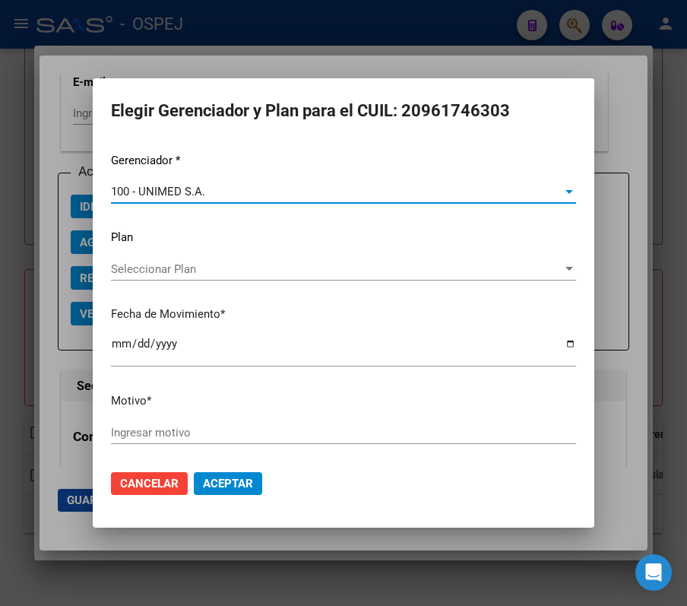
click at [116, 345] on input "[DATE]" at bounding box center [343, 349] width 465 height 24
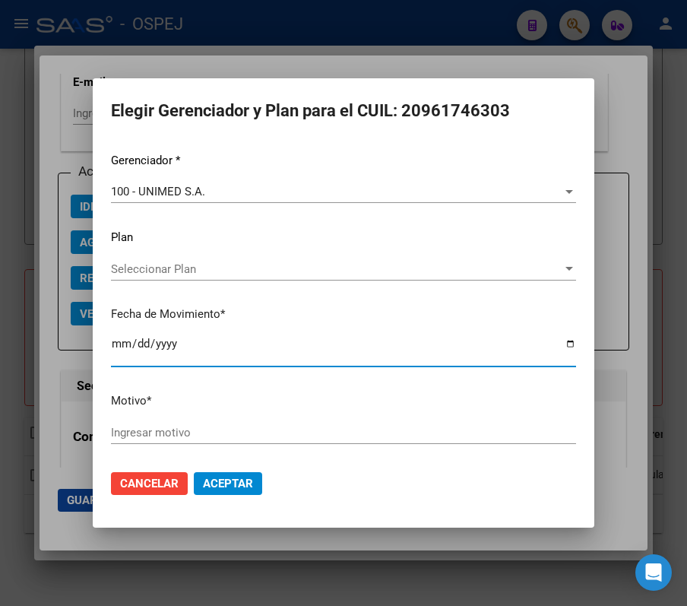
type input "[DATE]"
click at [309, 432] on input "Ingresar motivo" at bounding box center [343, 433] width 465 height 14
